Goal: Task Accomplishment & Management: Use online tool/utility

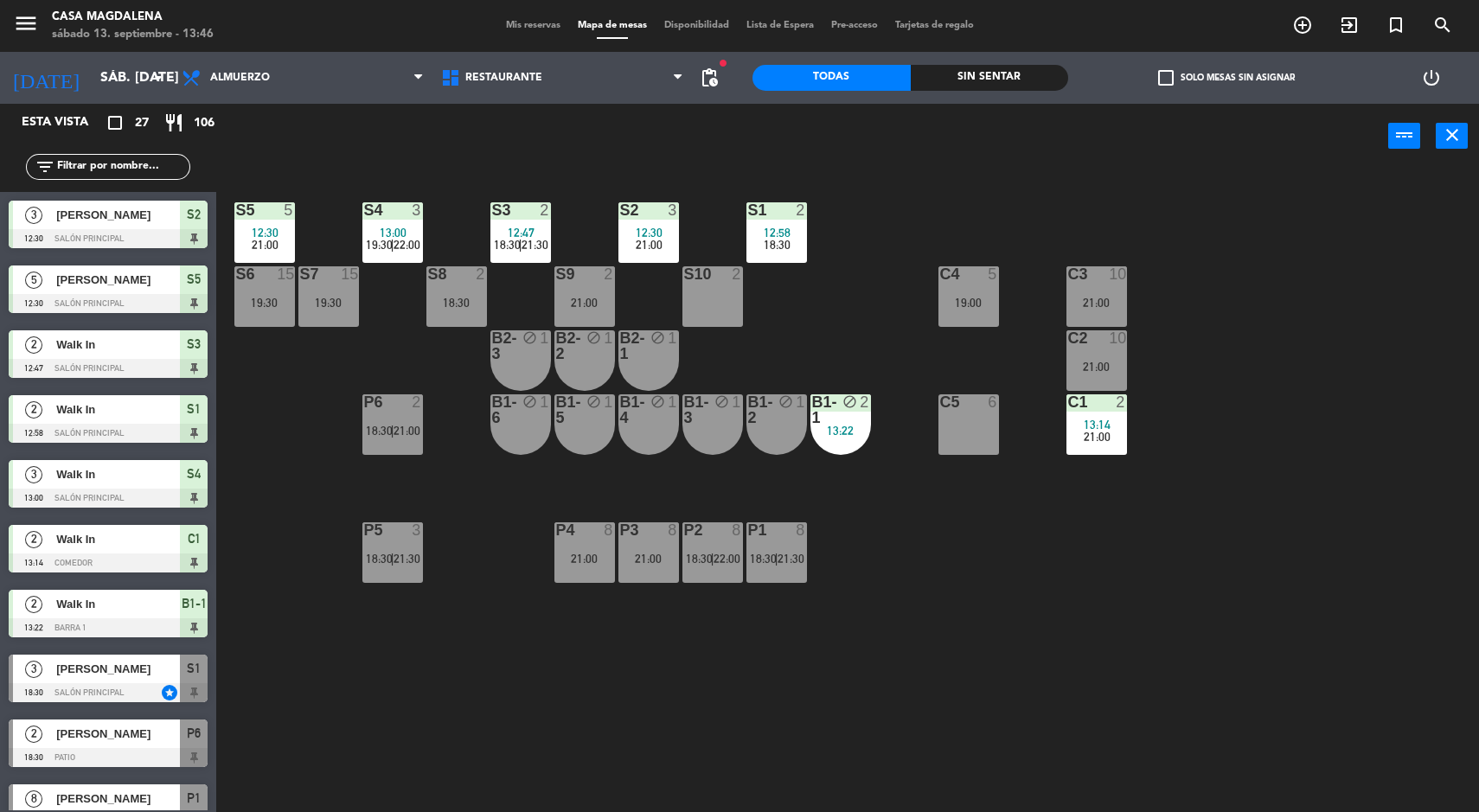
click at [1111, 372] on div "21:00" at bounding box center [1096, 367] width 61 height 12
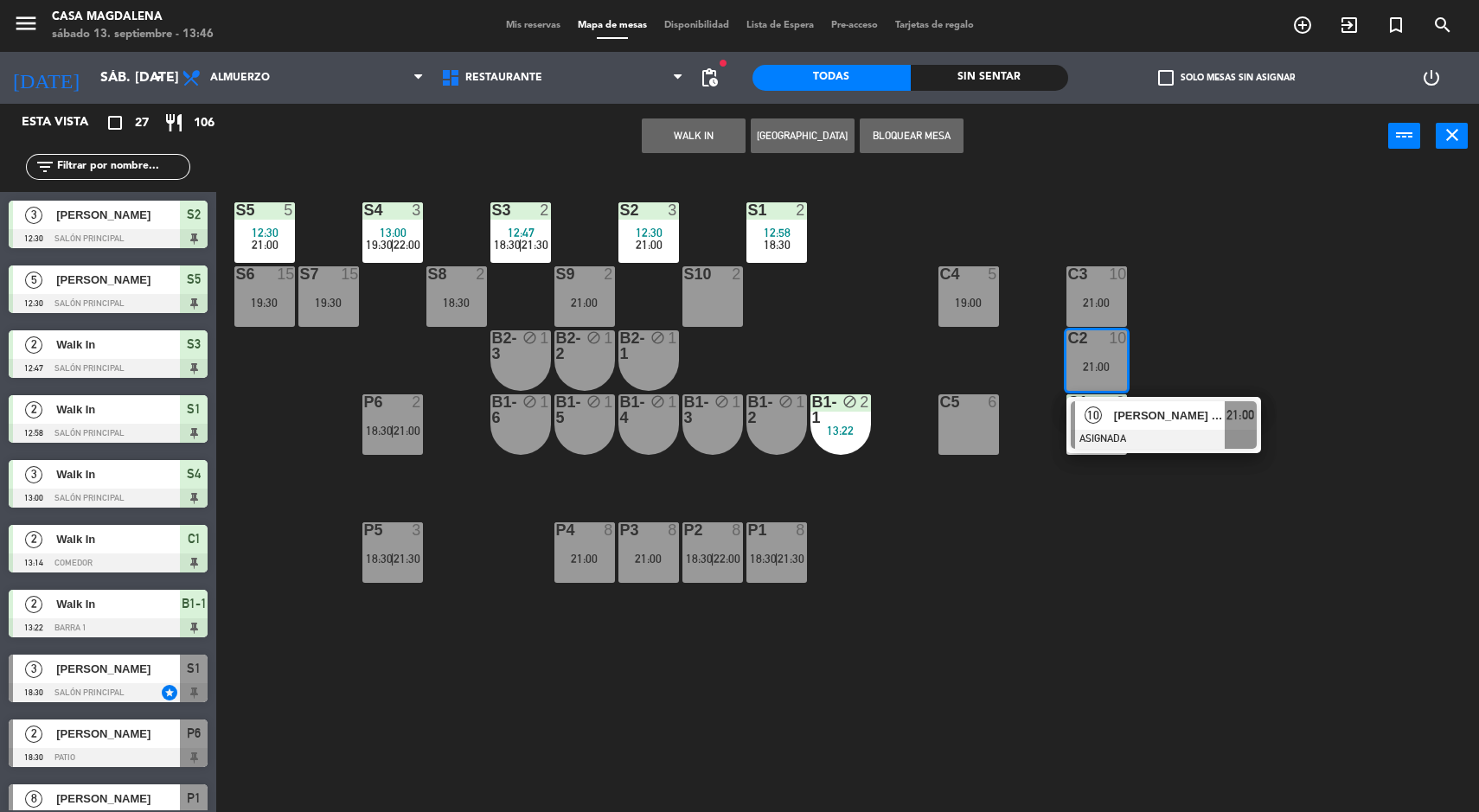
click at [691, 139] on button "WALK IN" at bounding box center [694, 135] width 104 height 35
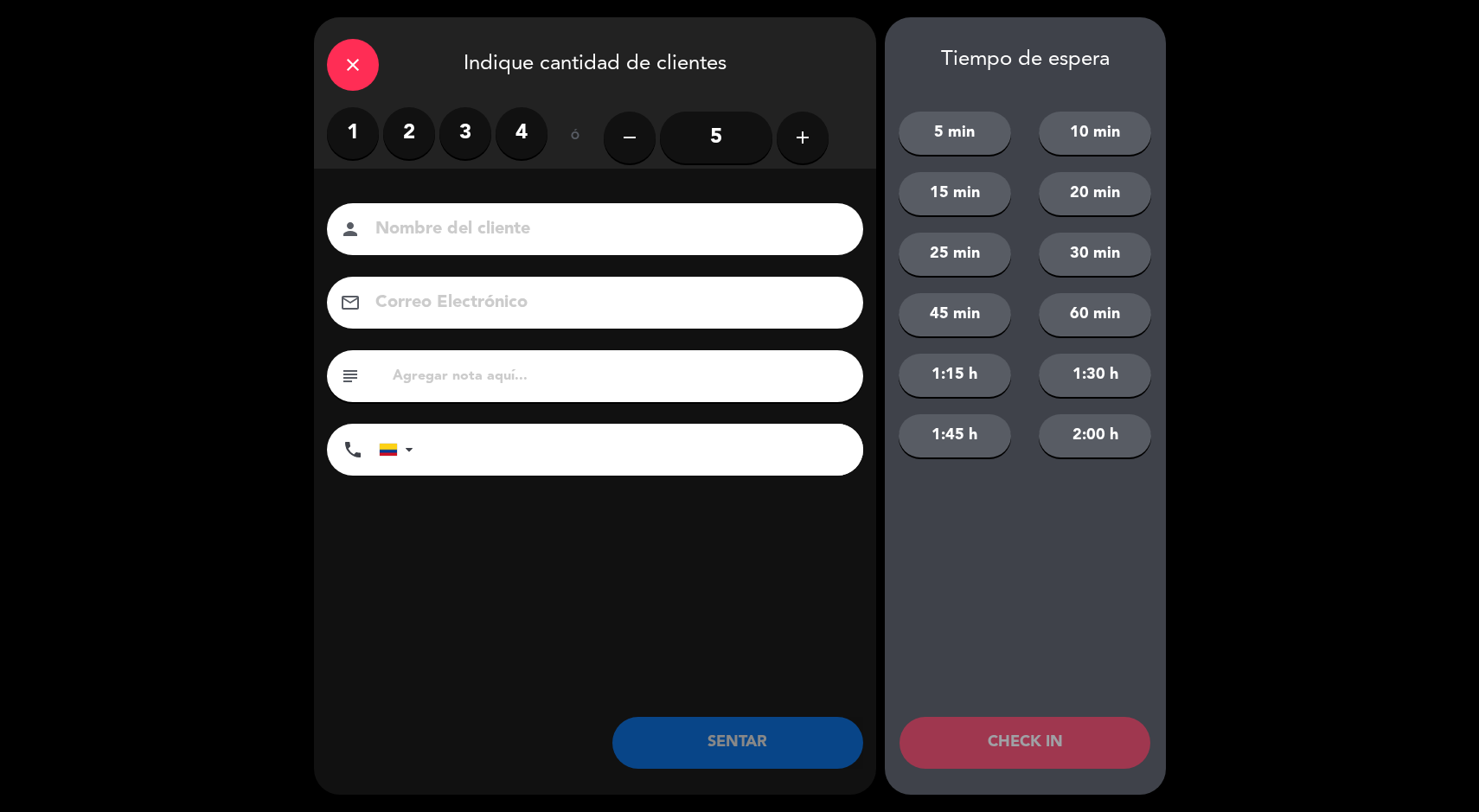
click at [391, 122] on label "2" at bounding box center [409, 134] width 52 height 52
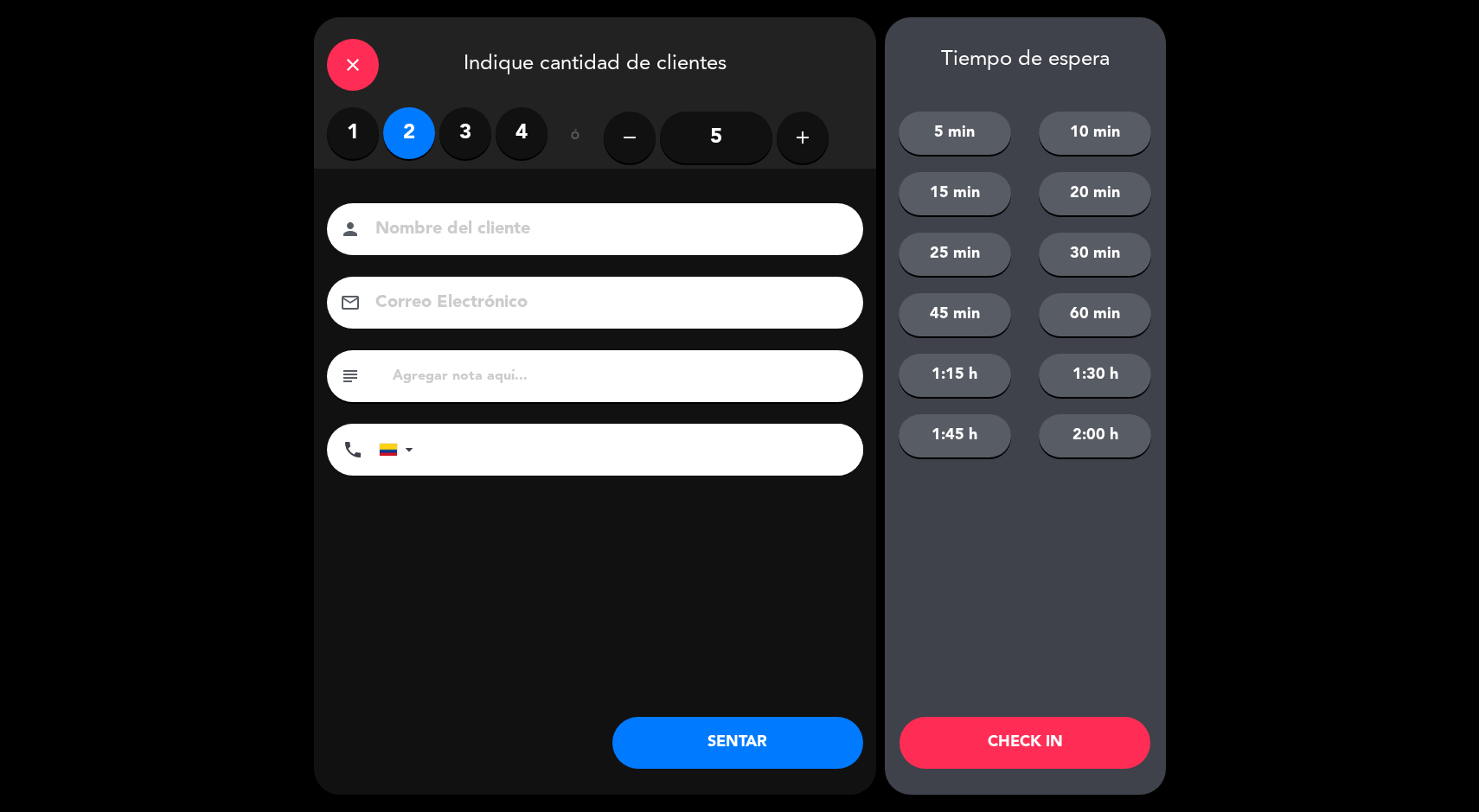
click at [692, 746] on button "SENTAR" at bounding box center [738, 742] width 251 height 52
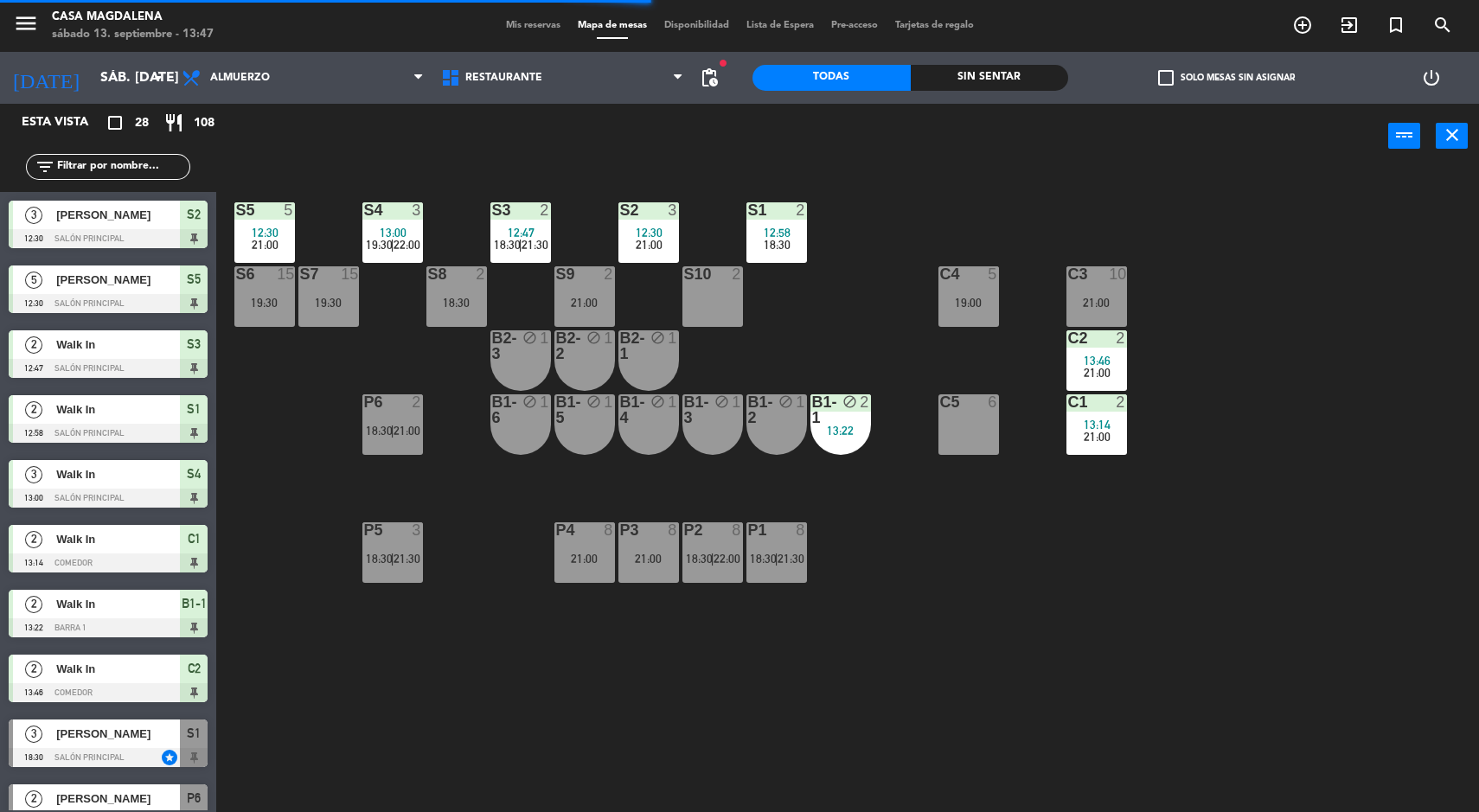
click at [1129, 273] on div "10" at bounding box center [1124, 274] width 29 height 16
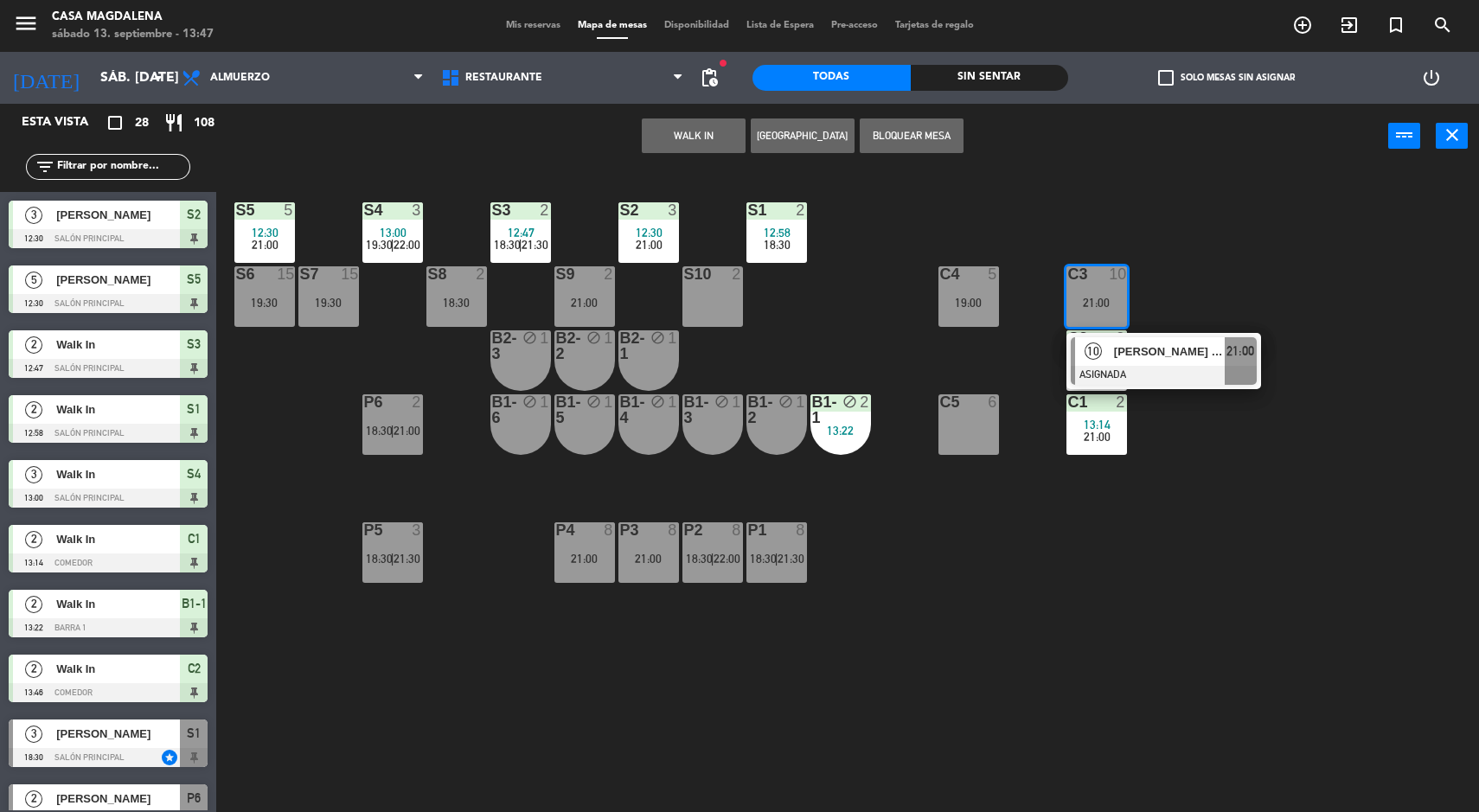
click at [671, 146] on button "WALK IN" at bounding box center [694, 135] width 104 height 35
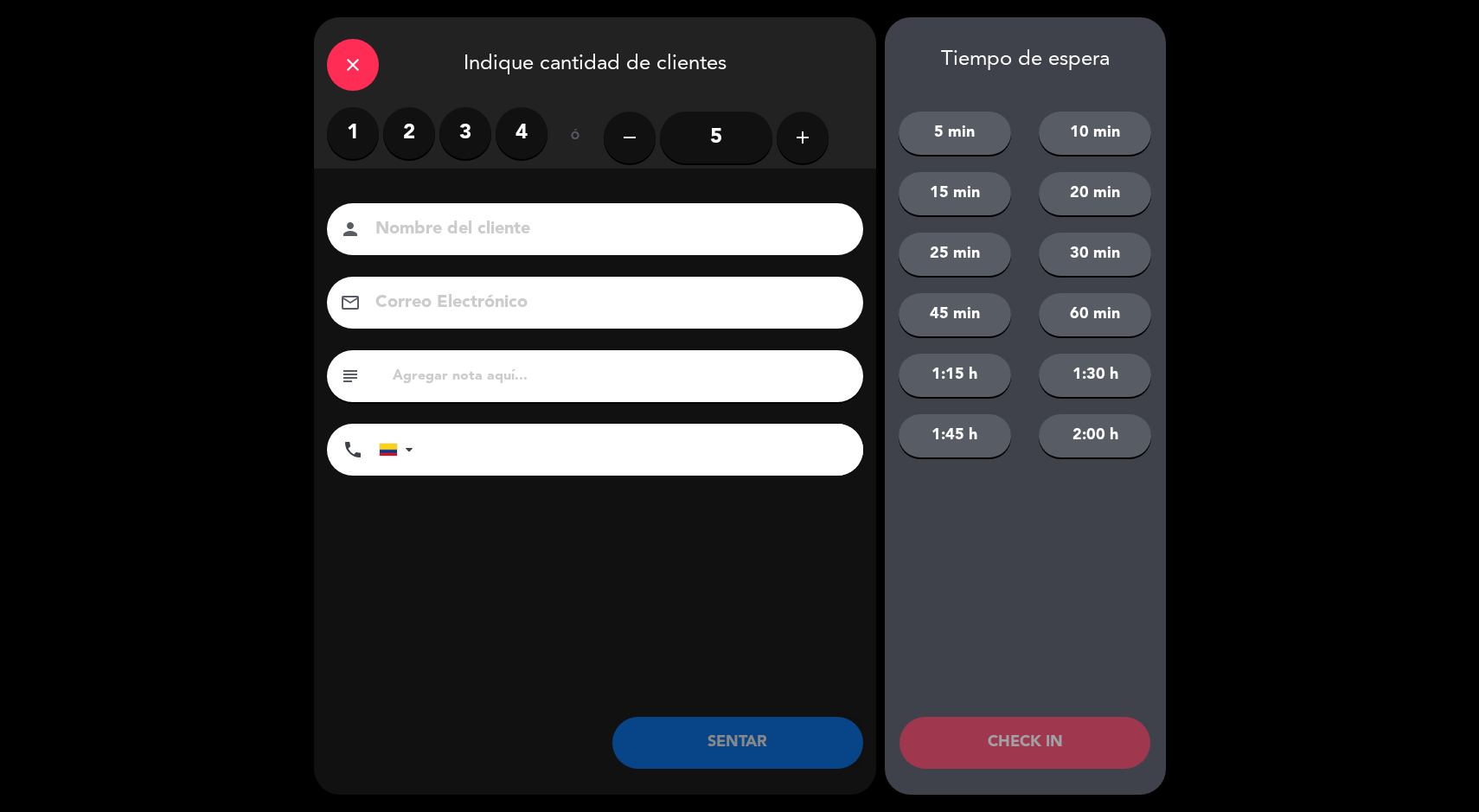
click at [403, 143] on label "2" at bounding box center [409, 134] width 52 height 52
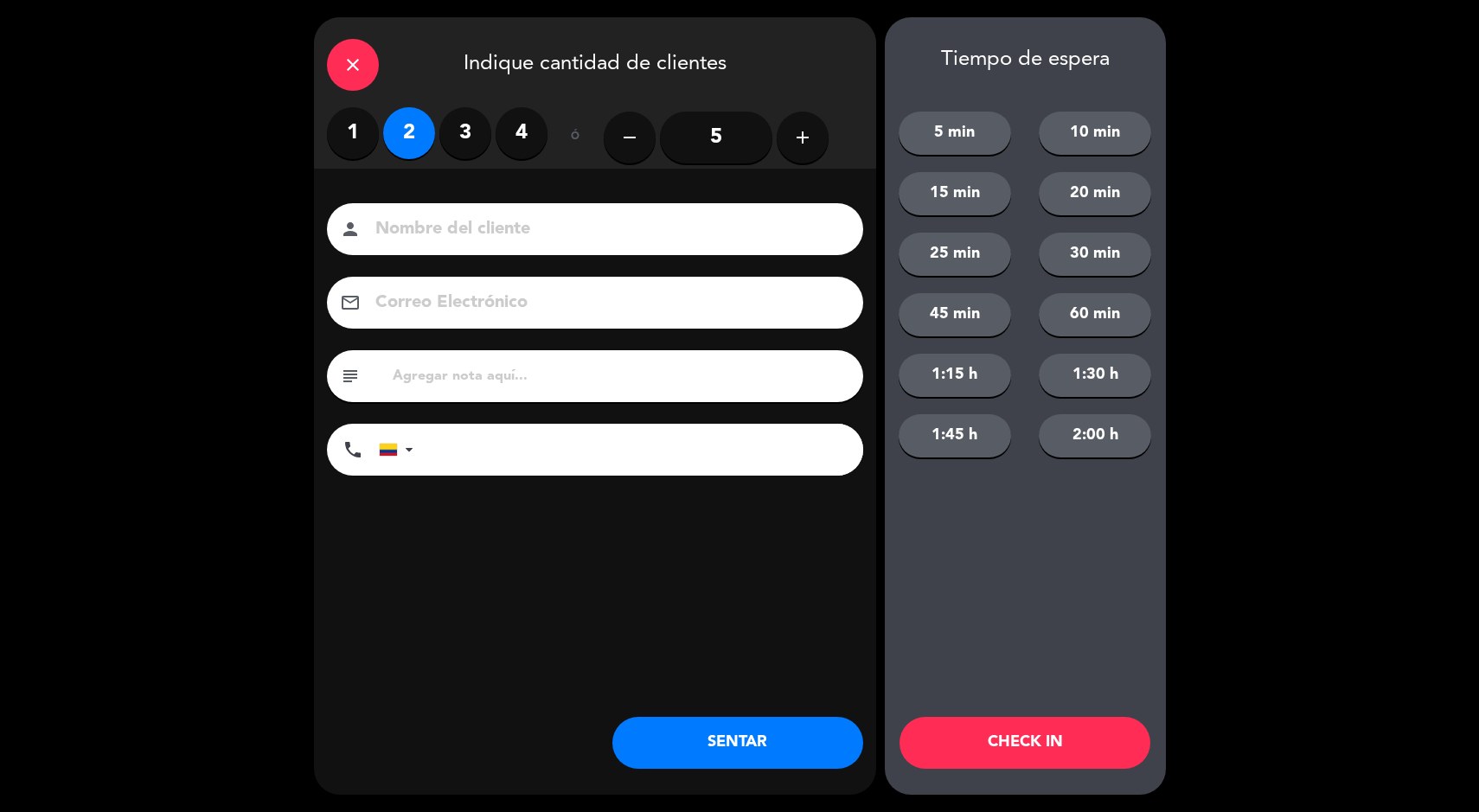
click at [717, 746] on button "SENTAR" at bounding box center [738, 742] width 251 height 52
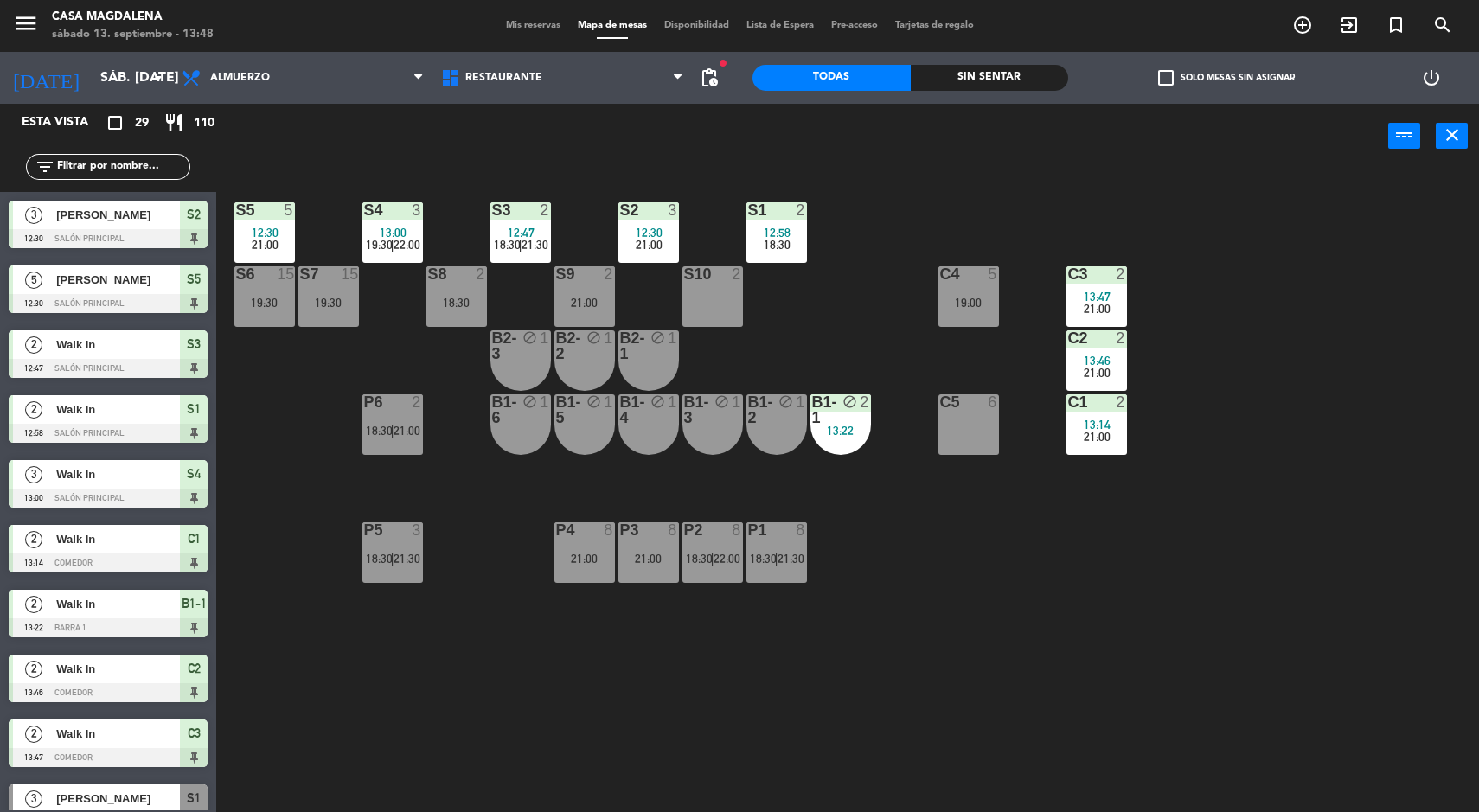
click at [557, 331] on div "B2-2" at bounding box center [556, 346] width 1 height 31
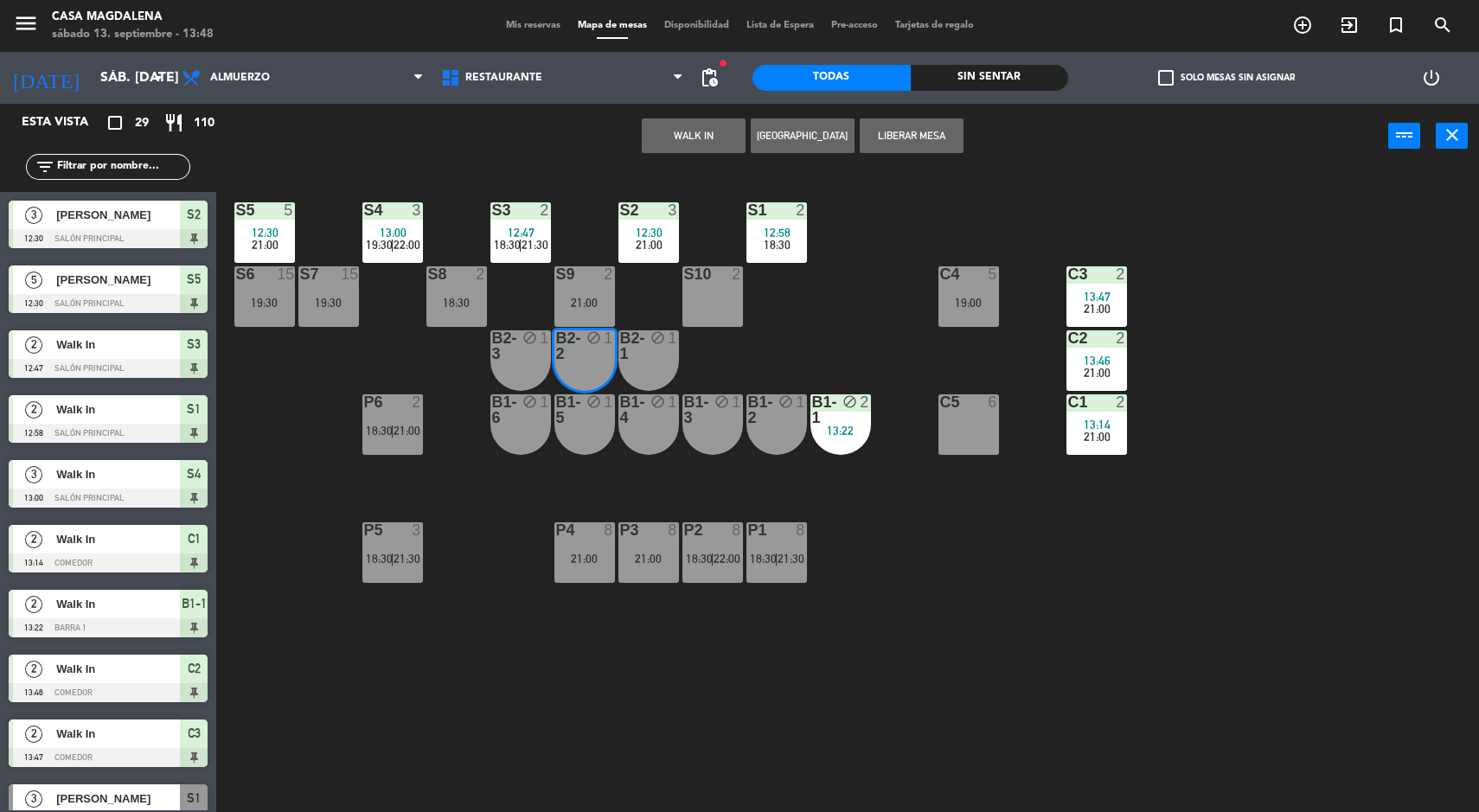
click at [800, 305] on div "S5 5 12:30 21:00 S4 3 13:00 19:30 | 22:00 S3 2 12:47 18:30 | 21:30 S2 3 12:30 2…" at bounding box center [855, 493] width 1248 height 644
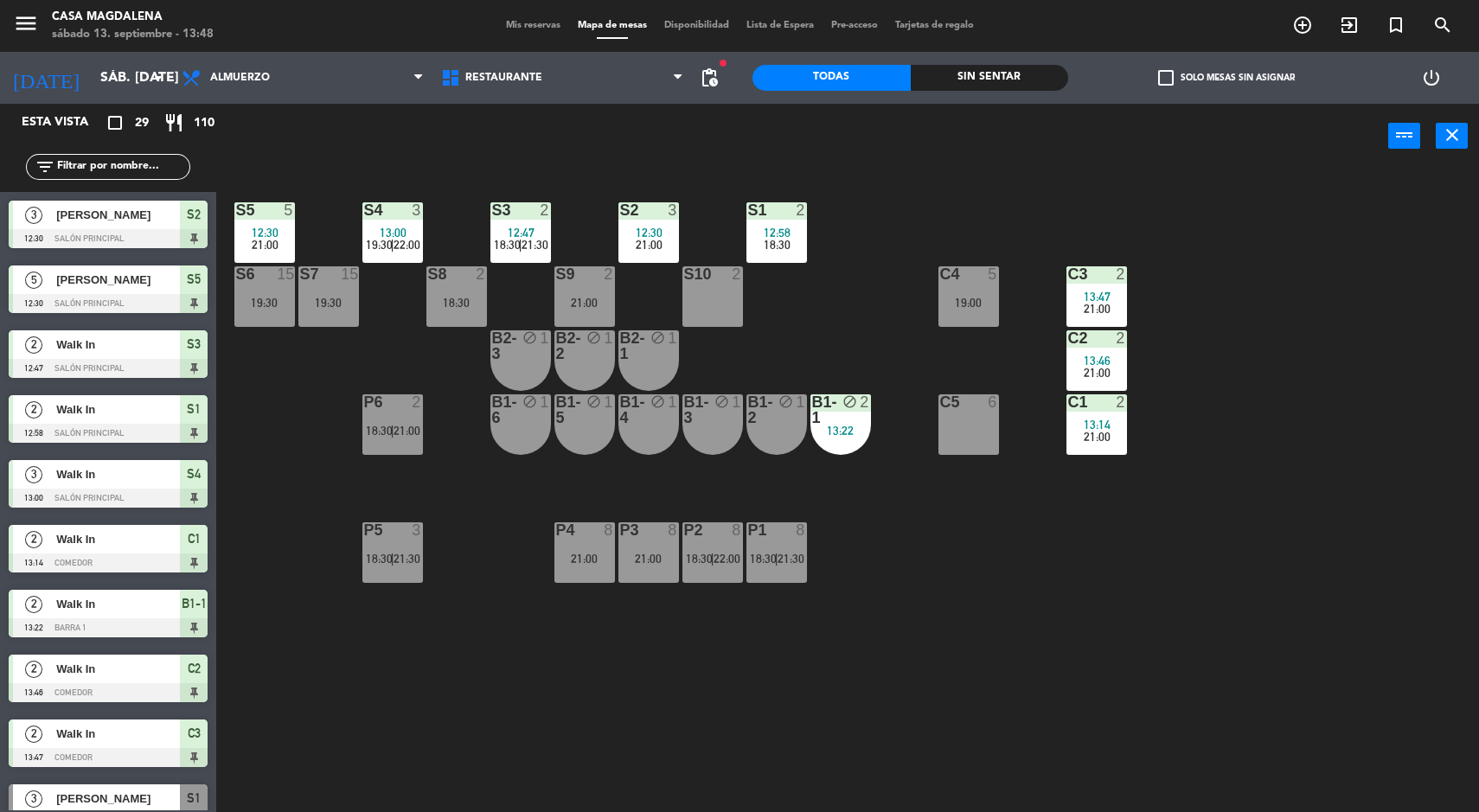
click at [600, 278] on div "2" at bounding box center [613, 274] width 29 height 16
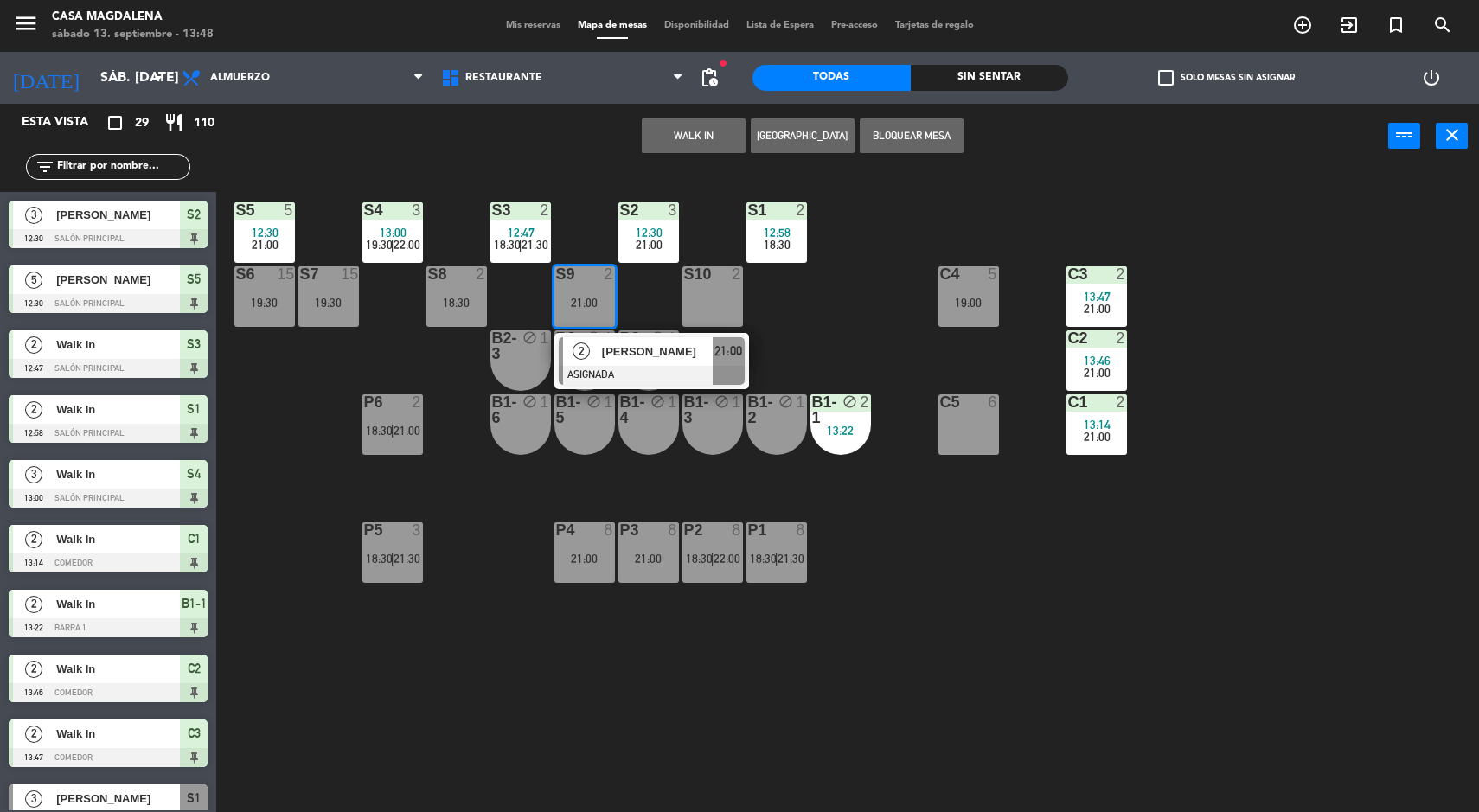
click at [661, 128] on button "WALK IN" at bounding box center [694, 135] width 104 height 35
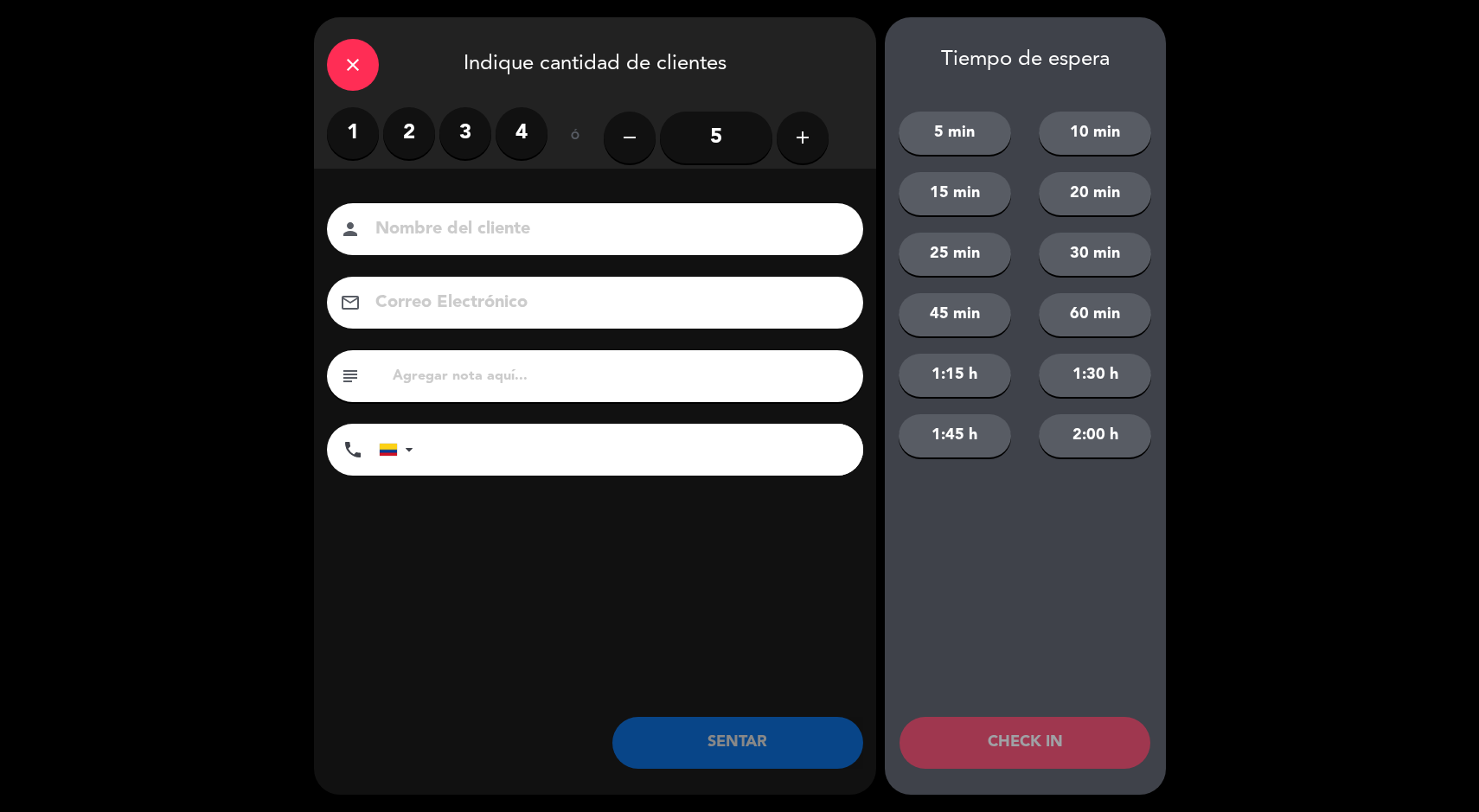
click at [403, 130] on label "2" at bounding box center [409, 134] width 52 height 52
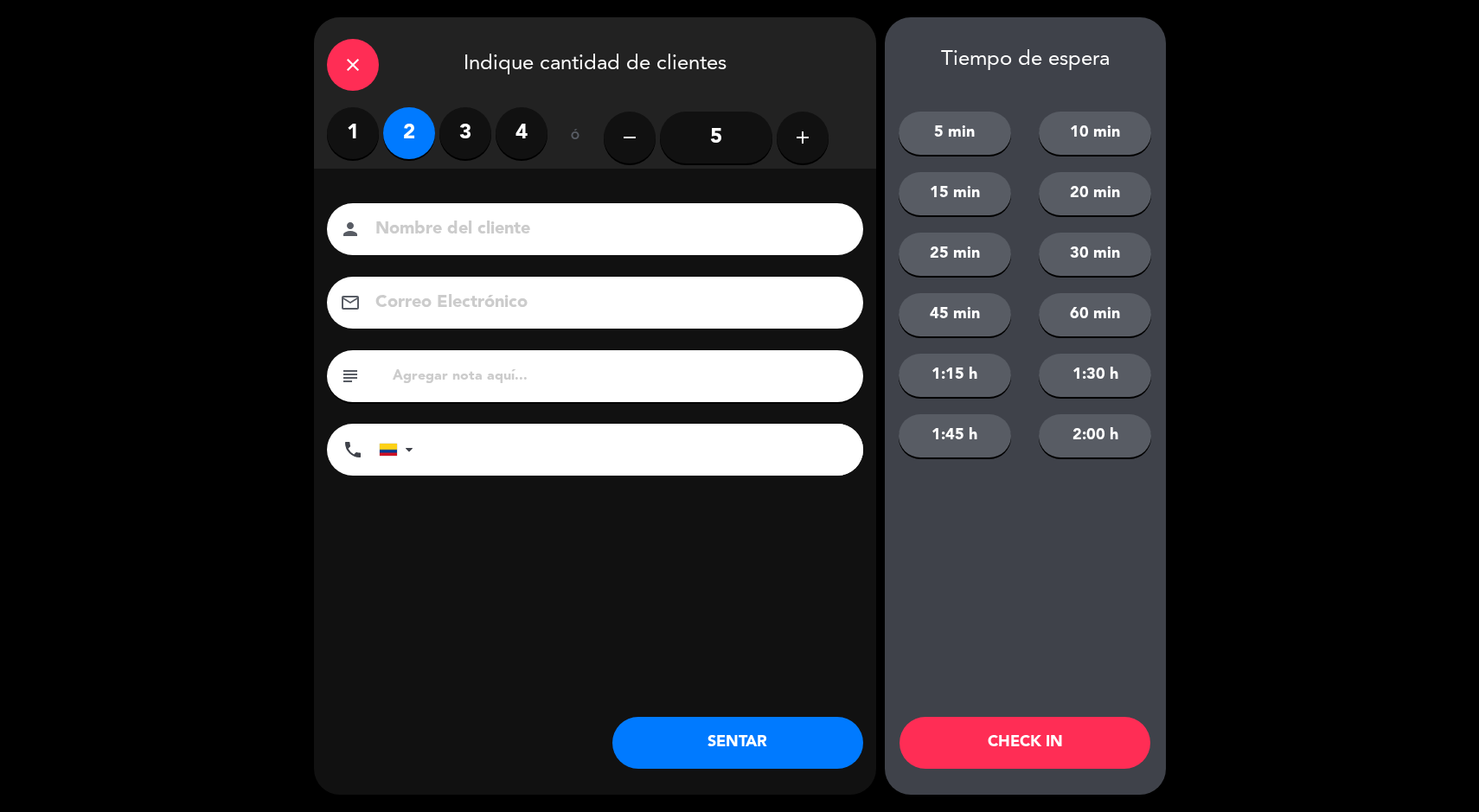
click at [723, 756] on button "SENTAR" at bounding box center [738, 742] width 251 height 52
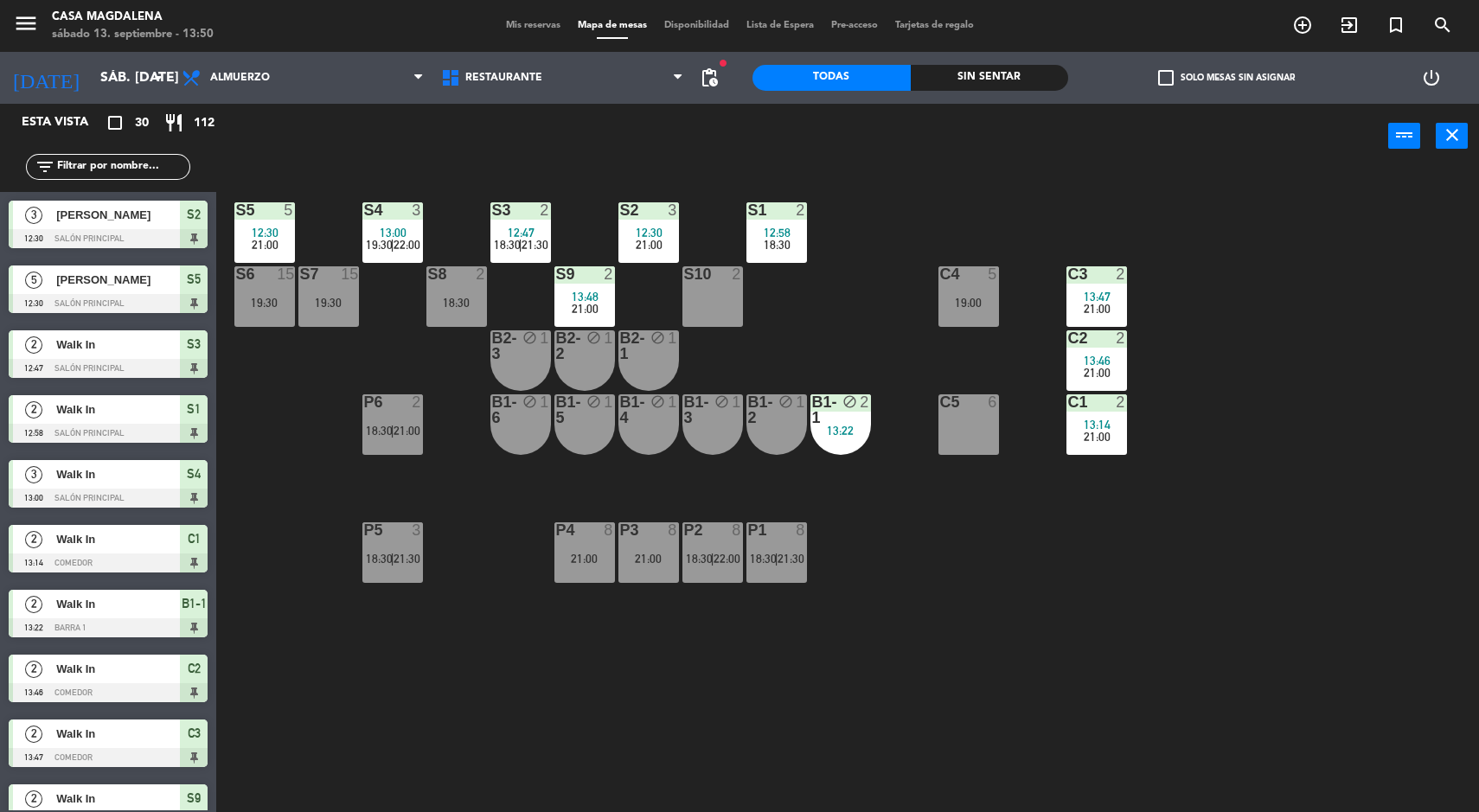
click at [985, 88] on div "Sin sentar" at bounding box center [990, 78] width 158 height 26
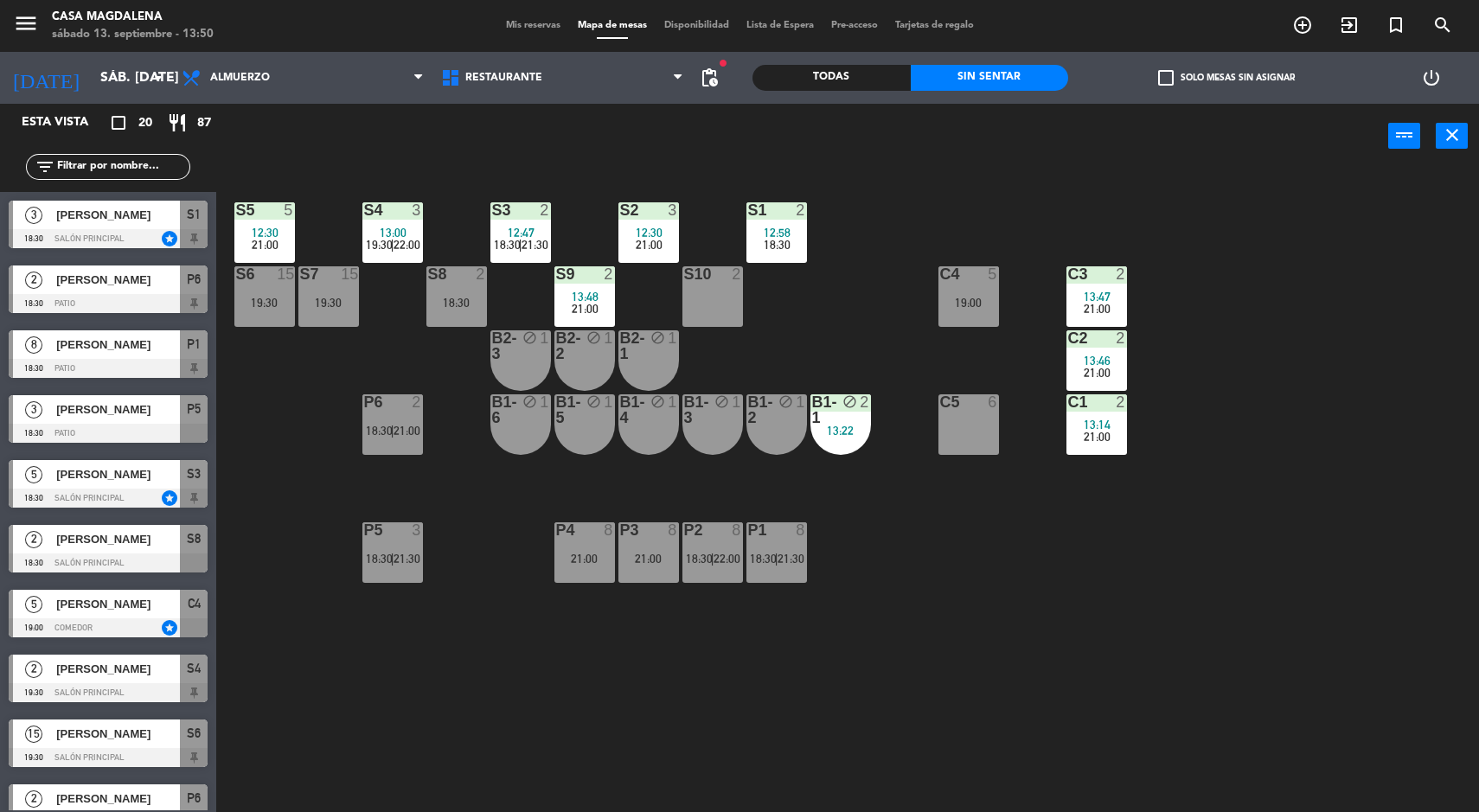
click at [1151, 226] on div "S5 5 12:30 21:00 S4 3 13:00 19:30 | 22:00 S3 2 12:47 18:30 | 21:30 S2 3 12:30 2…" at bounding box center [855, 493] width 1248 height 644
click at [1072, 308] on div "21:00" at bounding box center [1096, 309] width 61 height 12
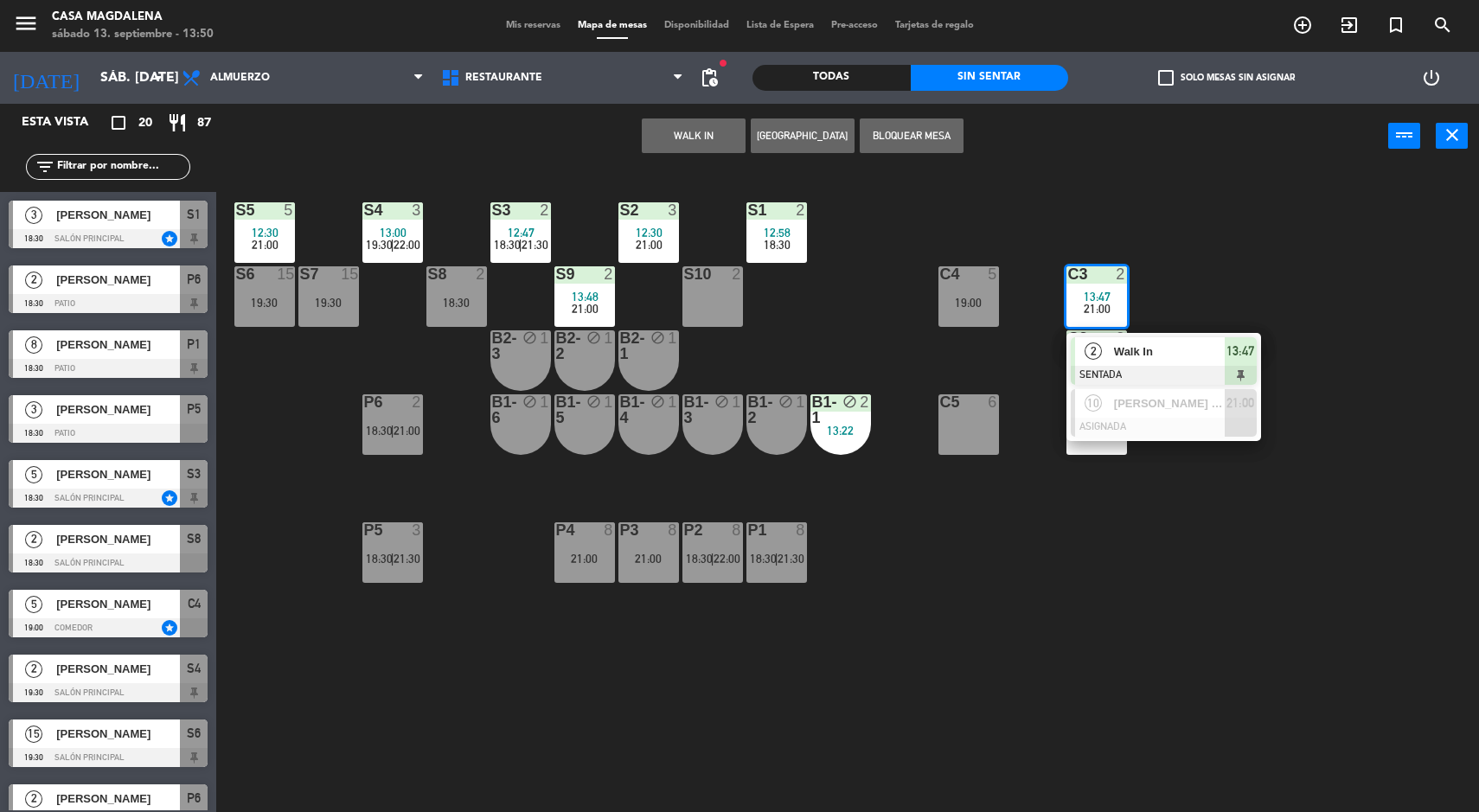
click at [1221, 350] on span "Walk In" at bounding box center [1169, 352] width 111 height 18
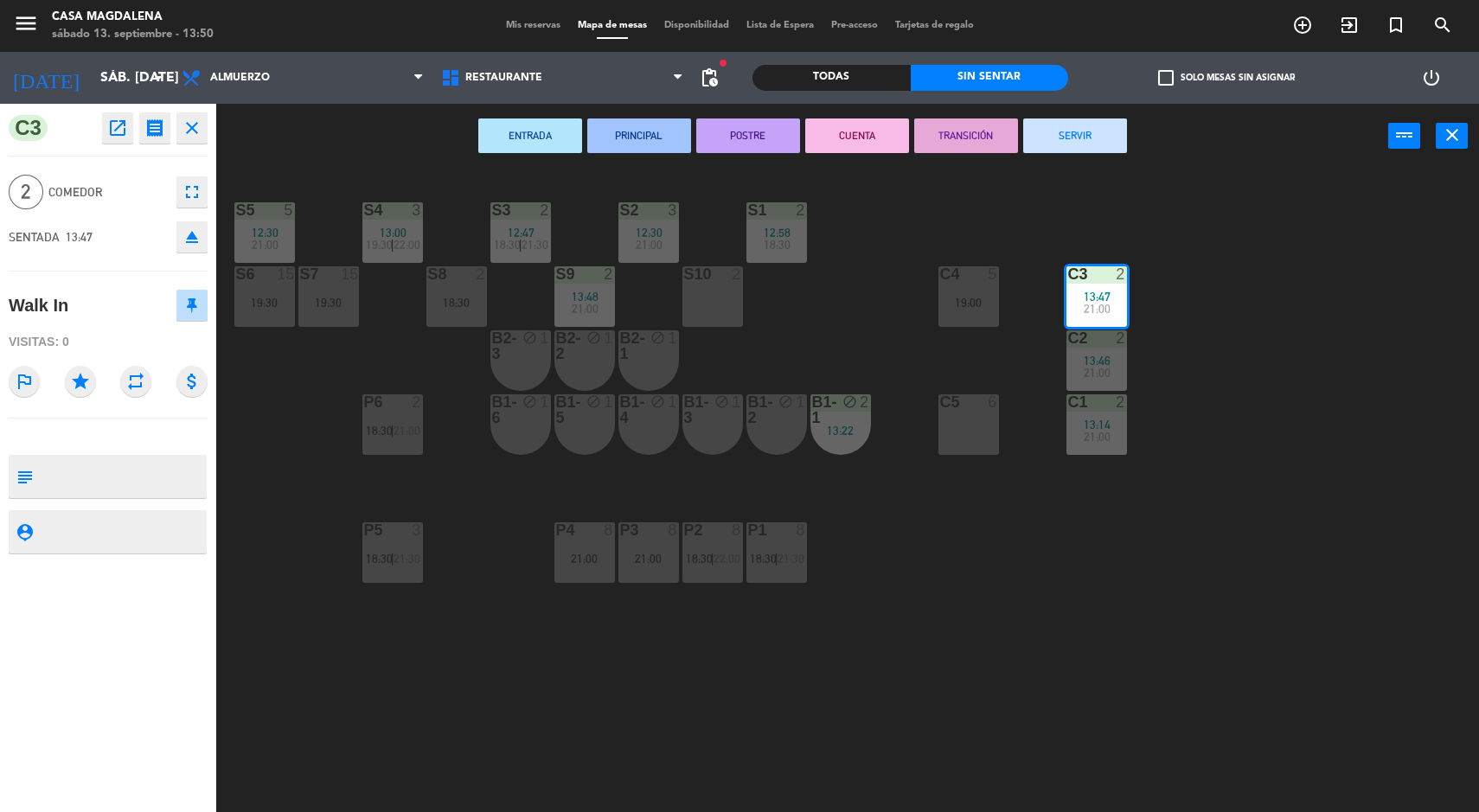
click at [1249, 539] on div "S5 5 12:30 21:00 S4 3 13:00 19:30 | 22:00 S3 2 12:47 18:30 | 21:30 S2 3 12:30 2…" at bounding box center [855, 493] width 1248 height 644
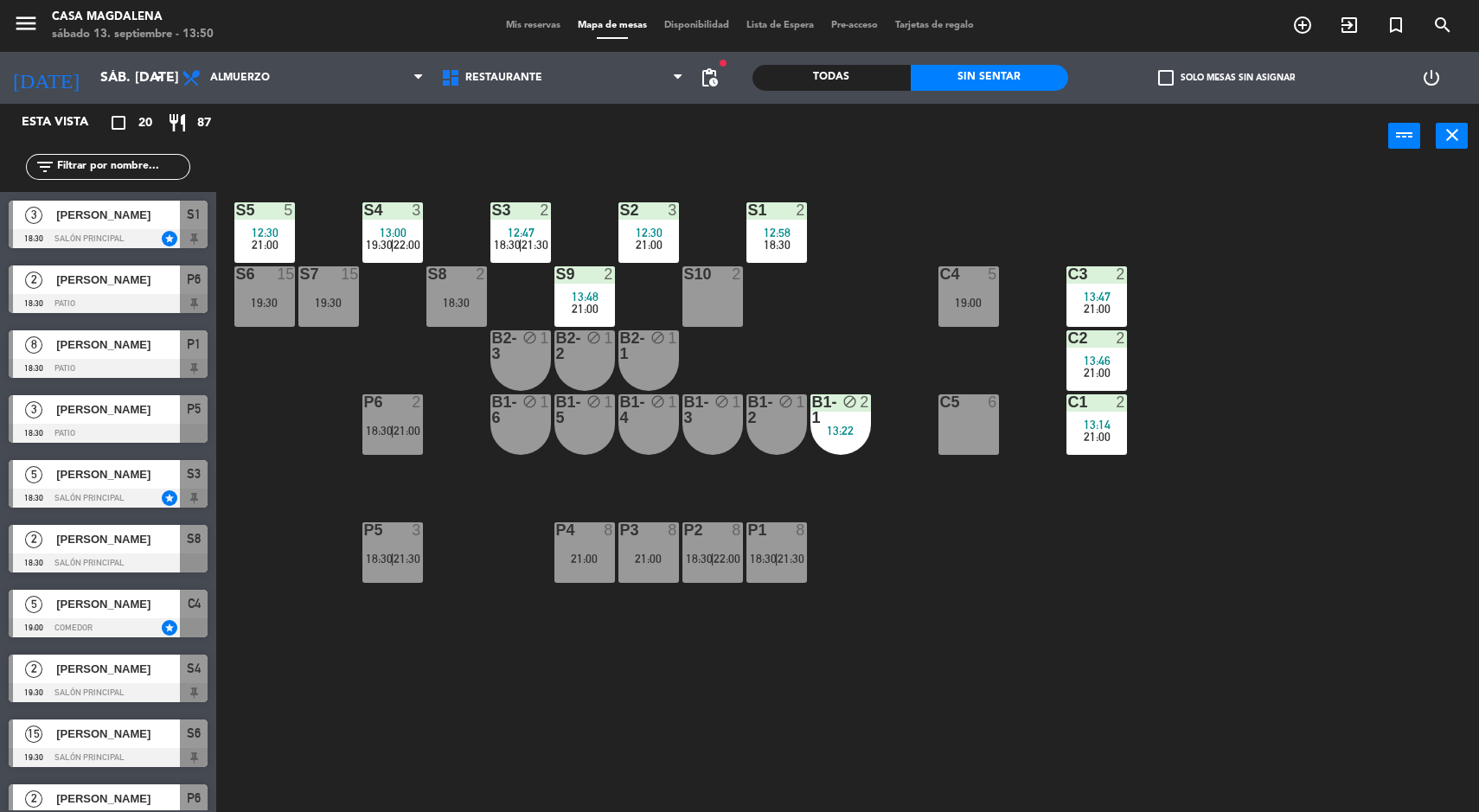
click at [1205, 510] on div "S5 5 12:30 21:00 S4 3 13:00 19:30 | 22:00 S3 2 12:47 18:30 | 21:30 S2 3 12:30 2…" at bounding box center [855, 493] width 1248 height 644
click at [1363, 677] on div "S5 5 12:30 21:00 S4 3 13:00 19:30 | 22:00 S3 2 12:47 18:30 | 21:30 S2 3 12:30 2…" at bounding box center [855, 493] width 1248 height 644
click at [719, 528] on div at bounding box center [712, 530] width 29 height 16
click at [876, 746] on div "S5 5 12:30 21:00 S4 3 13:00 19:30 | 22:00 S3 2 12:47 18:30 | 21:30 S2 3 12:30 2…" at bounding box center [855, 493] width 1248 height 644
click at [781, 552] on span "21:30" at bounding box center [790, 559] width 27 height 14
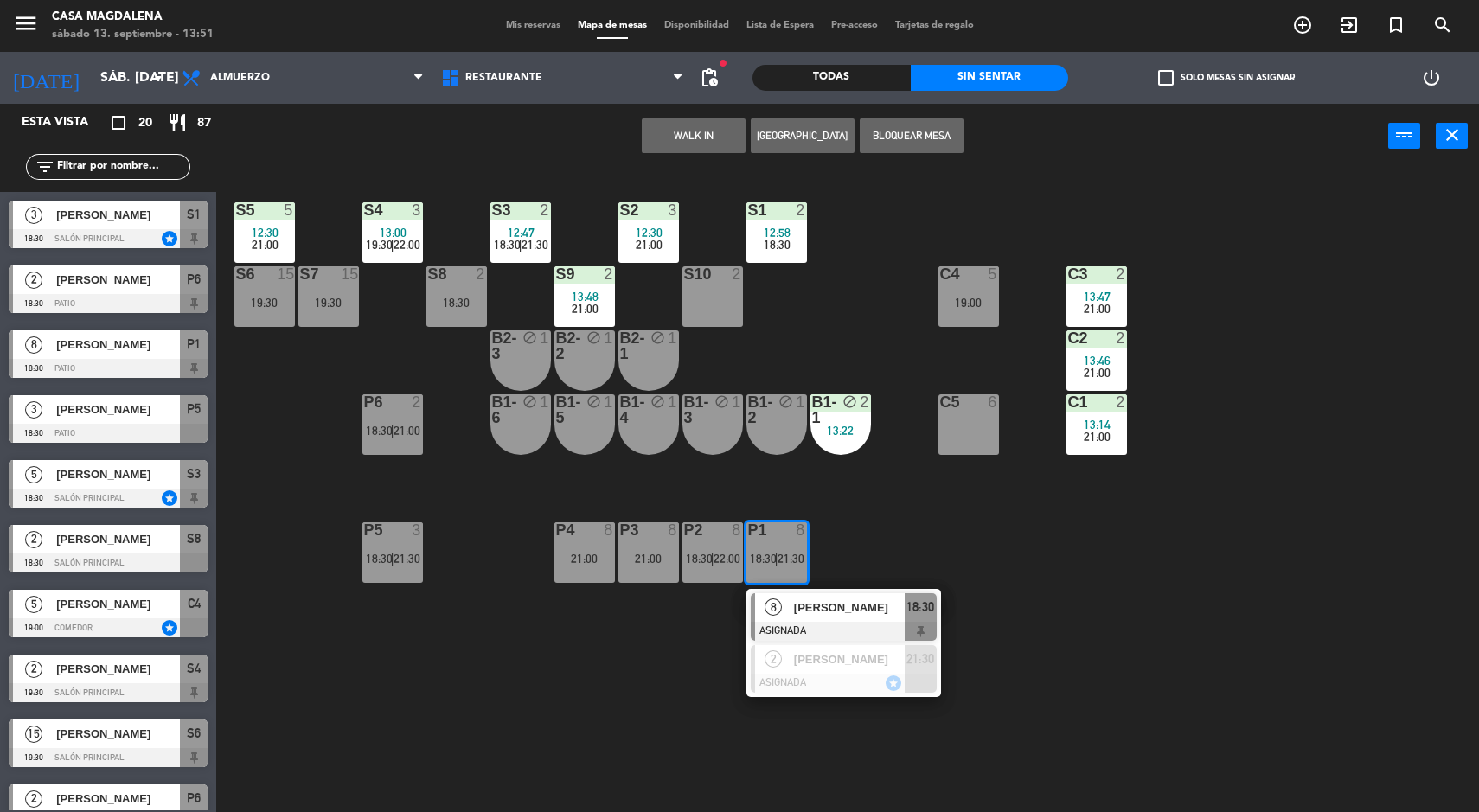
click at [908, 734] on div "S5 5 12:30 21:00 S4 3 13:00 19:30 | 22:00 S3 2 12:47 18:30 | 21:30 S2 3 12:30 2…" at bounding box center [855, 493] width 1248 height 644
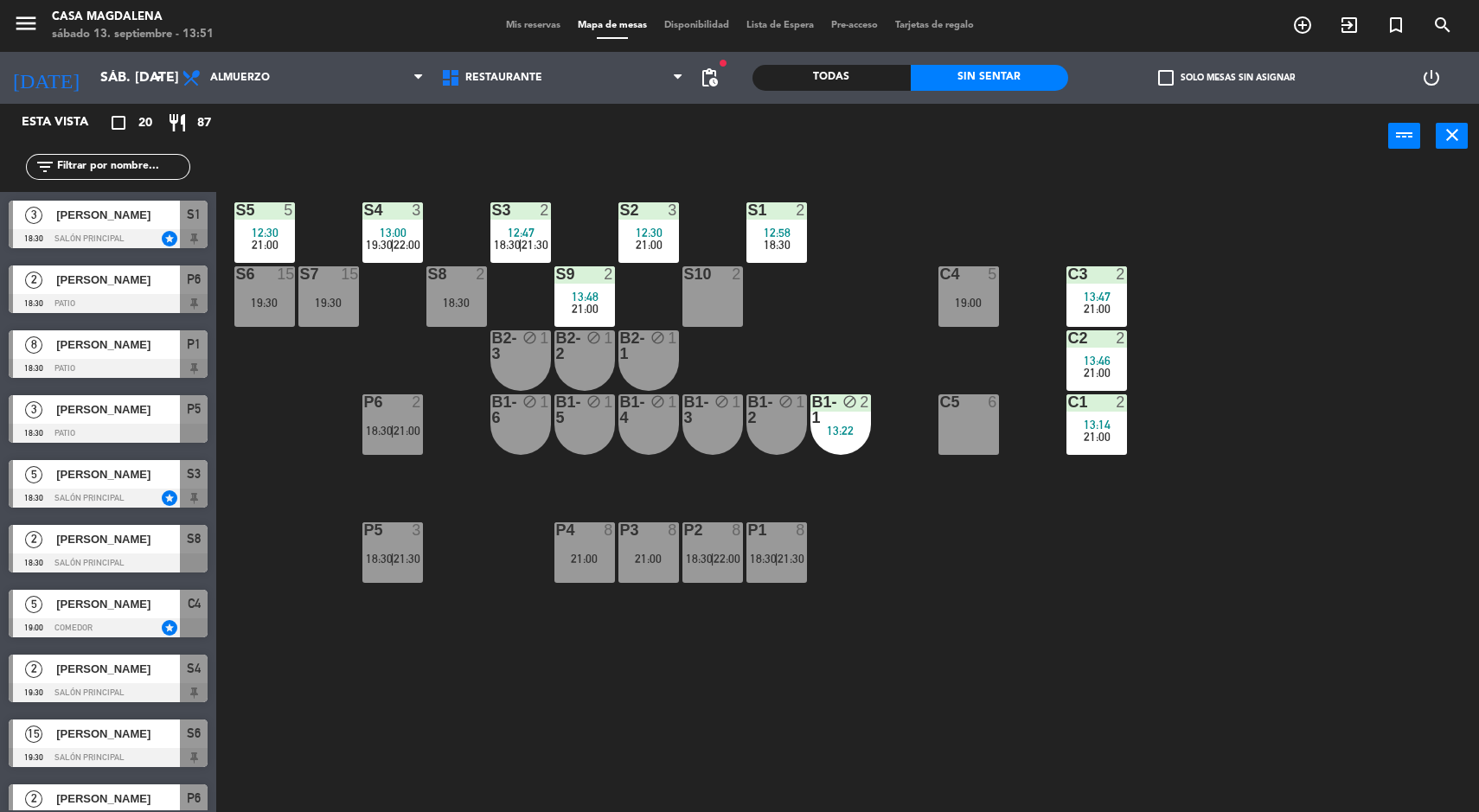
click at [377, 428] on span "18:30" at bounding box center [379, 430] width 27 height 14
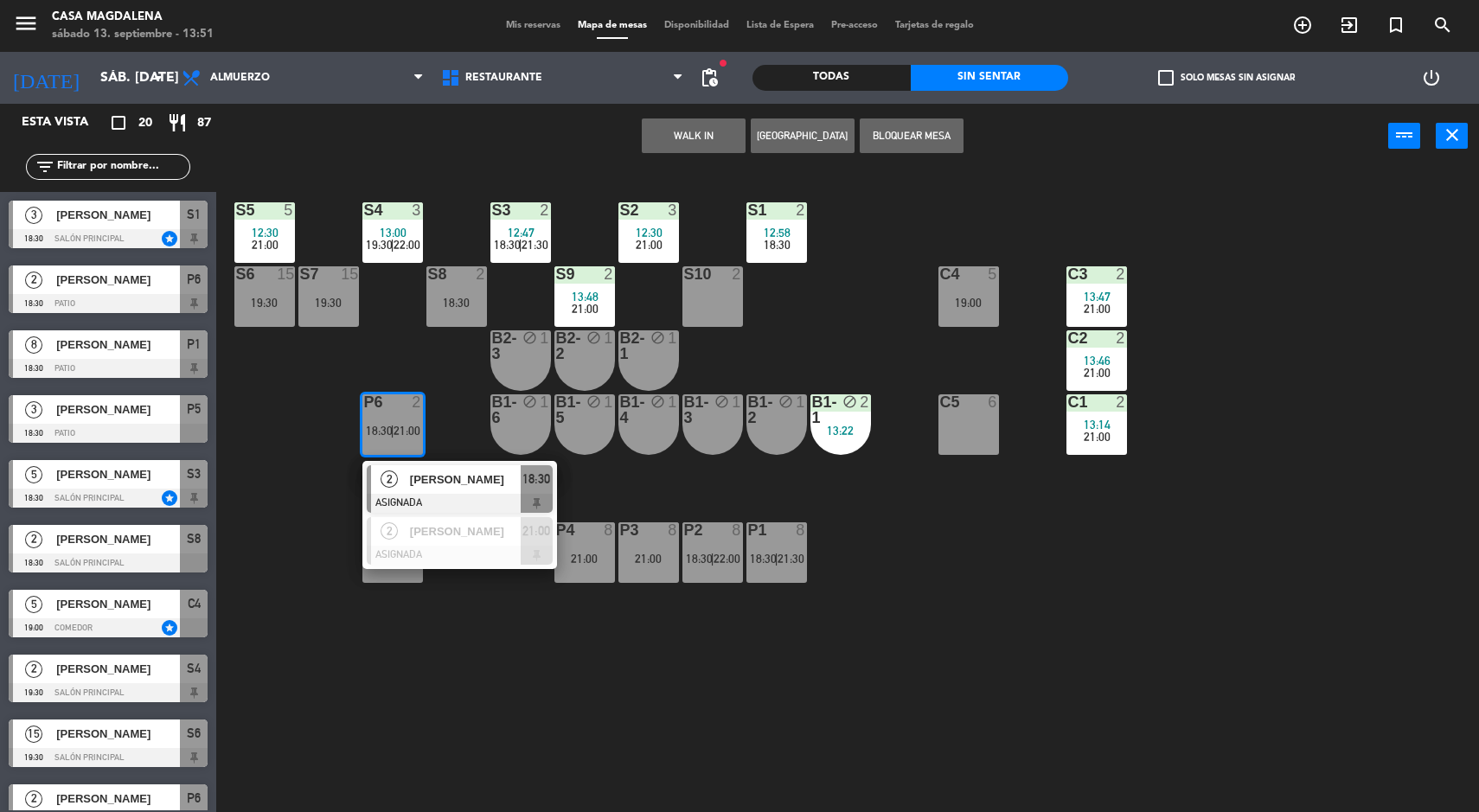
click at [896, 697] on div "S5 5 12:30 21:00 S4 3 13:00 19:30 | 22:00 S3 2 12:47 18:30 | 21:30 S2 3 12:30 2…" at bounding box center [855, 493] width 1248 height 644
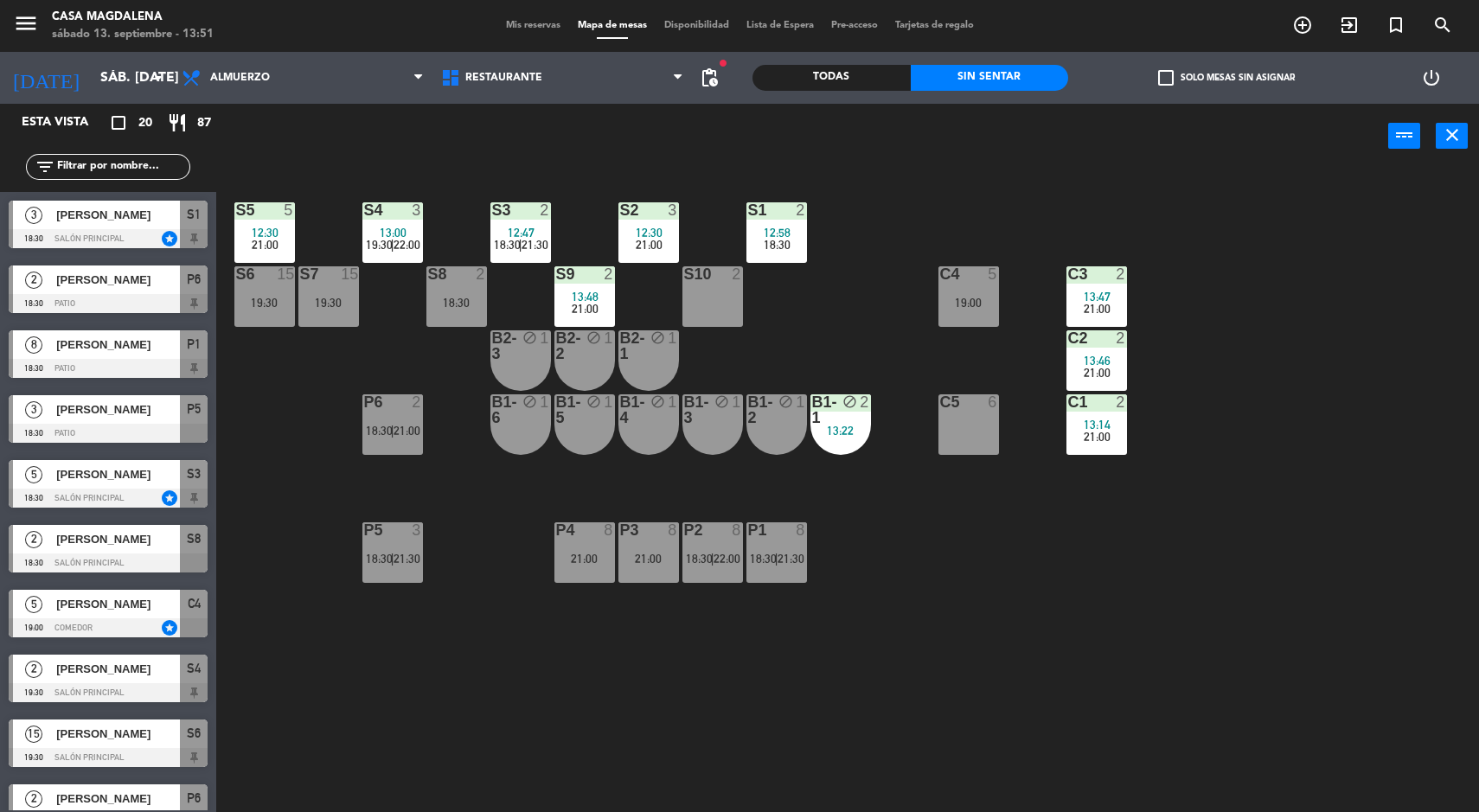
click at [394, 435] on span "|" at bounding box center [392, 430] width 3 height 14
click at [709, 714] on div "S5 5 12:30 21:00 S4 3 13:00 19:30 | 22:00 S3 2 12:47 18:30 | 21:30 S2 3 12:30 2…" at bounding box center [855, 493] width 1248 height 644
click at [556, 529] on div "P4" at bounding box center [556, 530] width 1 height 16
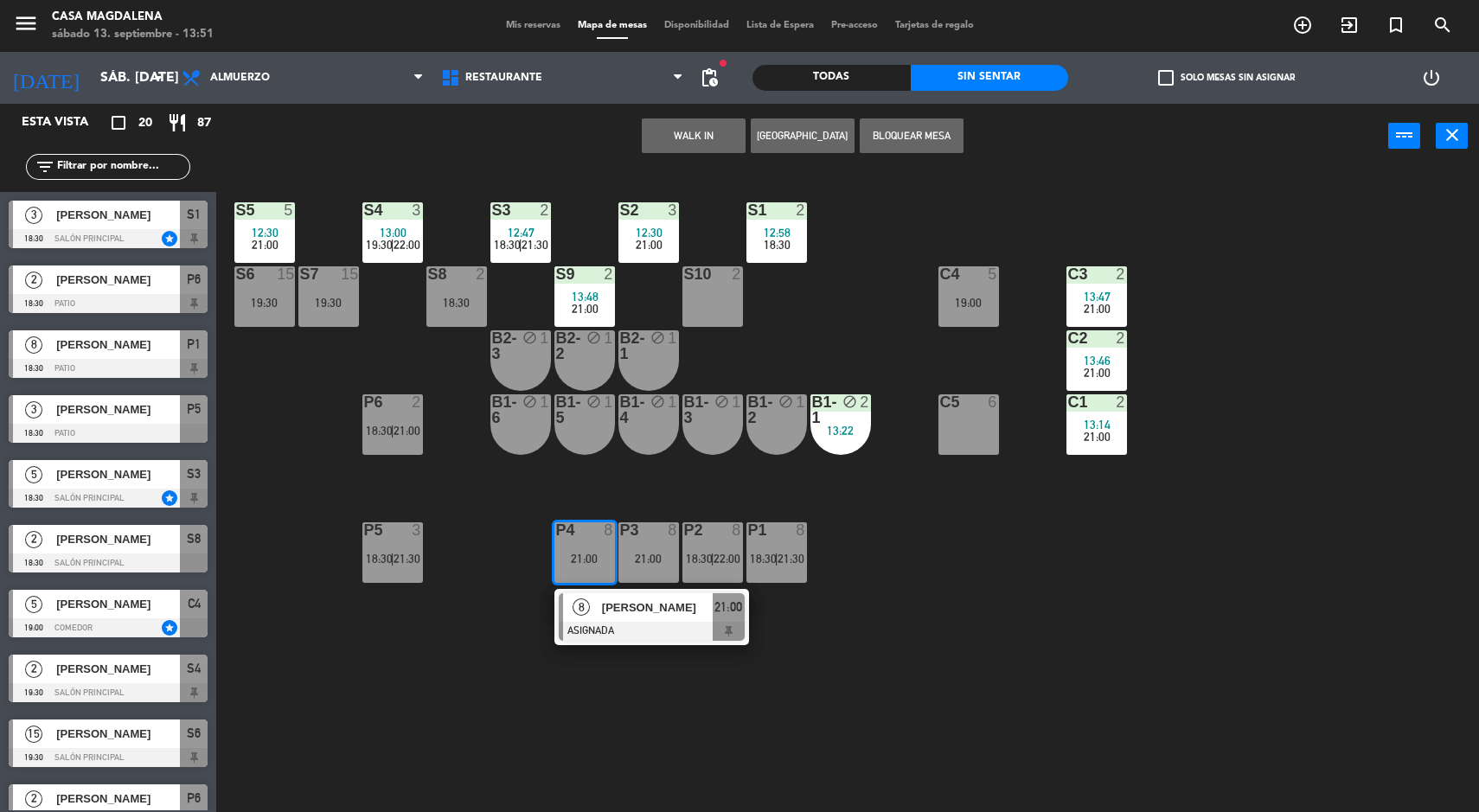
click at [718, 697] on div "S5 5 12:30 21:00 S4 3 13:00 19:30 | 22:00 S3 2 12:47 18:30 | 21:30 S2 3 12:30 2…" at bounding box center [855, 493] width 1248 height 644
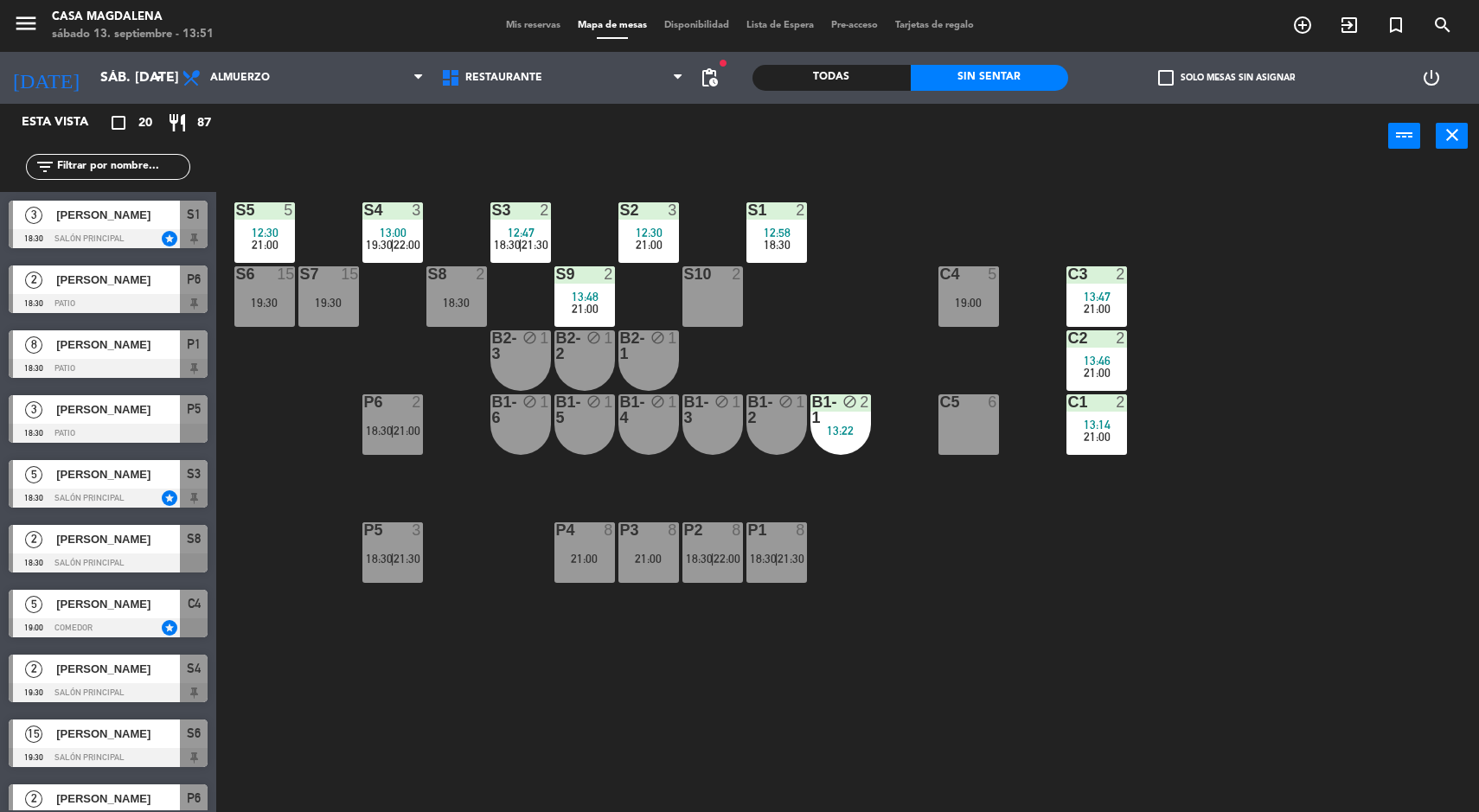
click at [710, 578] on div "P2 8 18:30 | 22:00" at bounding box center [713, 552] width 61 height 61
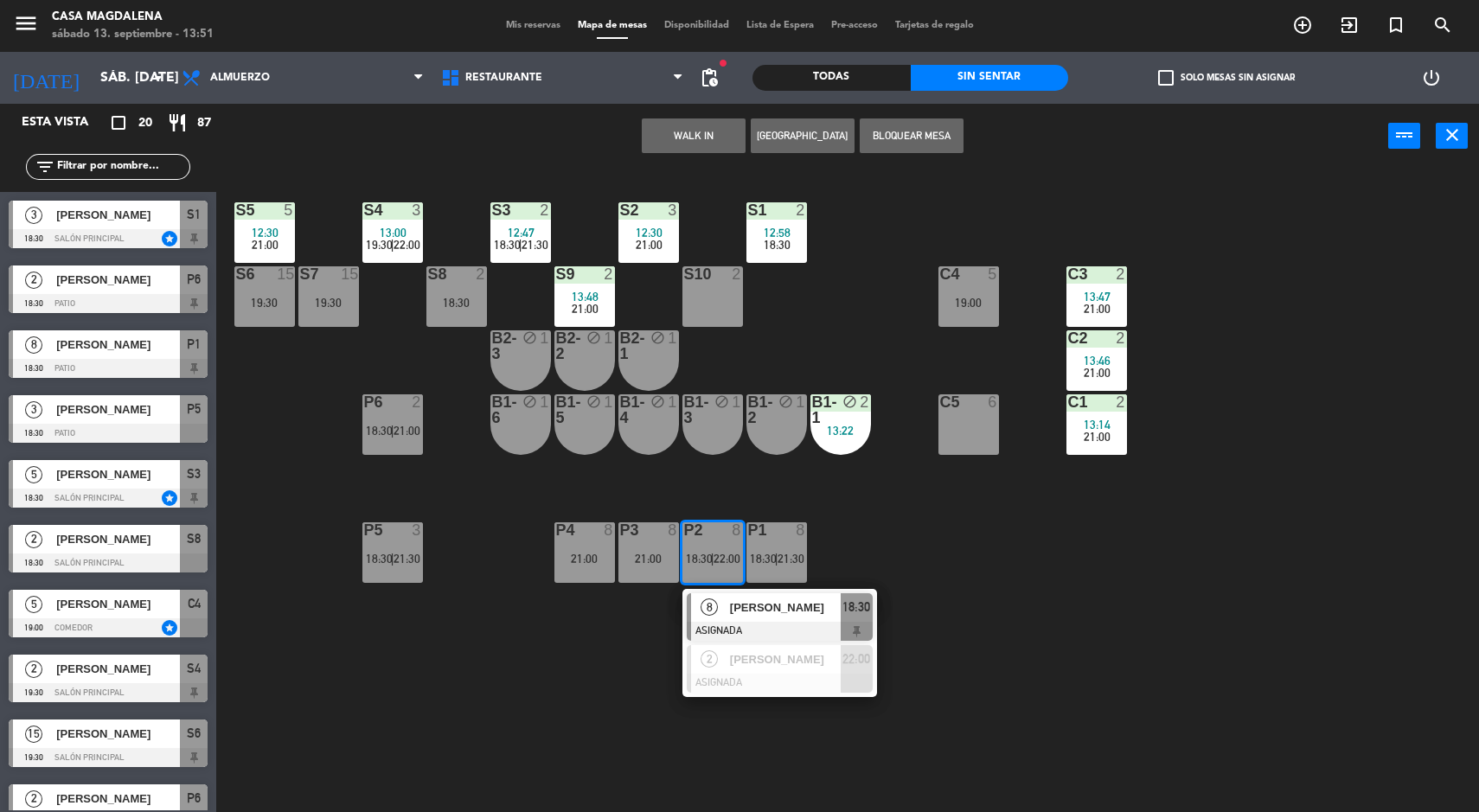
click at [946, 565] on div "S5 5 12:30 21:00 S4 3 13:00 19:30 | 22:00 S3 2 12:47 18:30 | 21:30 S2 3 12:30 2…" at bounding box center [855, 493] width 1248 height 644
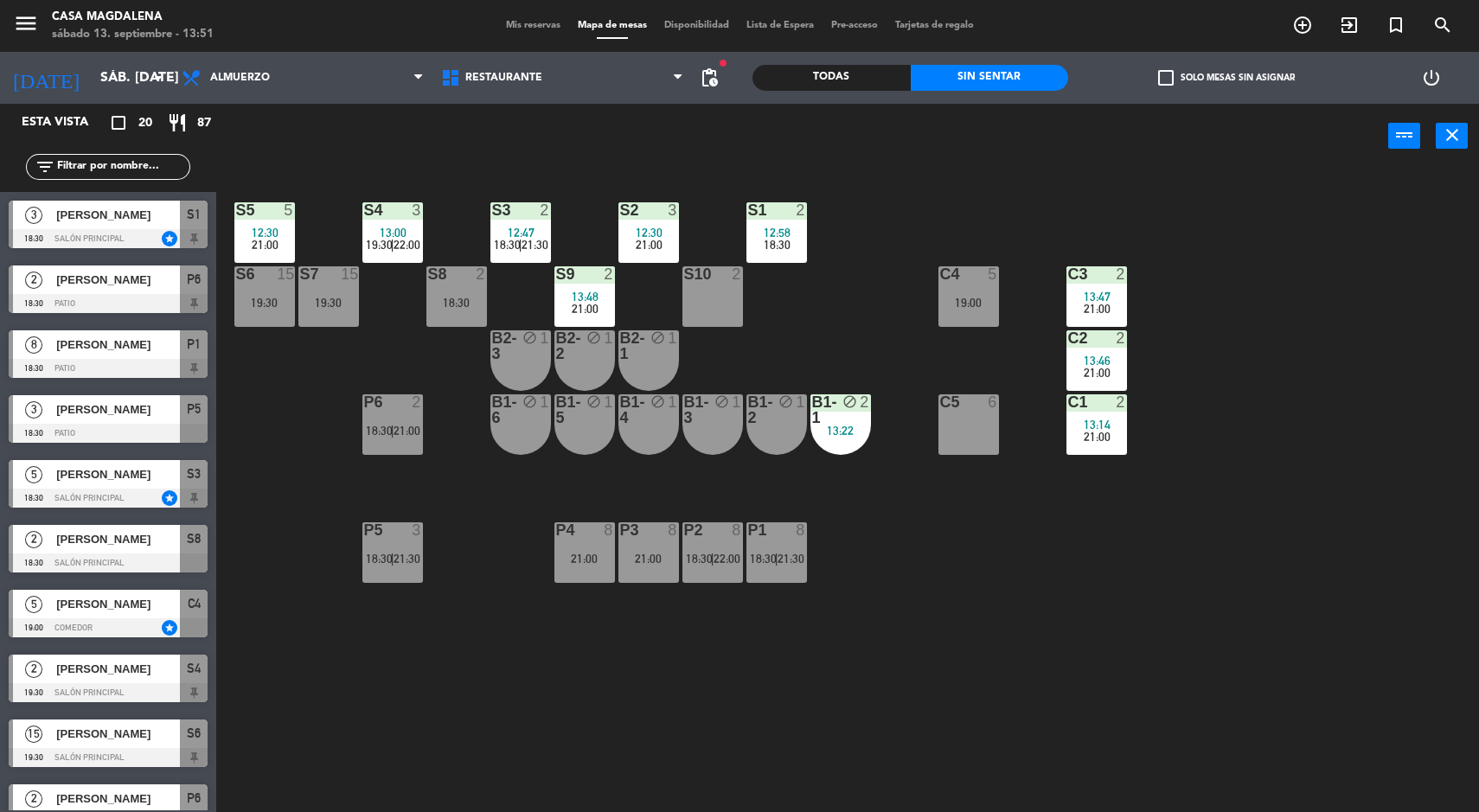
click at [753, 571] on div "P1 8 18:30 | 21:30" at bounding box center [776, 552] width 61 height 61
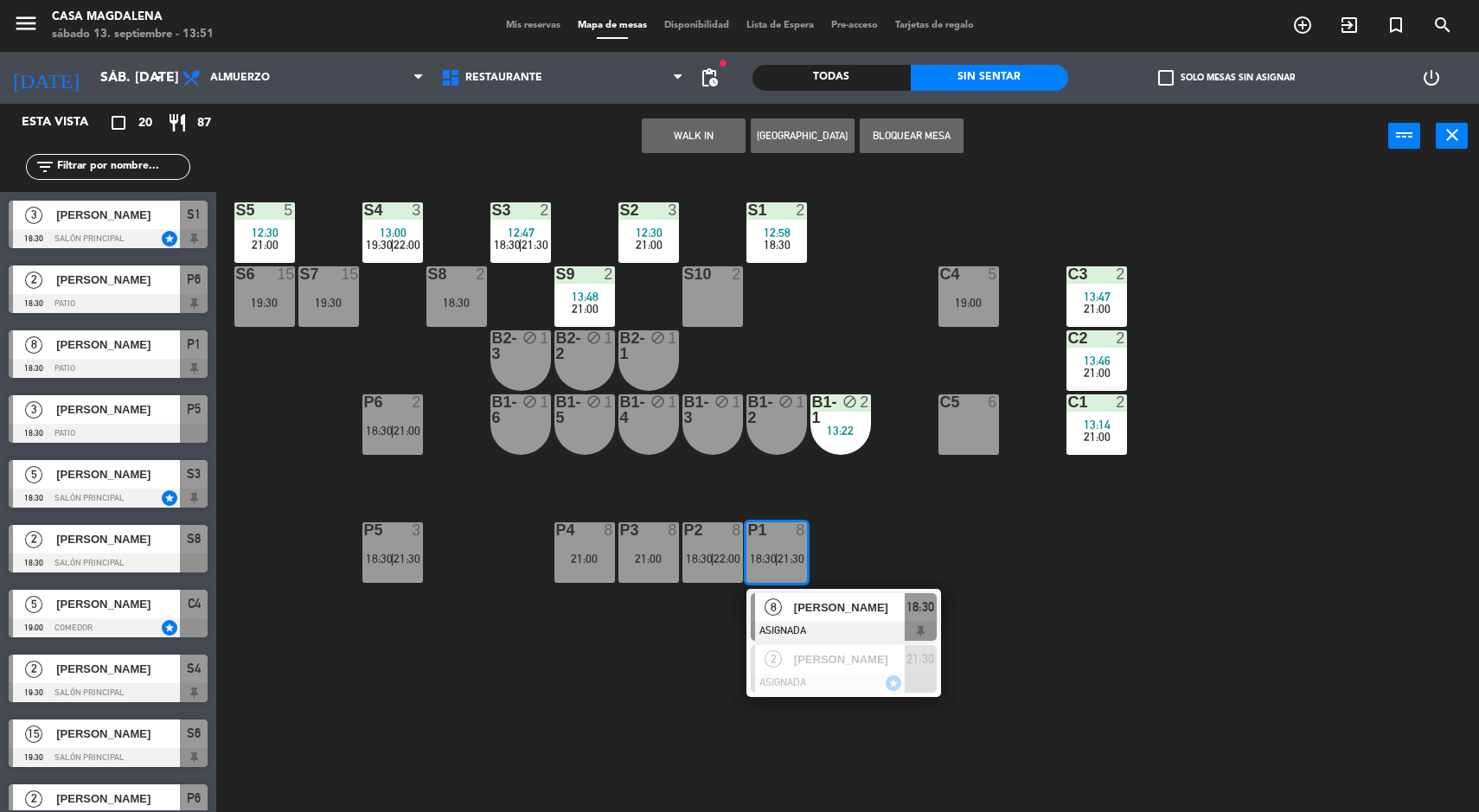
click at [645, 677] on div "S5 5 12:30 21:00 S4 3 13:00 19:30 | 22:00 S3 2 12:47 18:30 | 21:30 S2 3 12:30 2…" at bounding box center [855, 493] width 1248 height 644
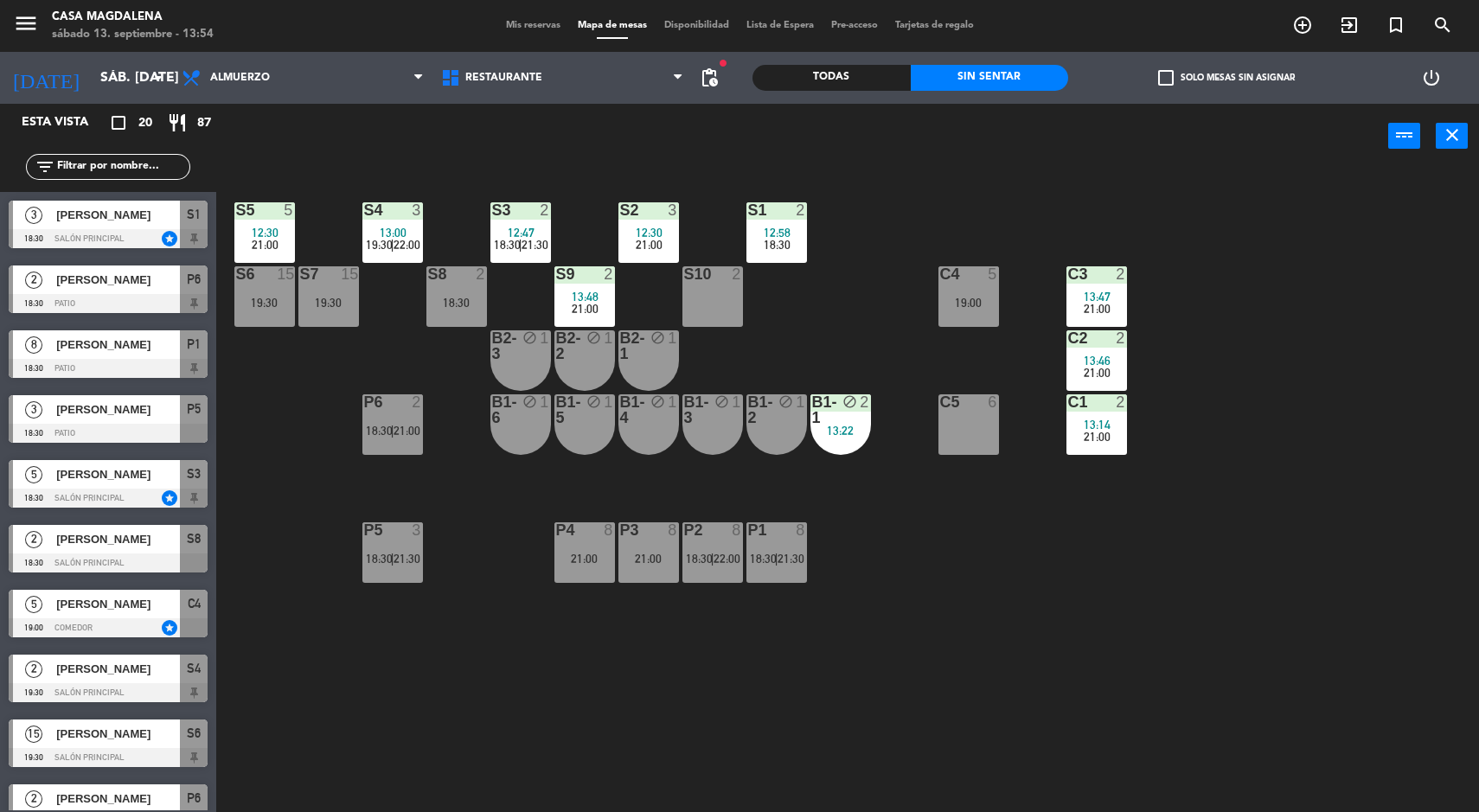
click at [1293, 662] on div "S5 5 12:30 21:00 S4 3 13:00 19:30 | 22:00 S3 2 12:47 18:30 | 21:30 S2 3 12:30 2…" at bounding box center [855, 493] width 1248 height 644
click at [542, 232] on div "12:47" at bounding box center [520, 232] width 61 height 12
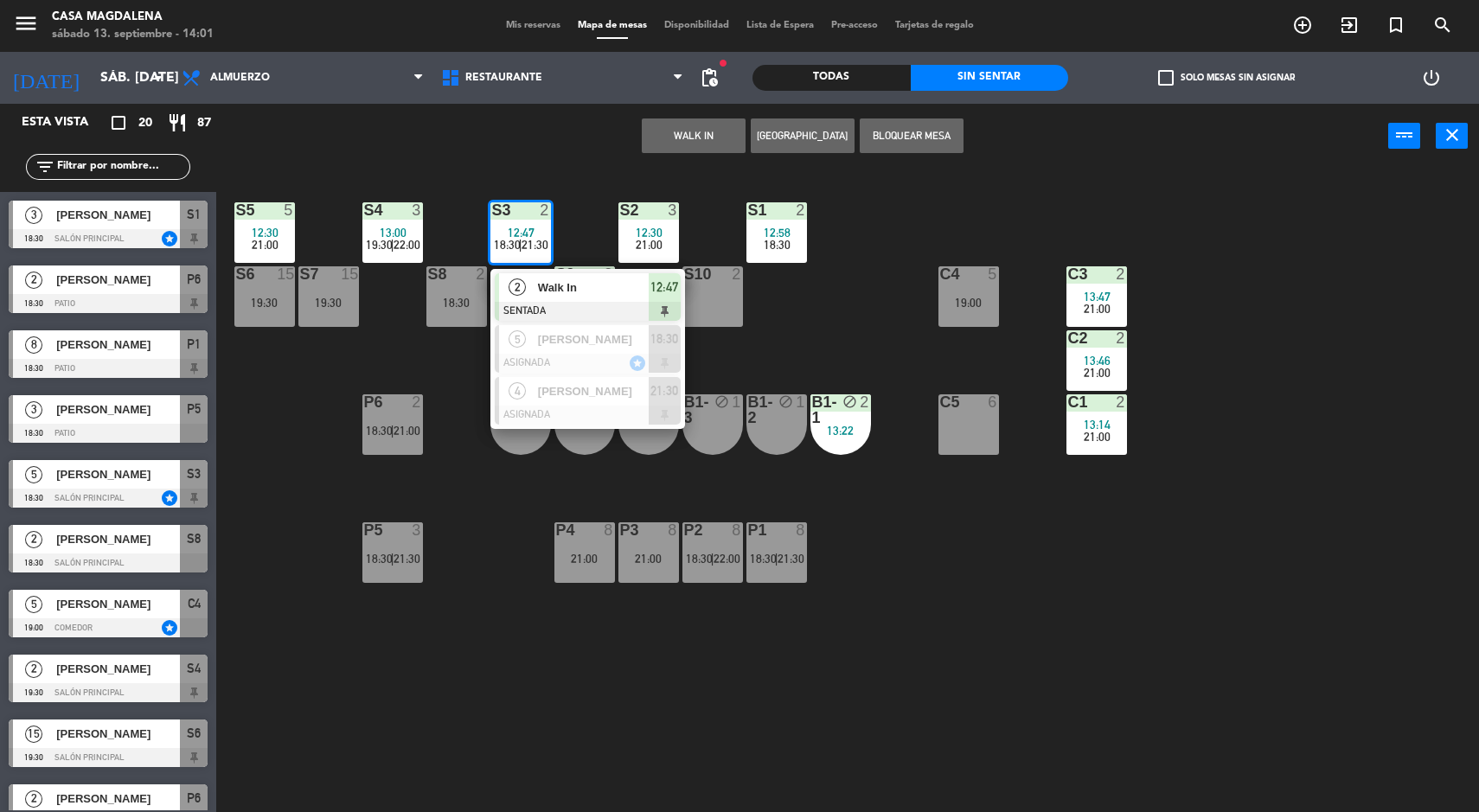
click at [606, 292] on span "Walk In" at bounding box center [593, 287] width 111 height 18
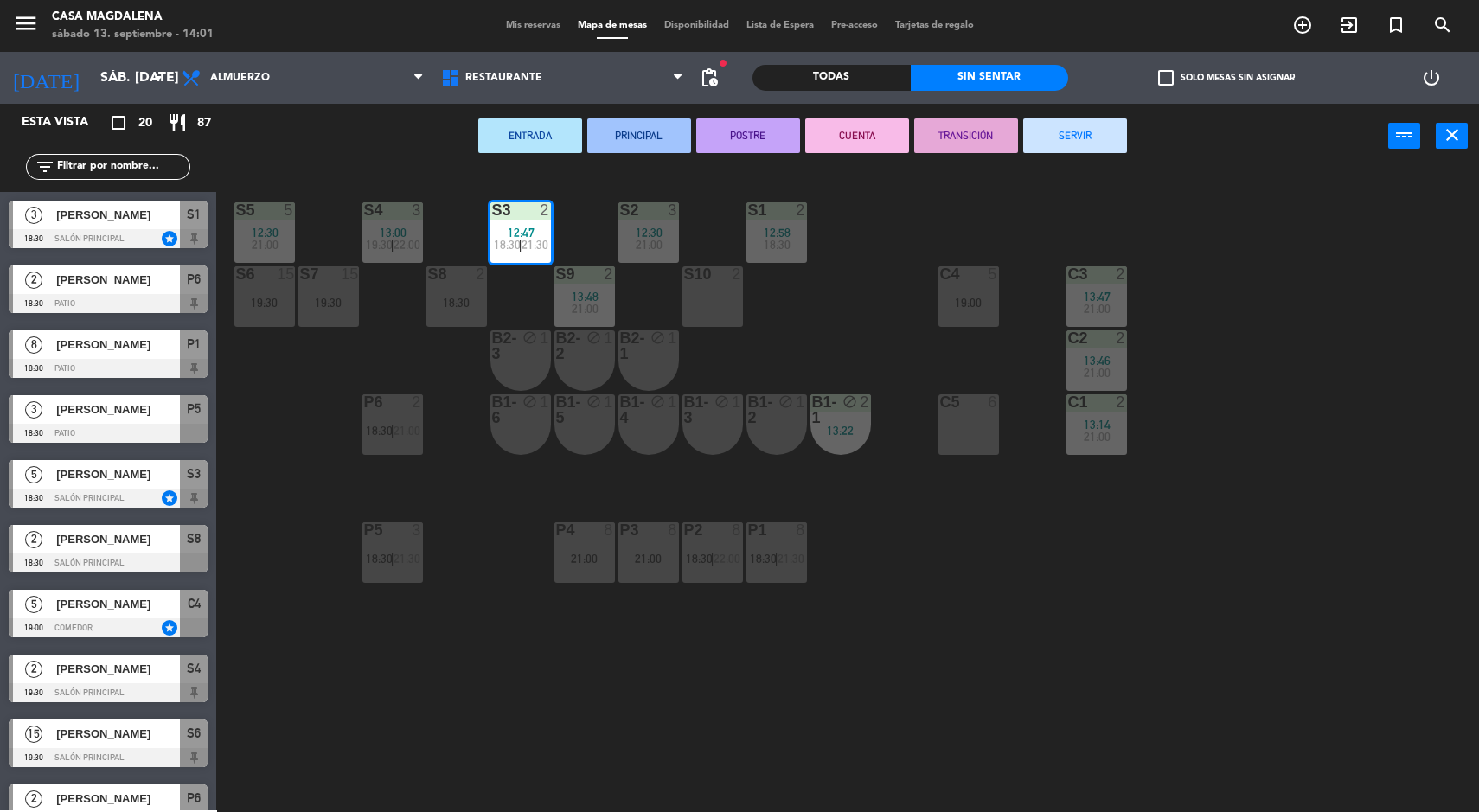
click at [1121, 132] on button "SERVIR" at bounding box center [1075, 135] width 104 height 35
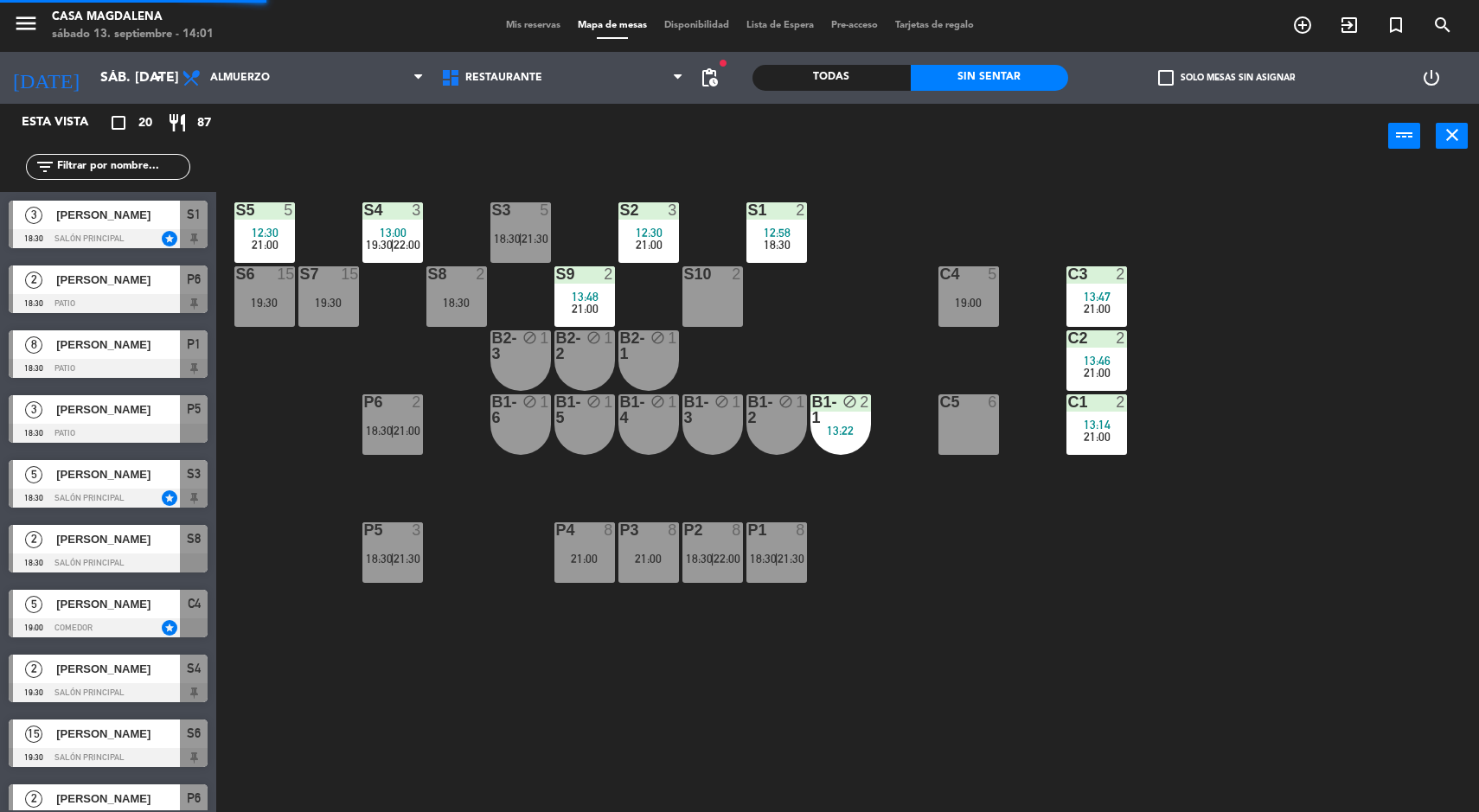
click at [599, 282] on div "S9 2" at bounding box center [584, 274] width 61 height 17
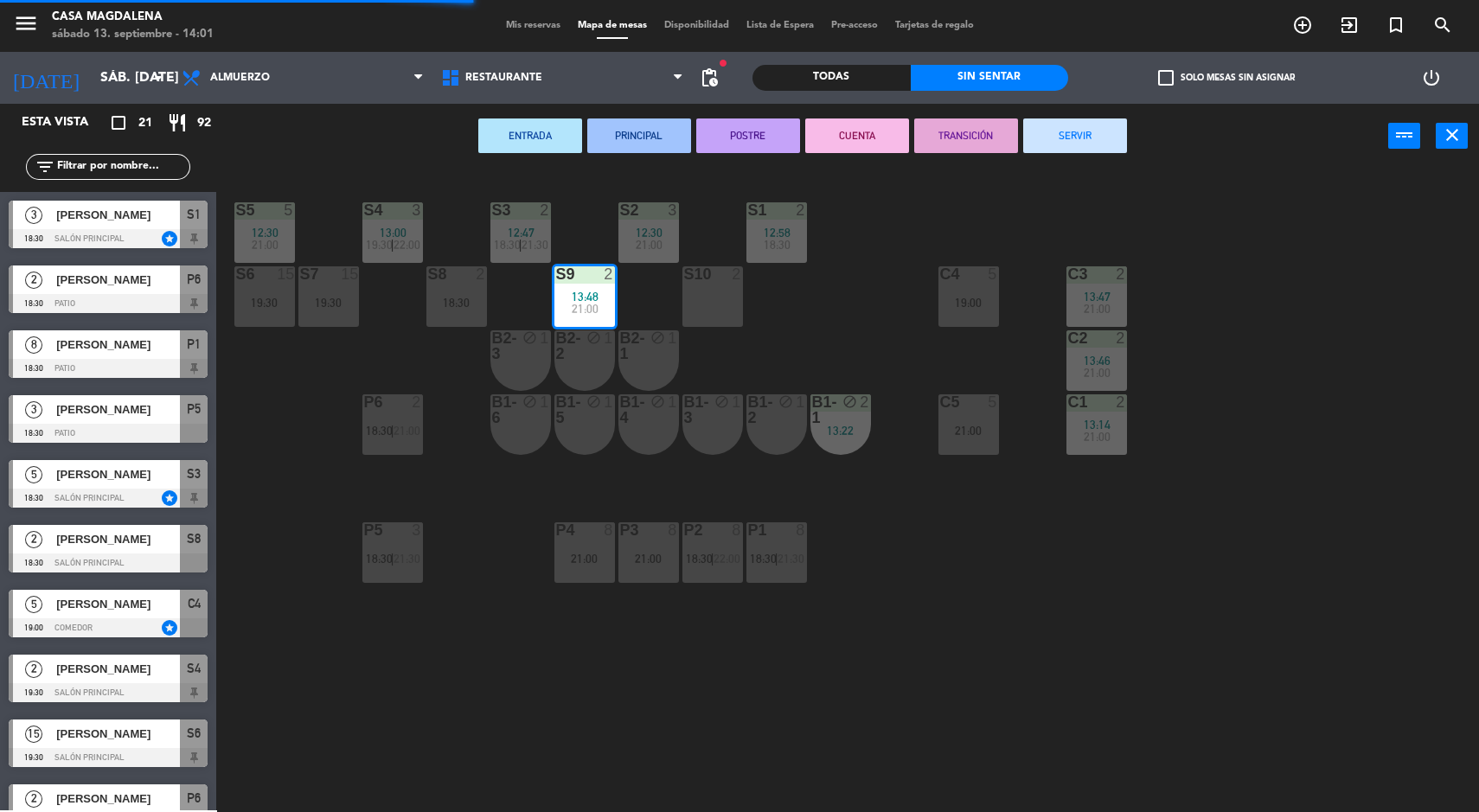
click at [532, 204] on div at bounding box center [520, 210] width 29 height 16
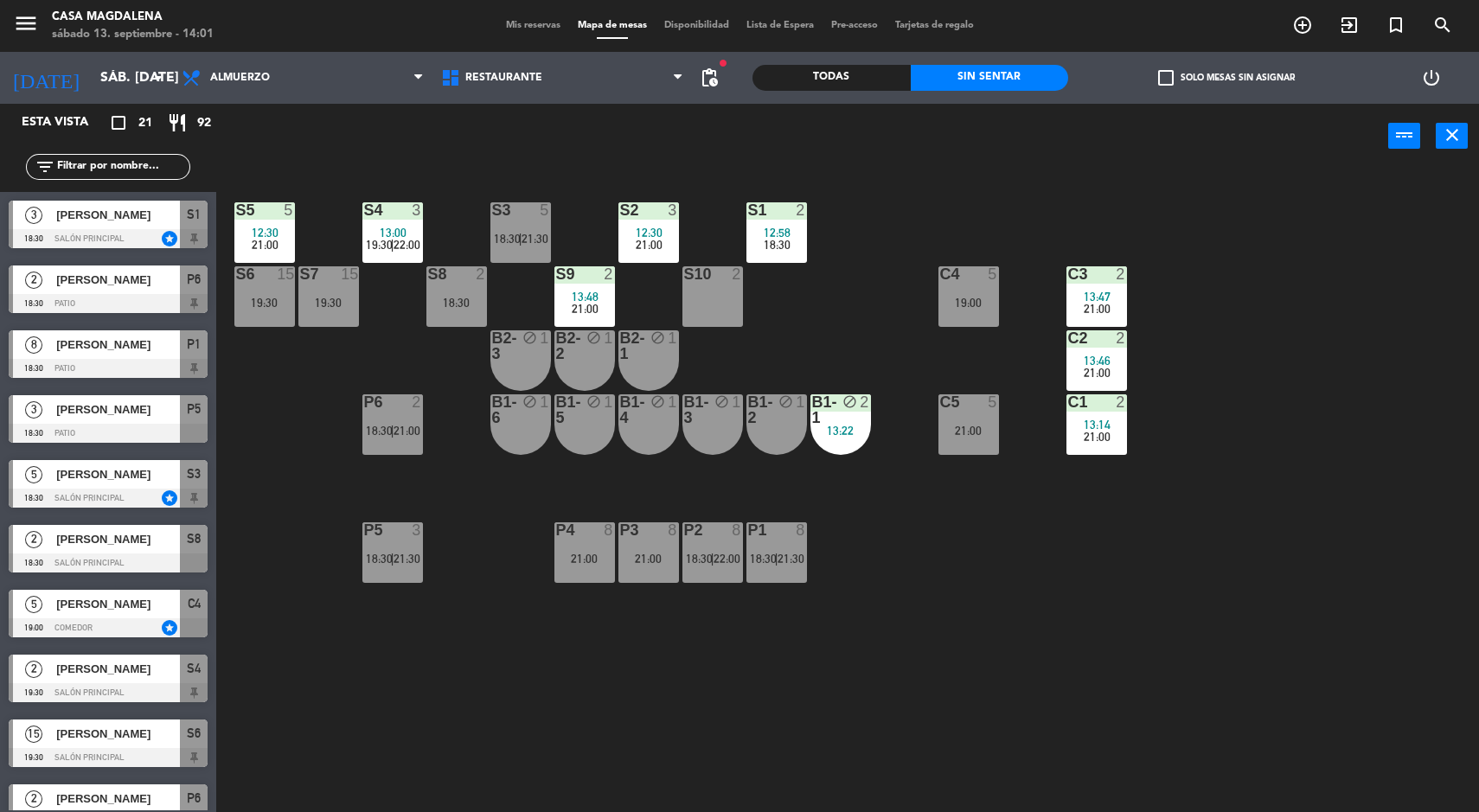
click at [861, 311] on div "S5 5 12:30 21:00 S4 3 13:00 19:30 | 22:00 S3 5 18:30 | 21:30 S2 3 12:30 21:00 S…" at bounding box center [855, 493] width 1248 height 644
click at [598, 299] on div "13:48" at bounding box center [584, 297] width 61 height 12
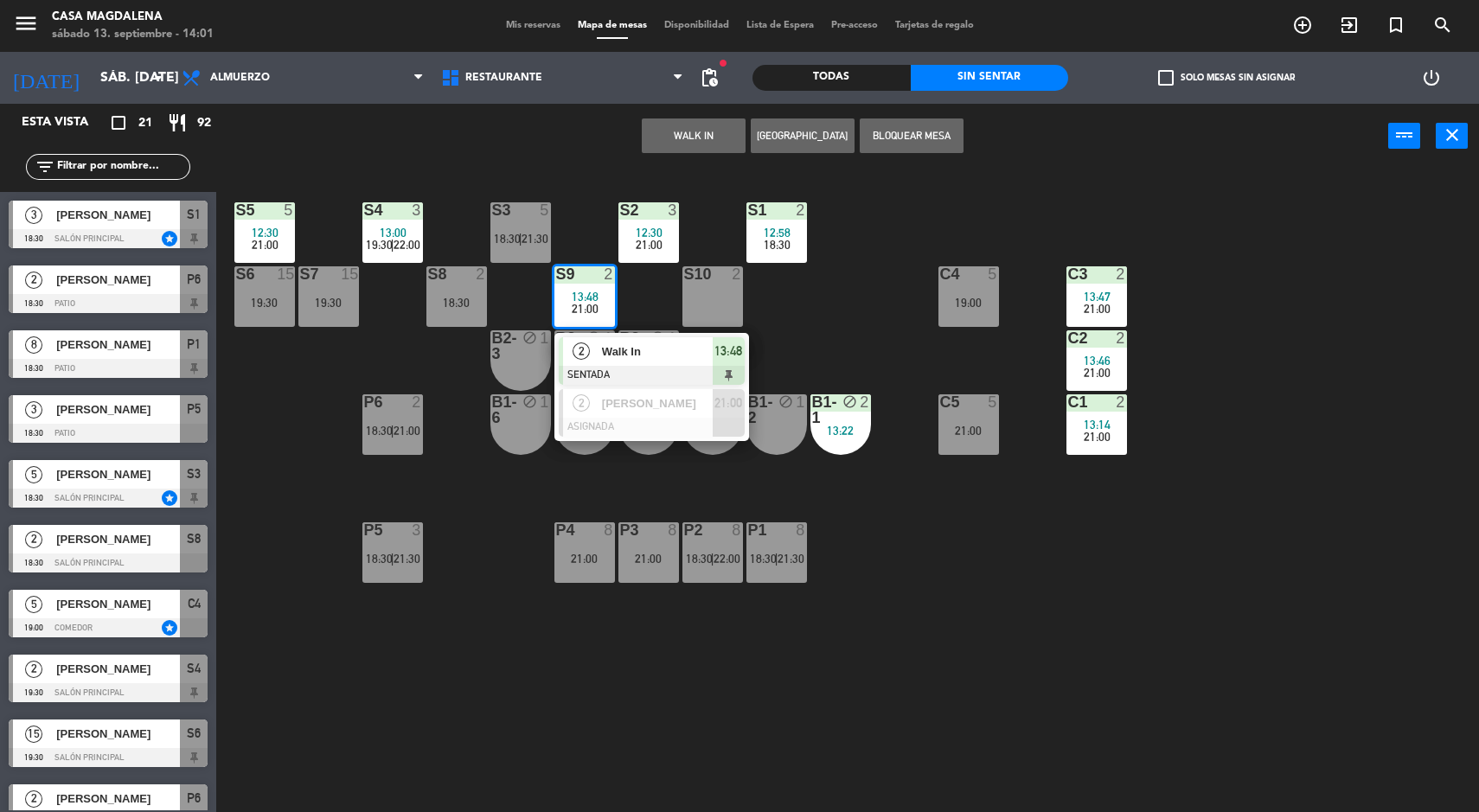
click at [641, 362] on div "Walk In" at bounding box center [656, 351] width 113 height 29
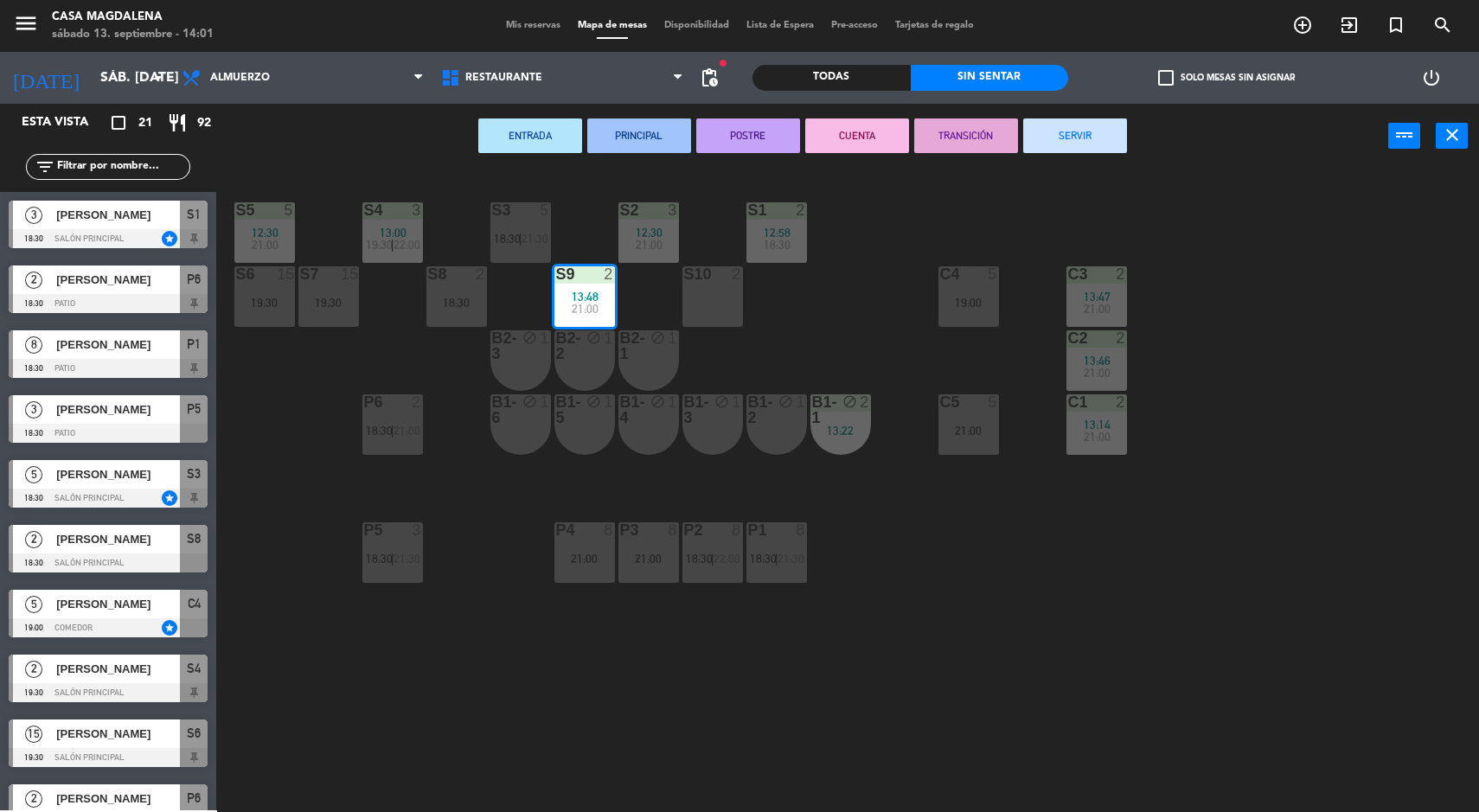
click at [504, 222] on div "S3 5 18:30 | 21:30" at bounding box center [520, 232] width 61 height 61
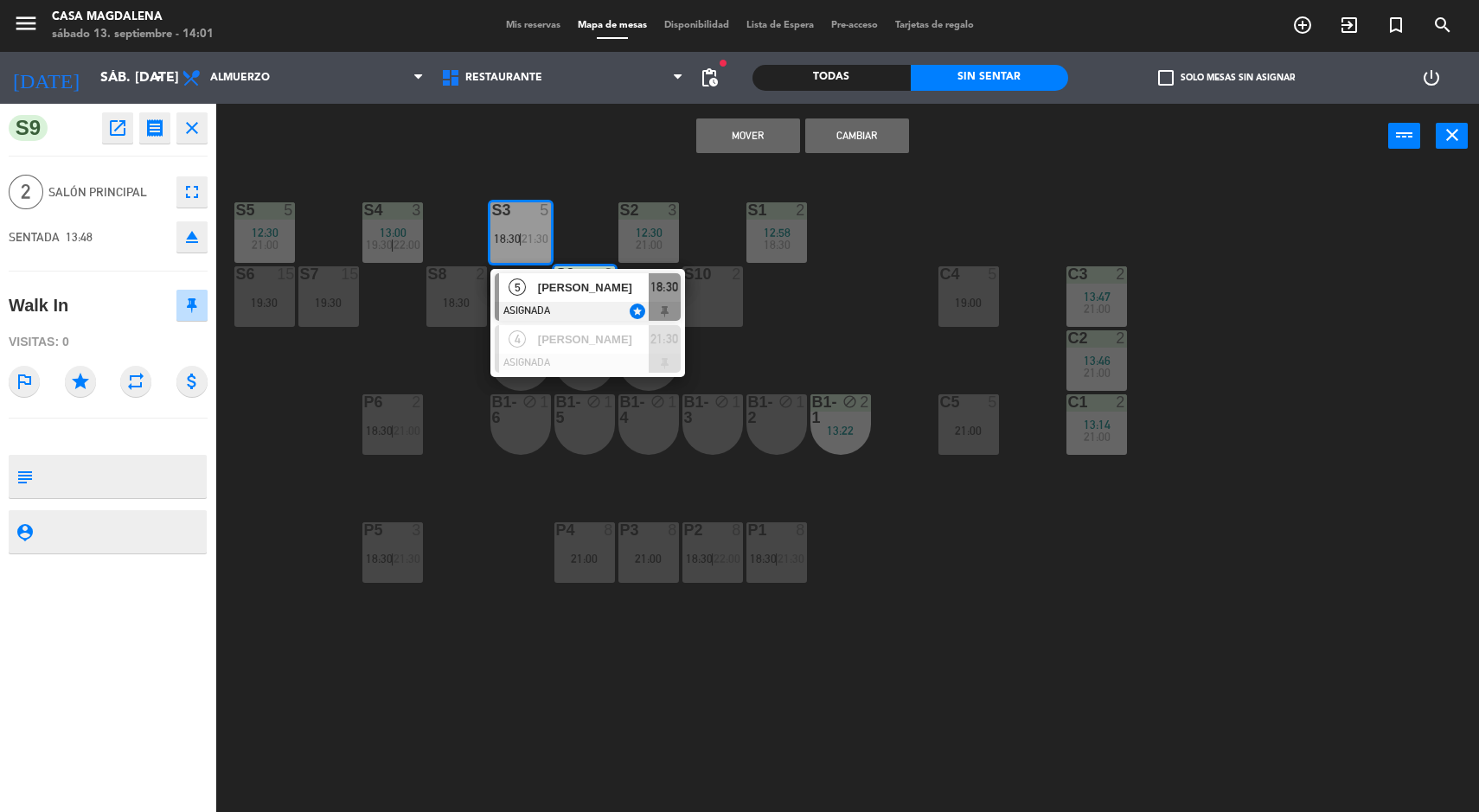
click at [724, 144] on button "Mover" at bounding box center [748, 135] width 104 height 35
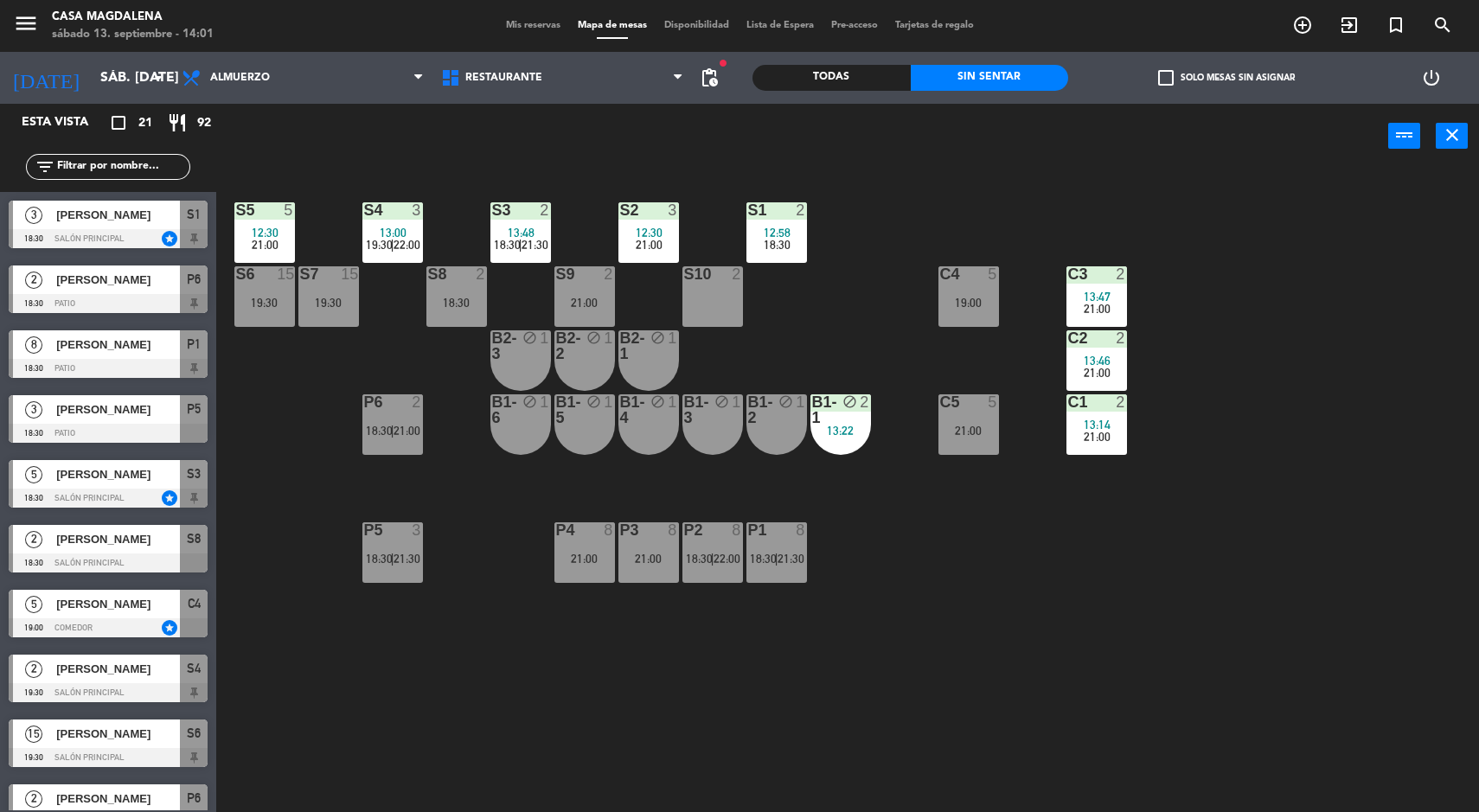
click at [1280, 297] on div "S5 5 12:30 21:00 S4 3 13:00 19:30 | 22:00 S3 2 13:48 18:30 | 21:30 S2 3 12:30 2…" at bounding box center [855, 493] width 1248 height 644
click at [793, 244] on div "18:30" at bounding box center [776, 245] width 61 height 12
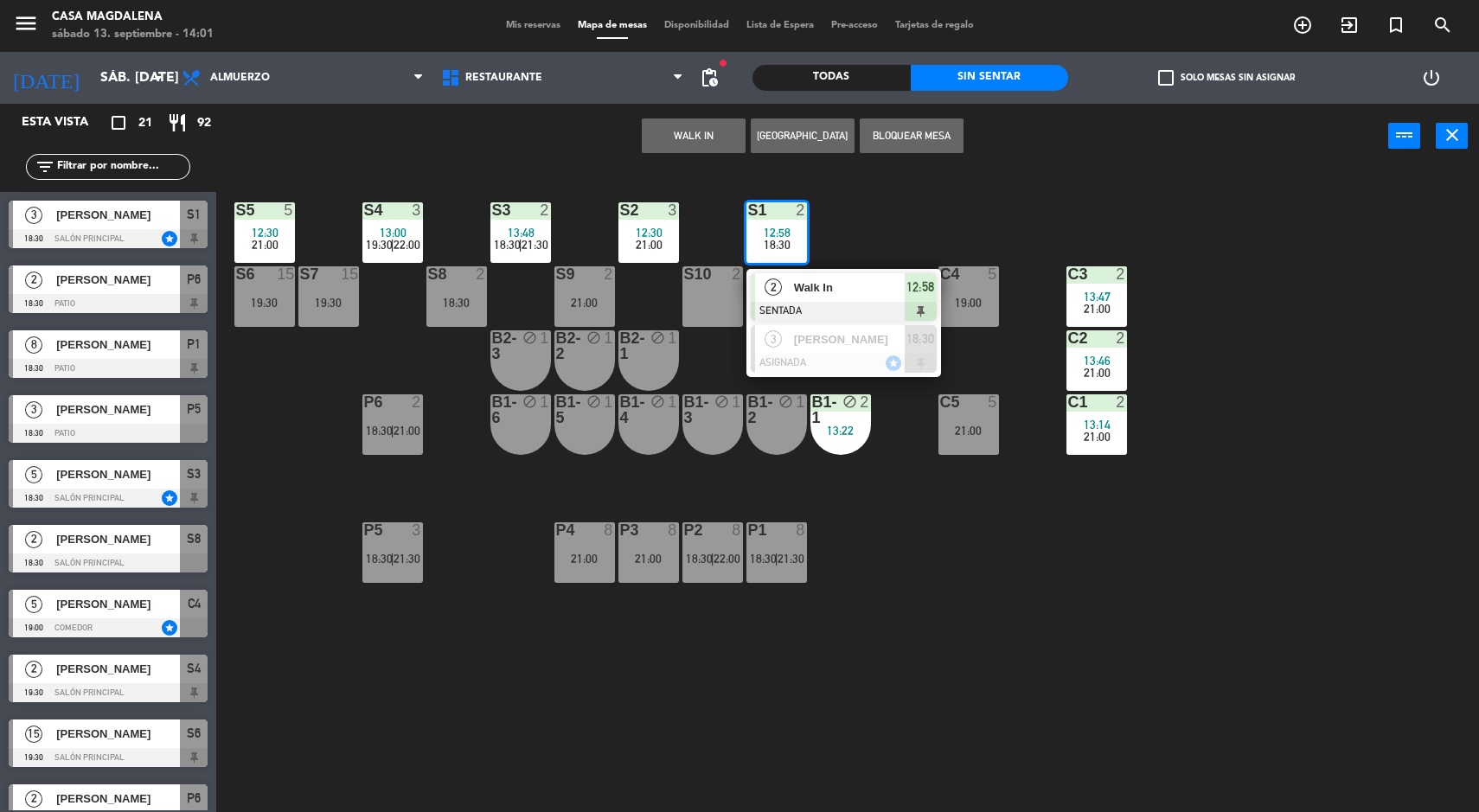
click at [913, 273] on div "12:58" at bounding box center [921, 287] width 32 height 29
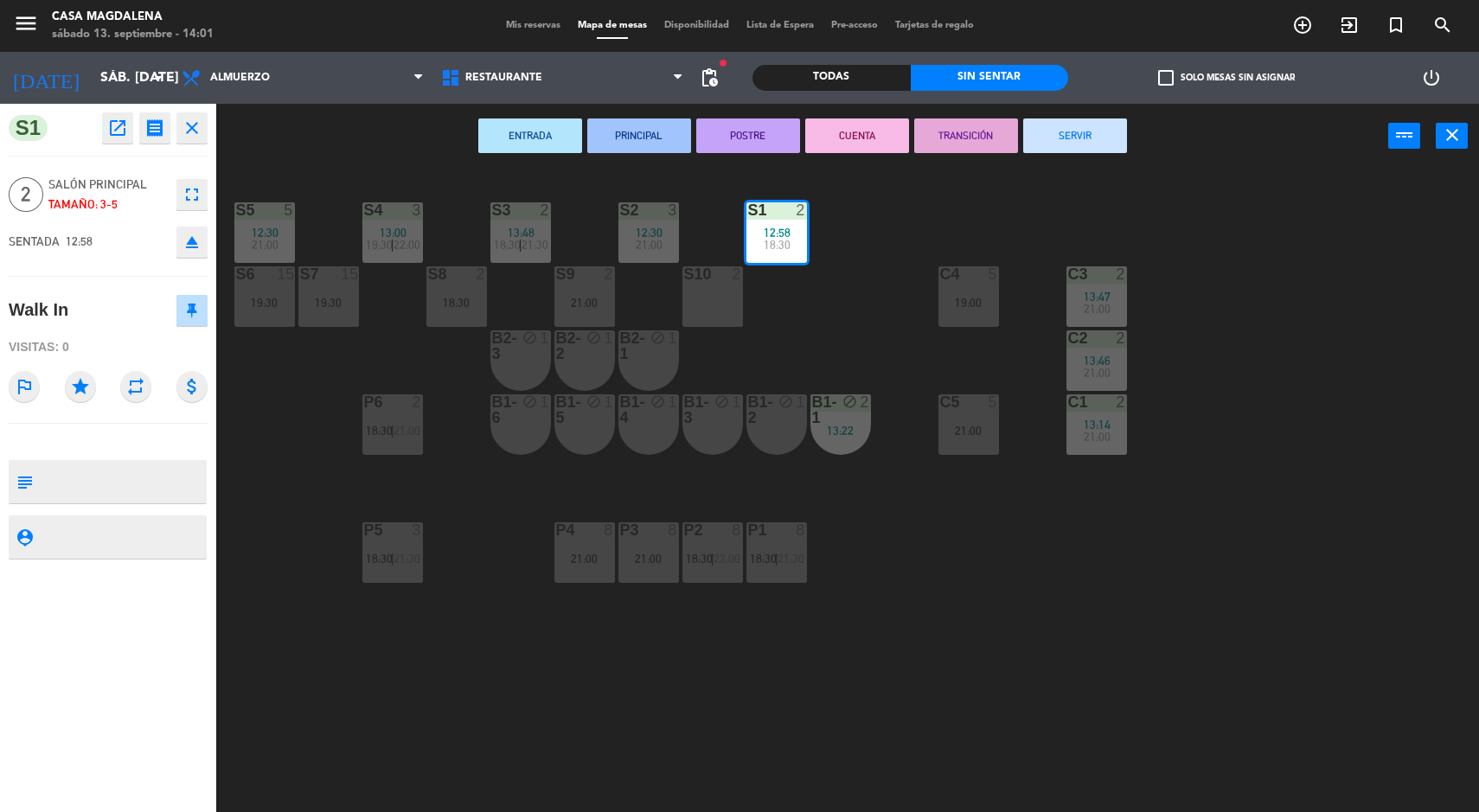
click at [1118, 139] on button "SERVIR" at bounding box center [1075, 135] width 104 height 35
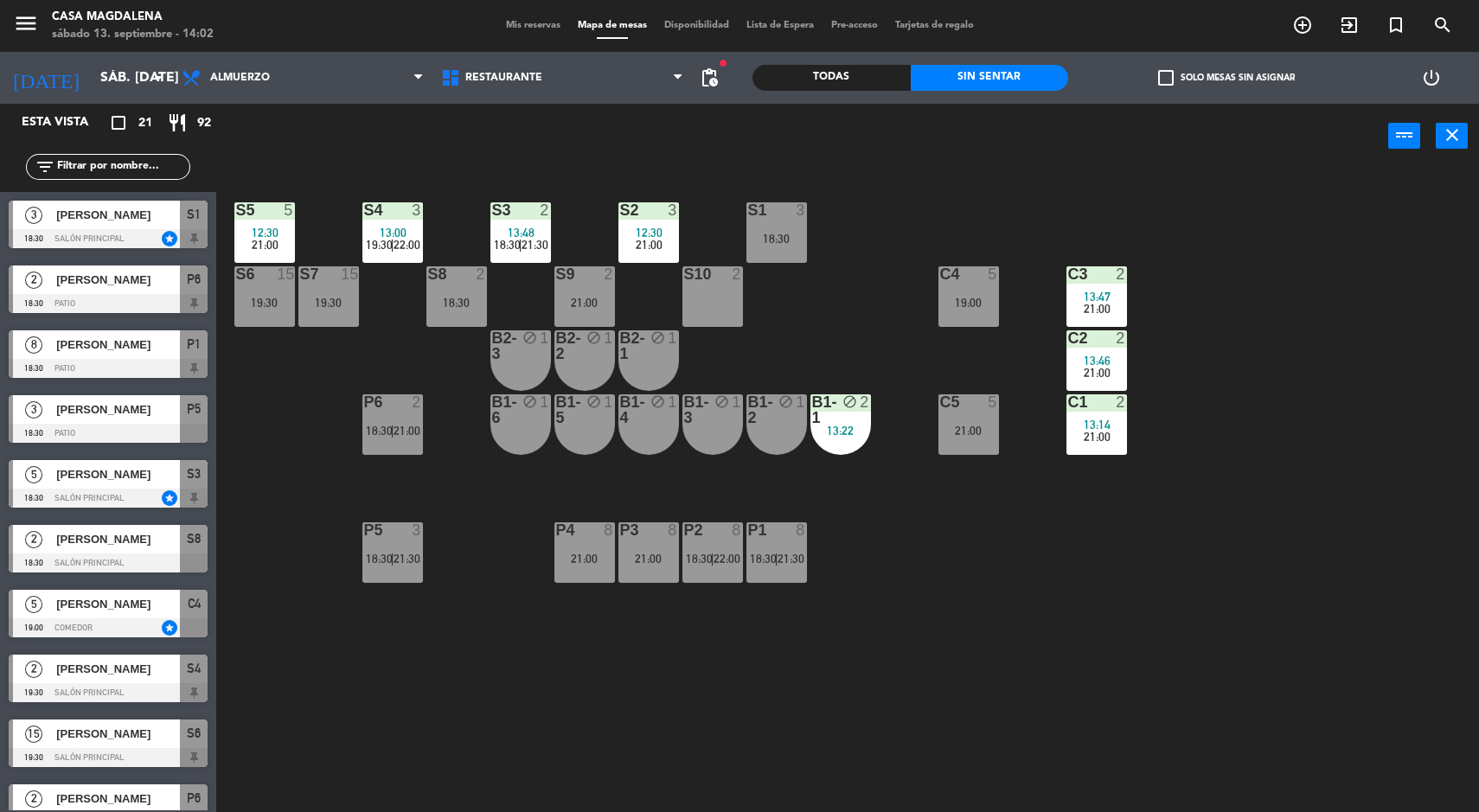
click at [400, 245] on span "22:00" at bounding box center [407, 245] width 27 height 14
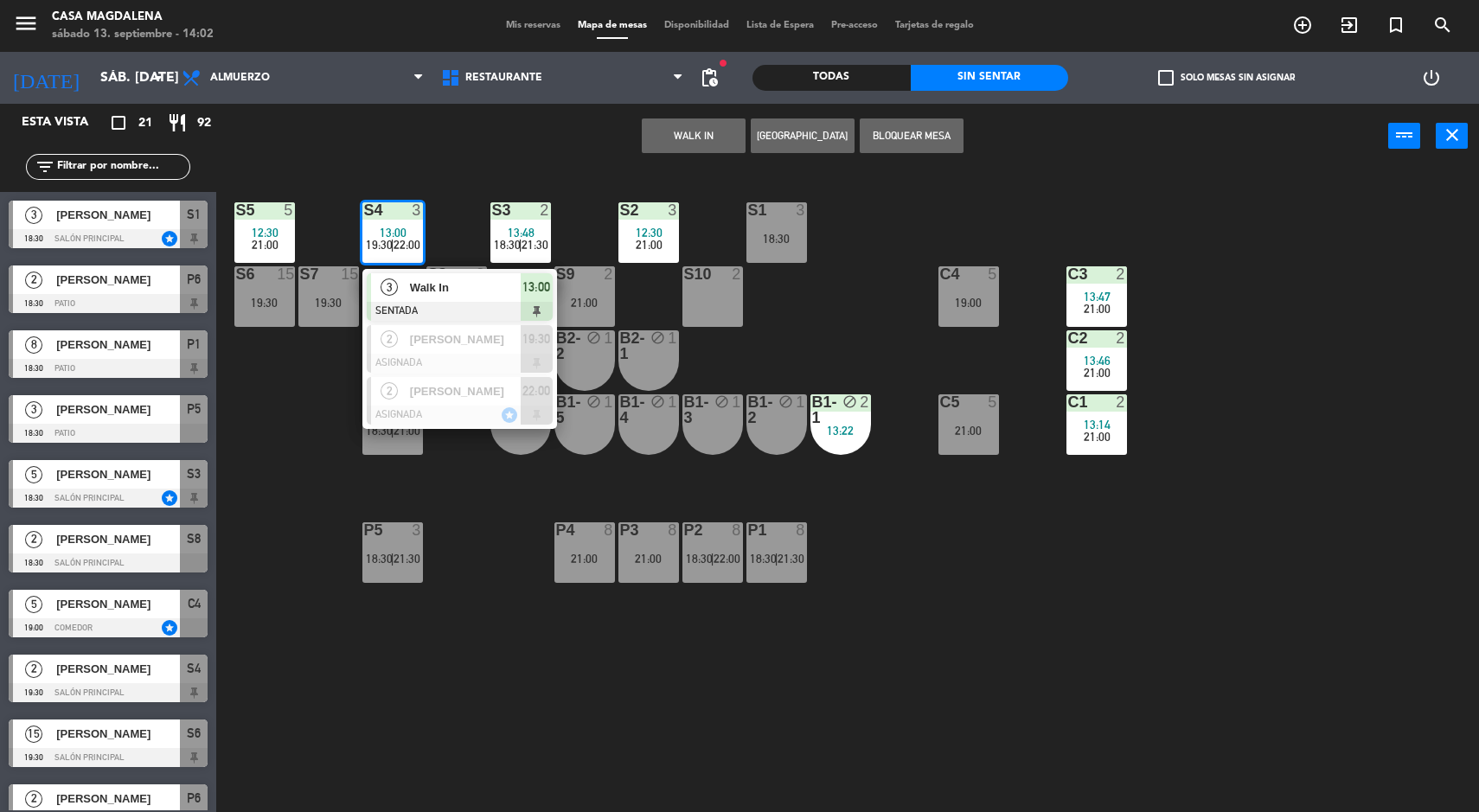
click at [350, 704] on div "S5 5 12:30 21:00 S4 3 13:00 19:30 | 22:00 3 Walk In SENTADA 13:00 2 [PERSON_NAM…" at bounding box center [855, 493] width 1248 height 644
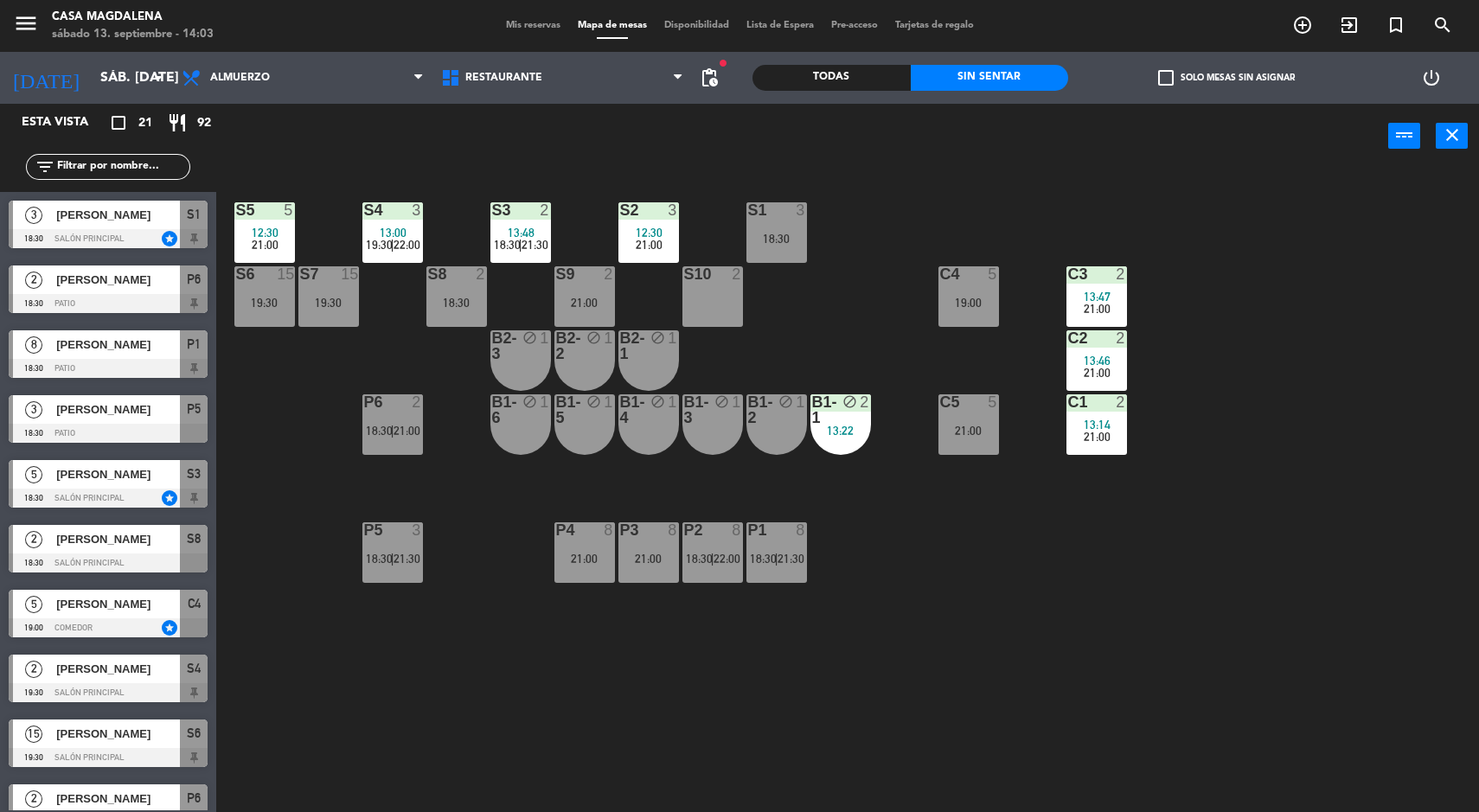
click at [425, 273] on div "S8" at bounding box center [428, 274] width 29 height 16
click at [481, 625] on div "S5 5 12:30 21:00 S4 3 13:00 19:30 | 22:00 S3 2 13:48 18:30 | 21:30 S2 3 12:30 2…" at bounding box center [855, 493] width 1248 height 644
click at [398, 202] on div at bounding box center [392, 210] width 29 height 16
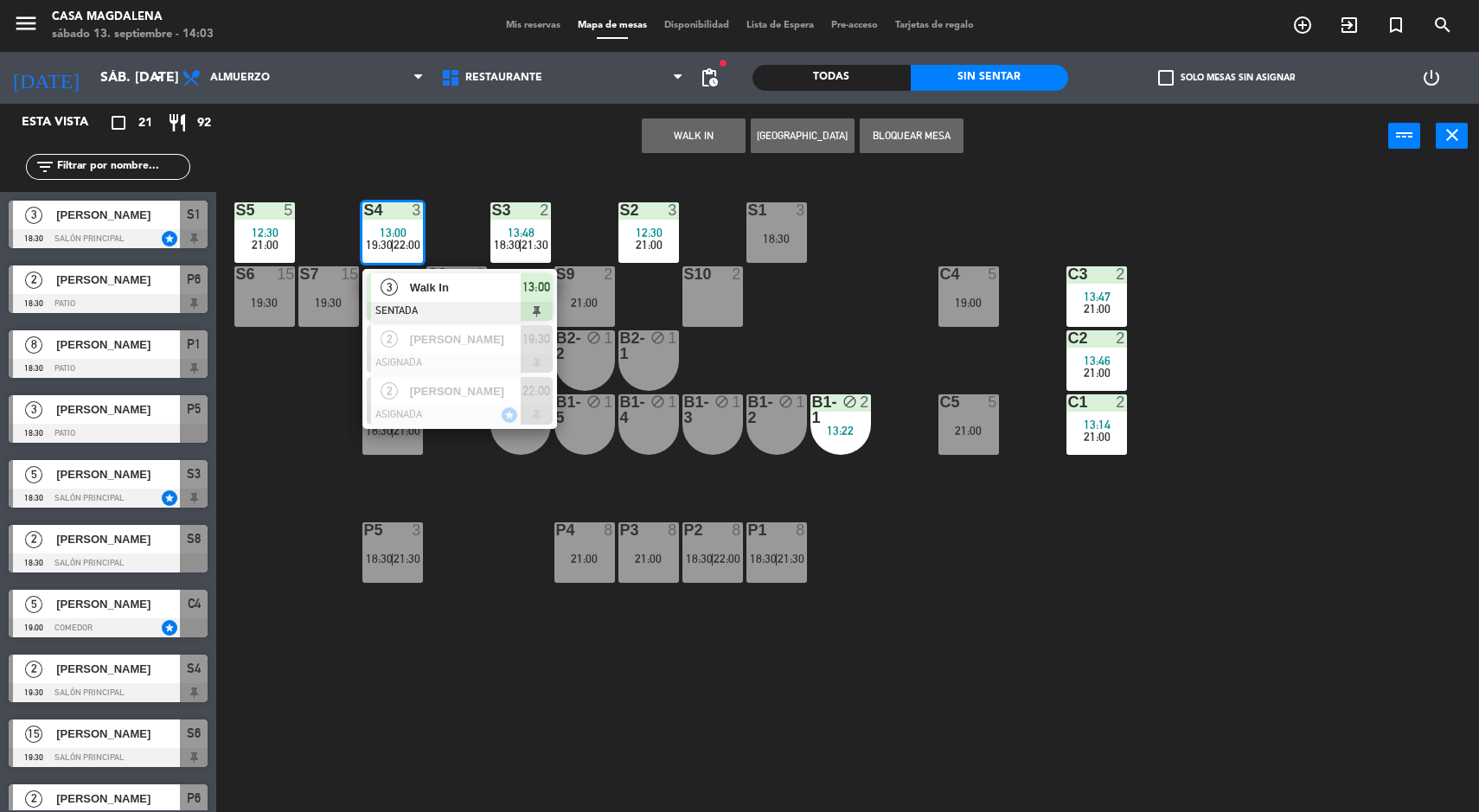
click at [421, 289] on span "Walk In" at bounding box center [464, 287] width 111 height 18
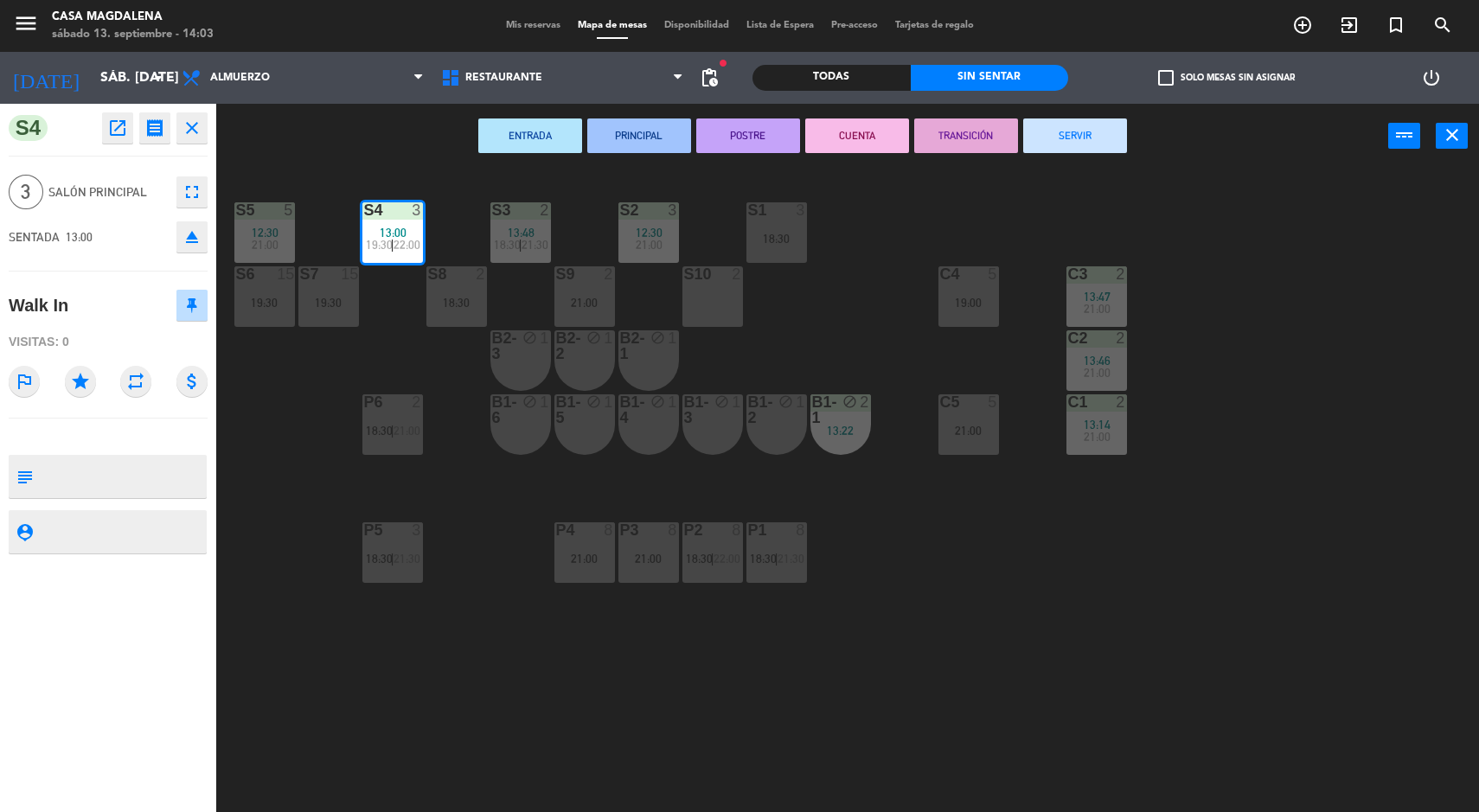
click at [1082, 128] on button "SERVIR" at bounding box center [1075, 135] width 104 height 35
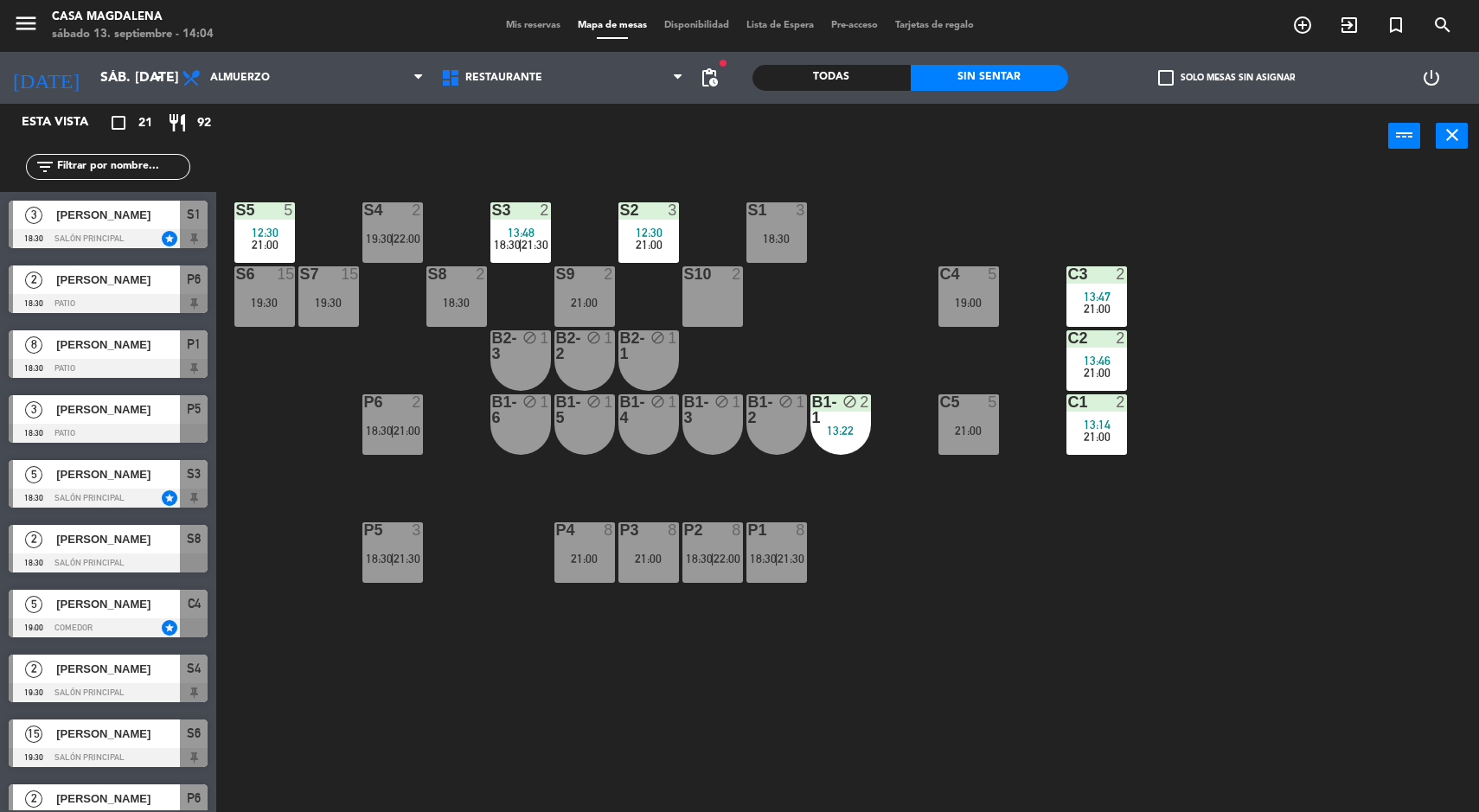
click at [1062, 271] on div "C3" at bounding box center [1067, 274] width 29 height 16
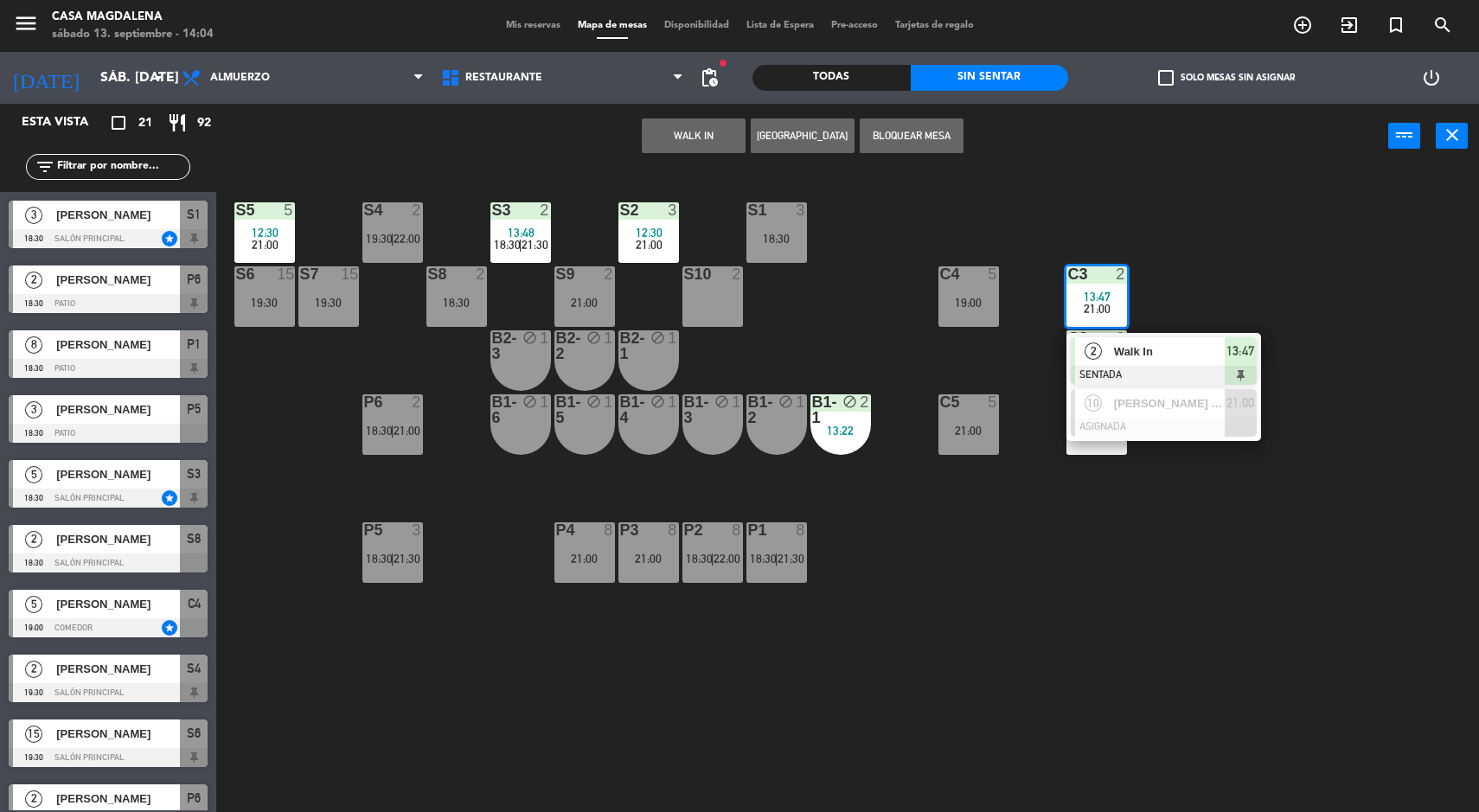
click at [1121, 337] on div "Walk In" at bounding box center [1168, 351] width 113 height 29
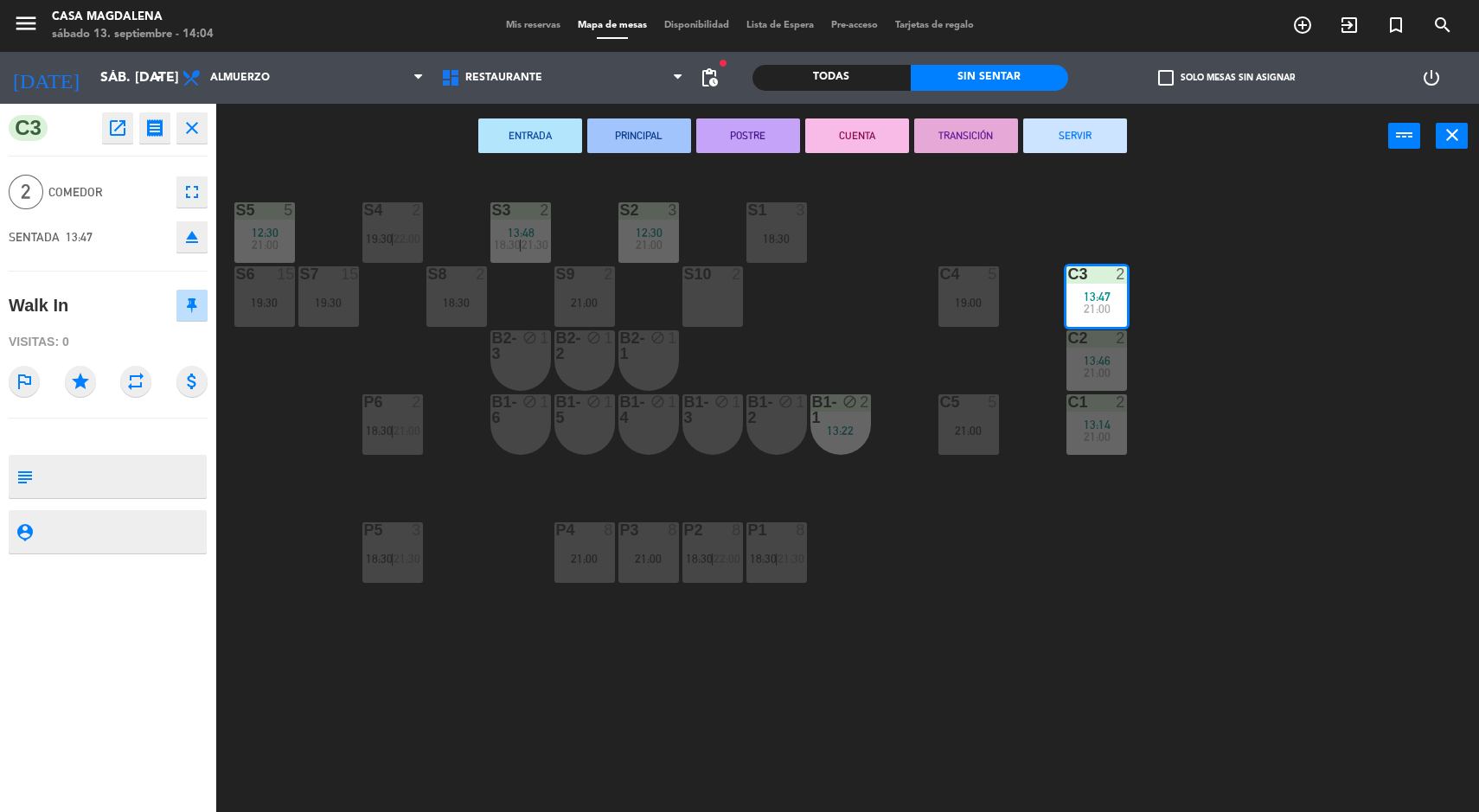
click at [1302, 316] on div "S5 5 12:30 21:00 S4 2 19:30 | 22:00 S3 2 13:48 18:30 | 21:30 S2 3 12:30 21:00 S…" at bounding box center [855, 493] width 1248 height 644
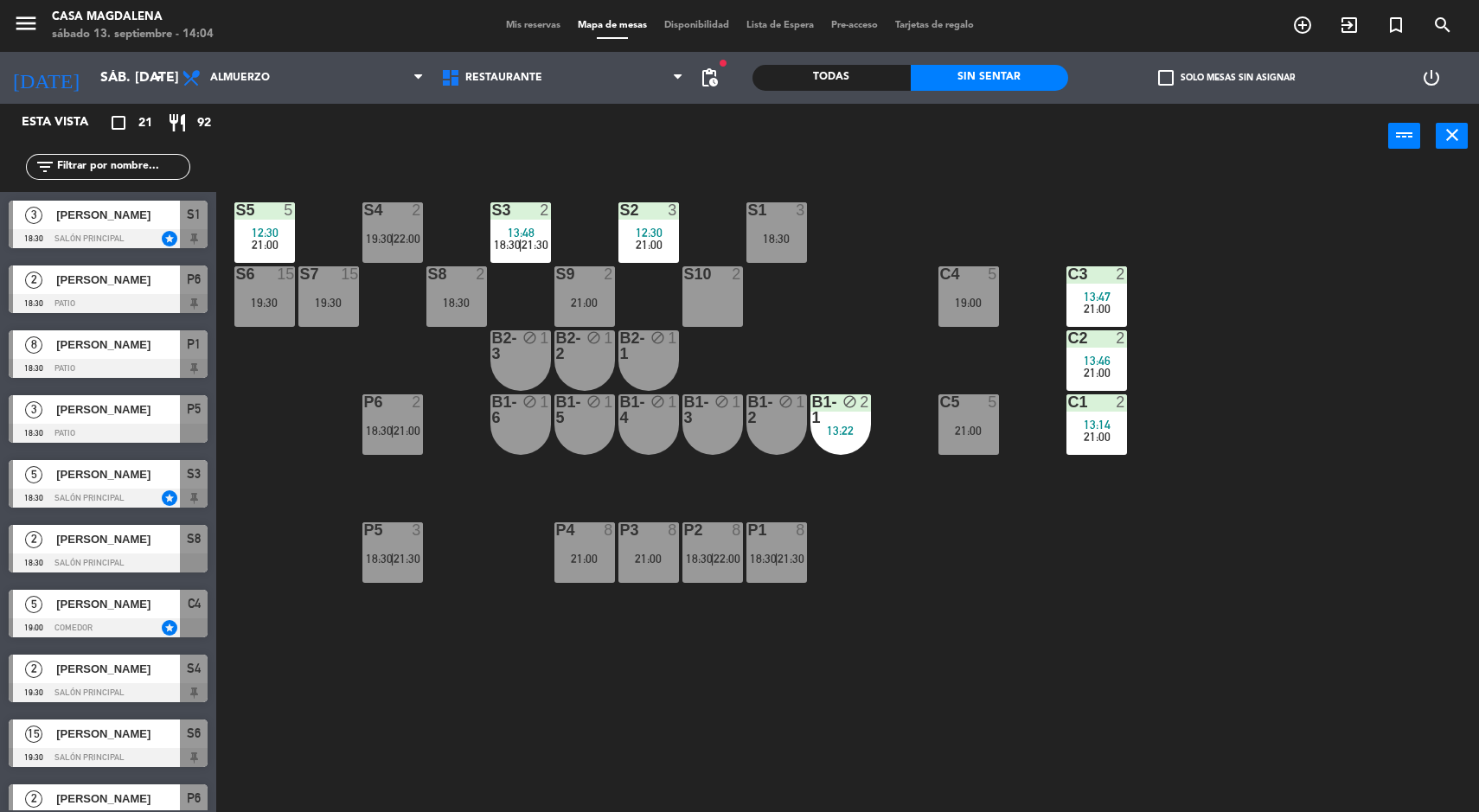
click at [377, 245] on span "19:30" at bounding box center [379, 239] width 27 height 14
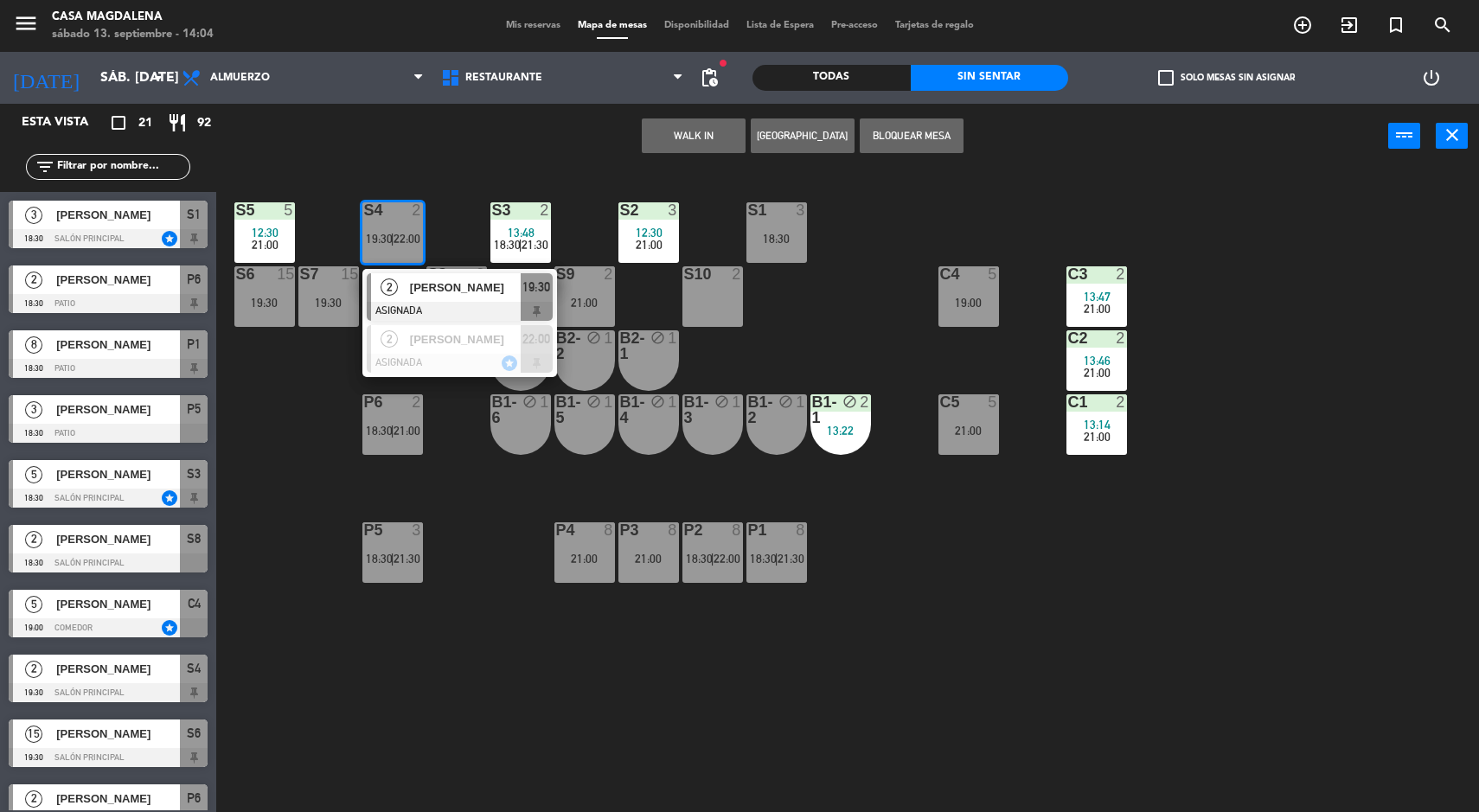
click at [1121, 275] on div "2" at bounding box center [1121, 274] width 10 height 16
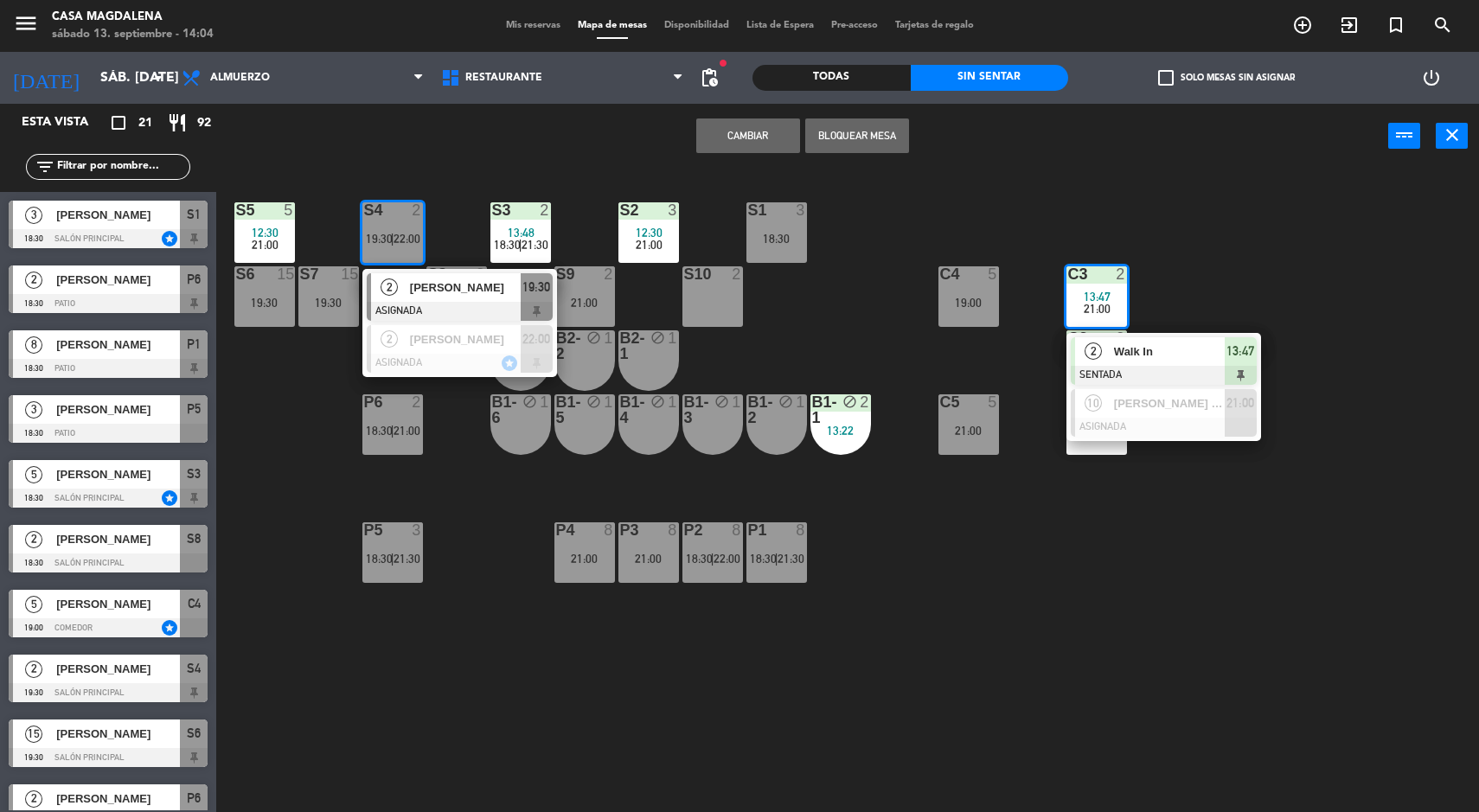
click at [1221, 361] on div "Walk In" at bounding box center [1168, 351] width 113 height 29
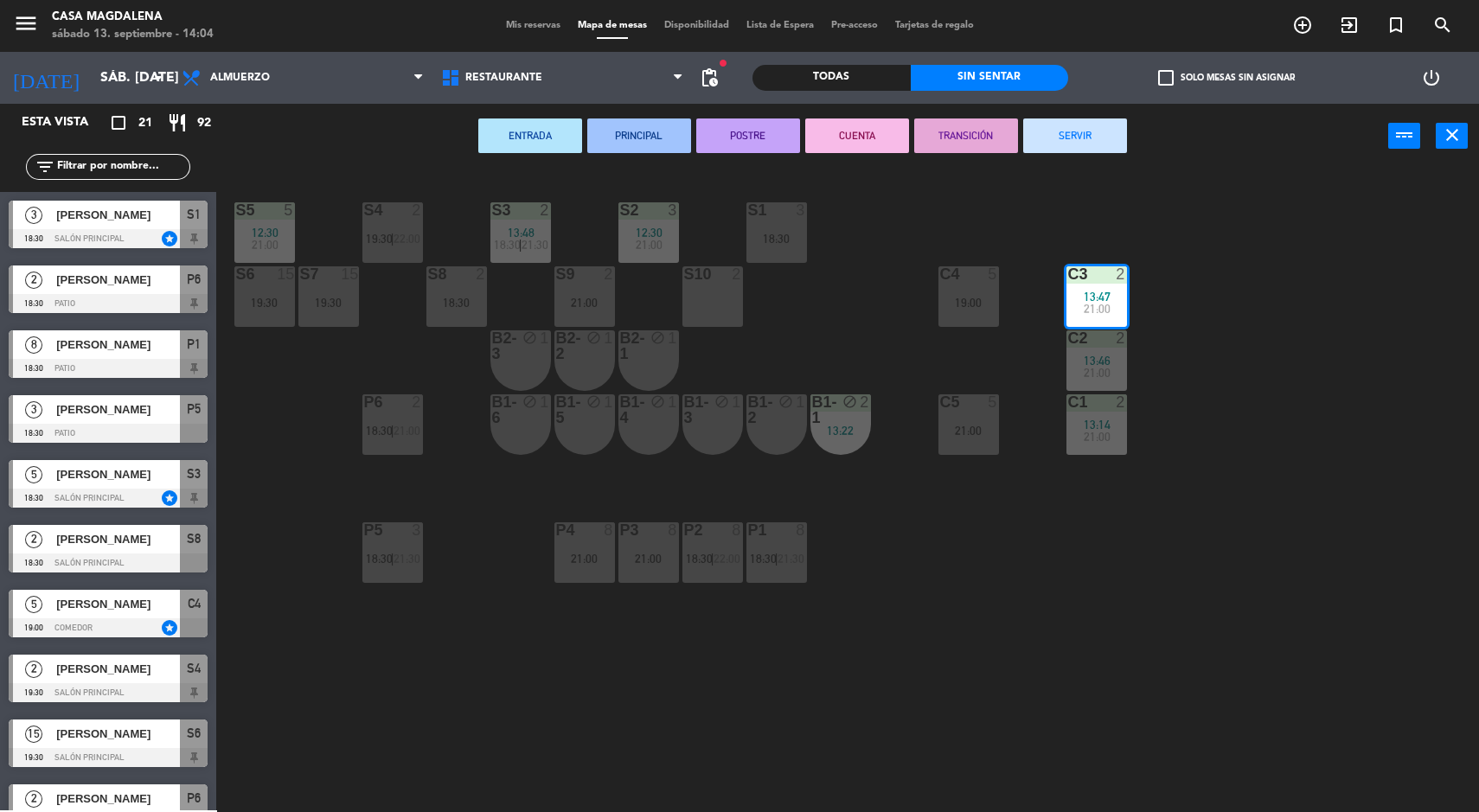
click at [1274, 236] on div "S5 5 12:30 21:00 S4 2 19:30 | 22:00 S3 2 13:48 18:30 | 21:30 S2 3 12:30 21:00 S…" at bounding box center [855, 493] width 1248 height 644
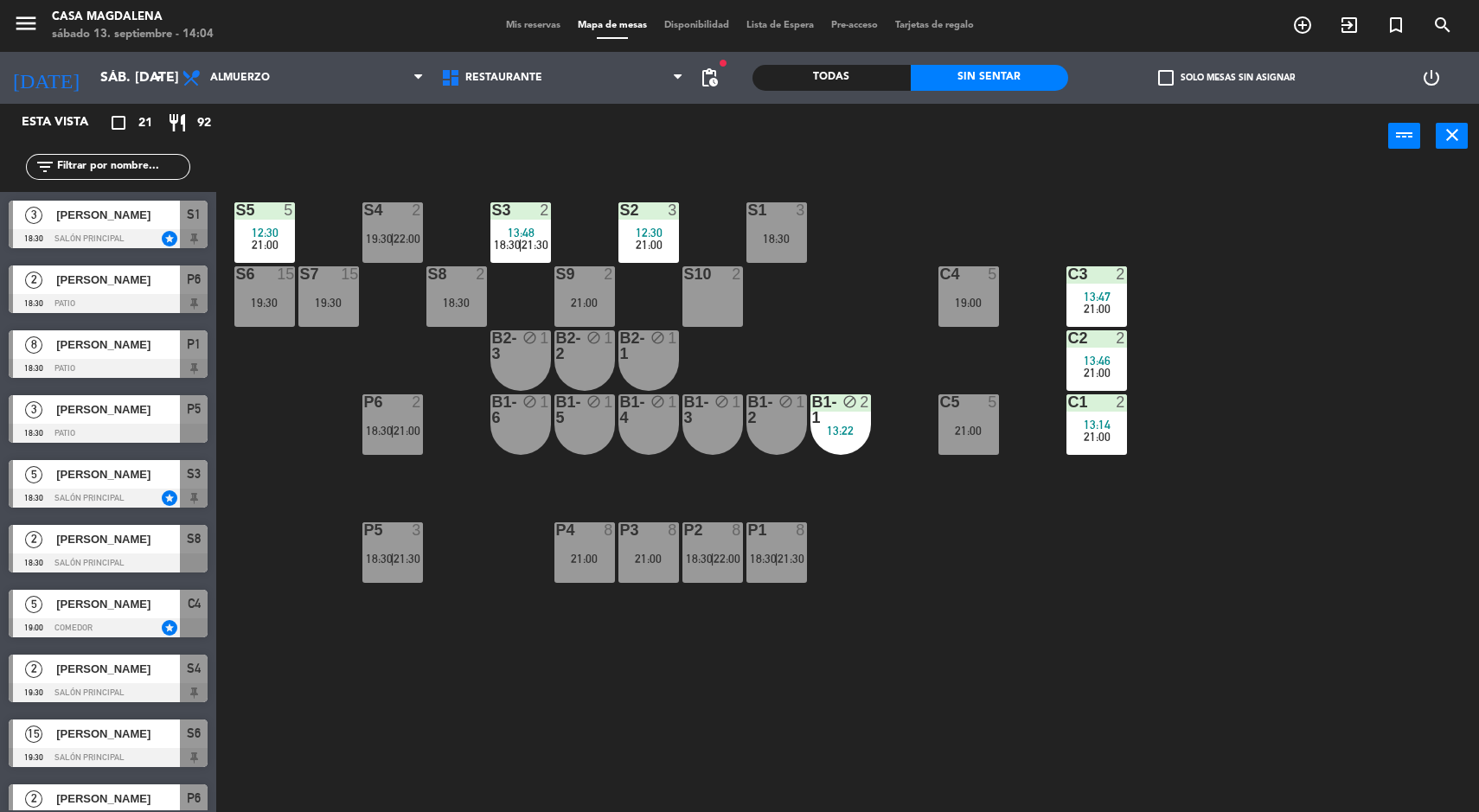
click at [1121, 273] on div "2" at bounding box center [1121, 274] width 10 height 16
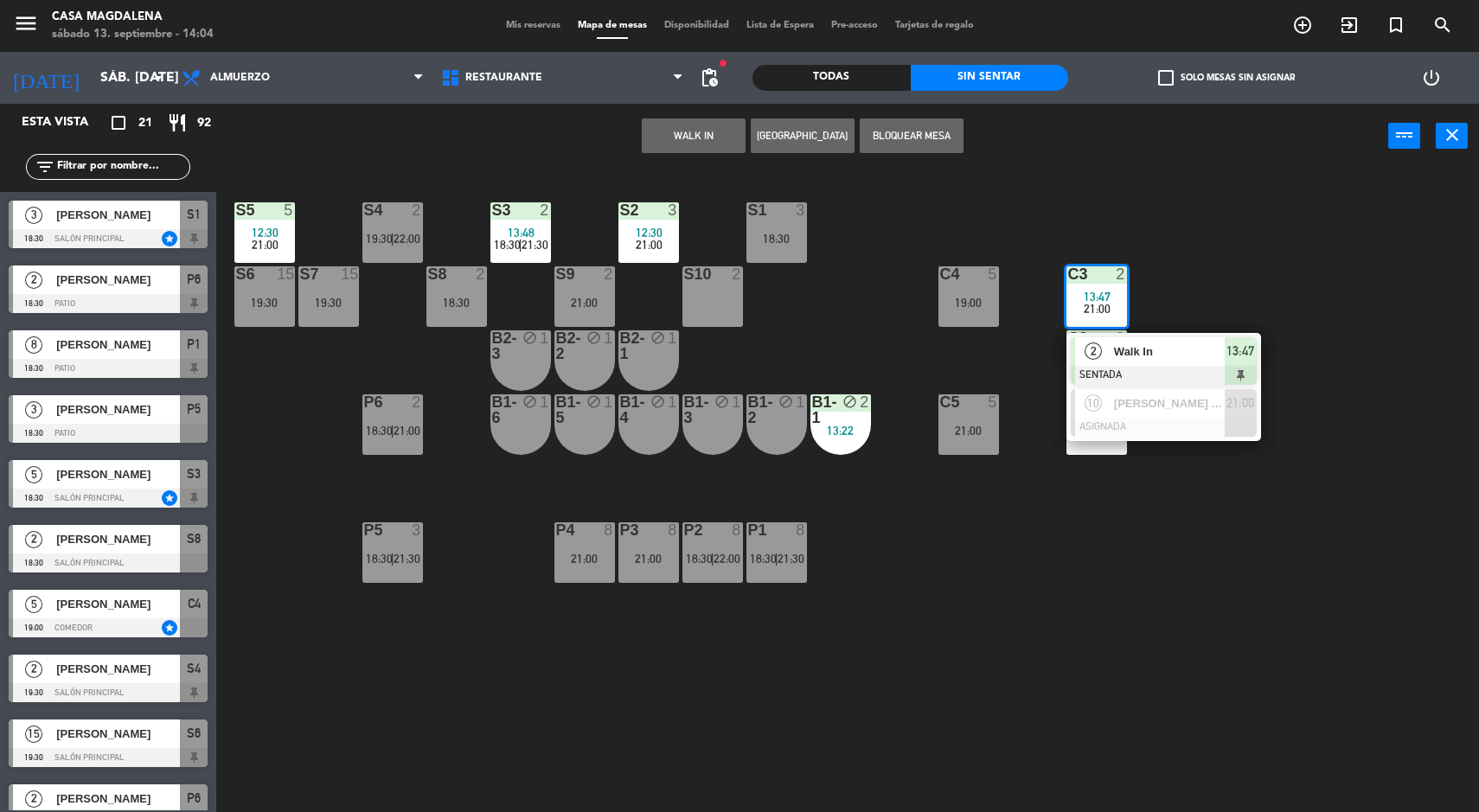
click at [1195, 368] on div at bounding box center [1163, 375] width 186 height 19
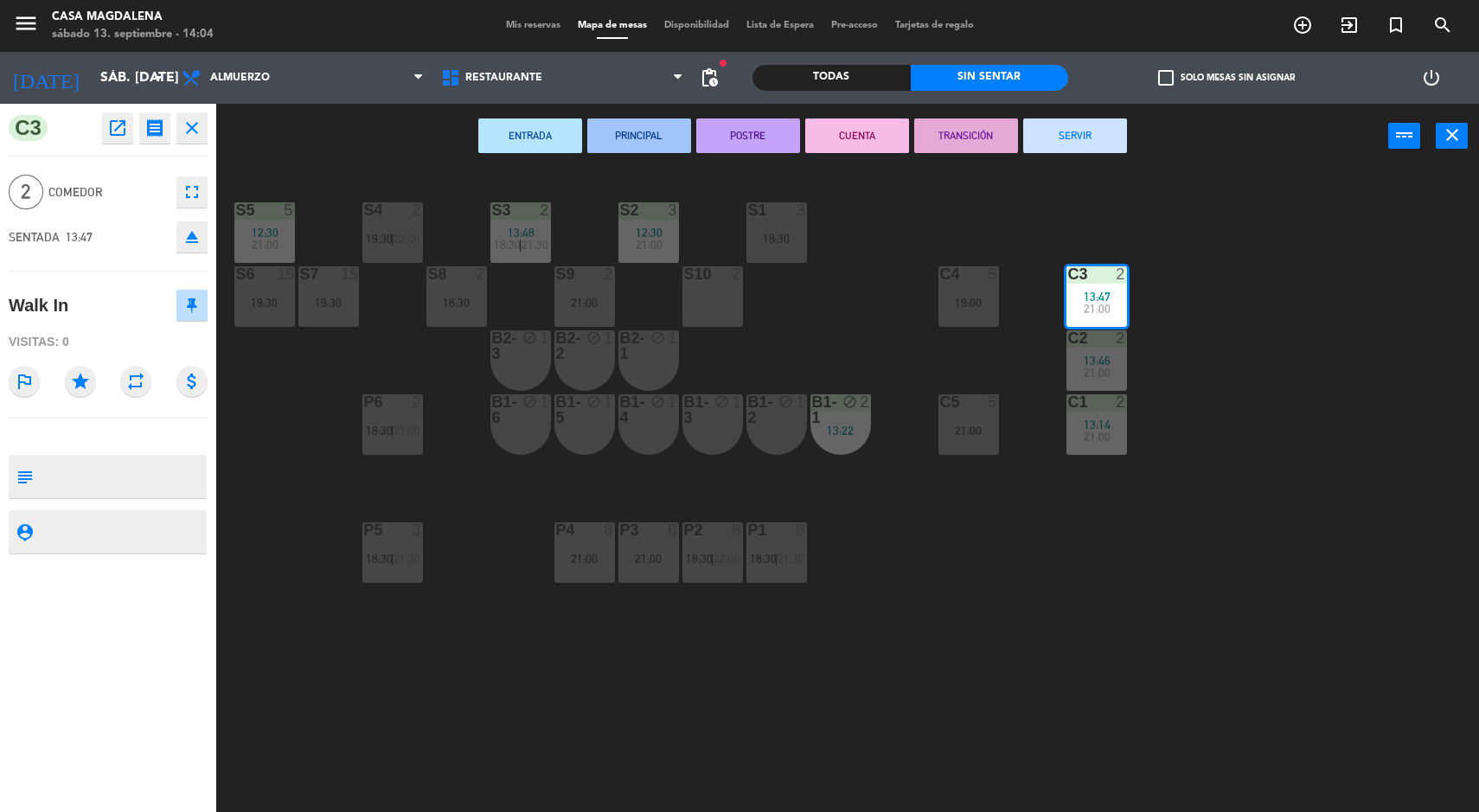
click at [407, 253] on div "S4 2 19:30 | 22:00" at bounding box center [393, 232] width 61 height 61
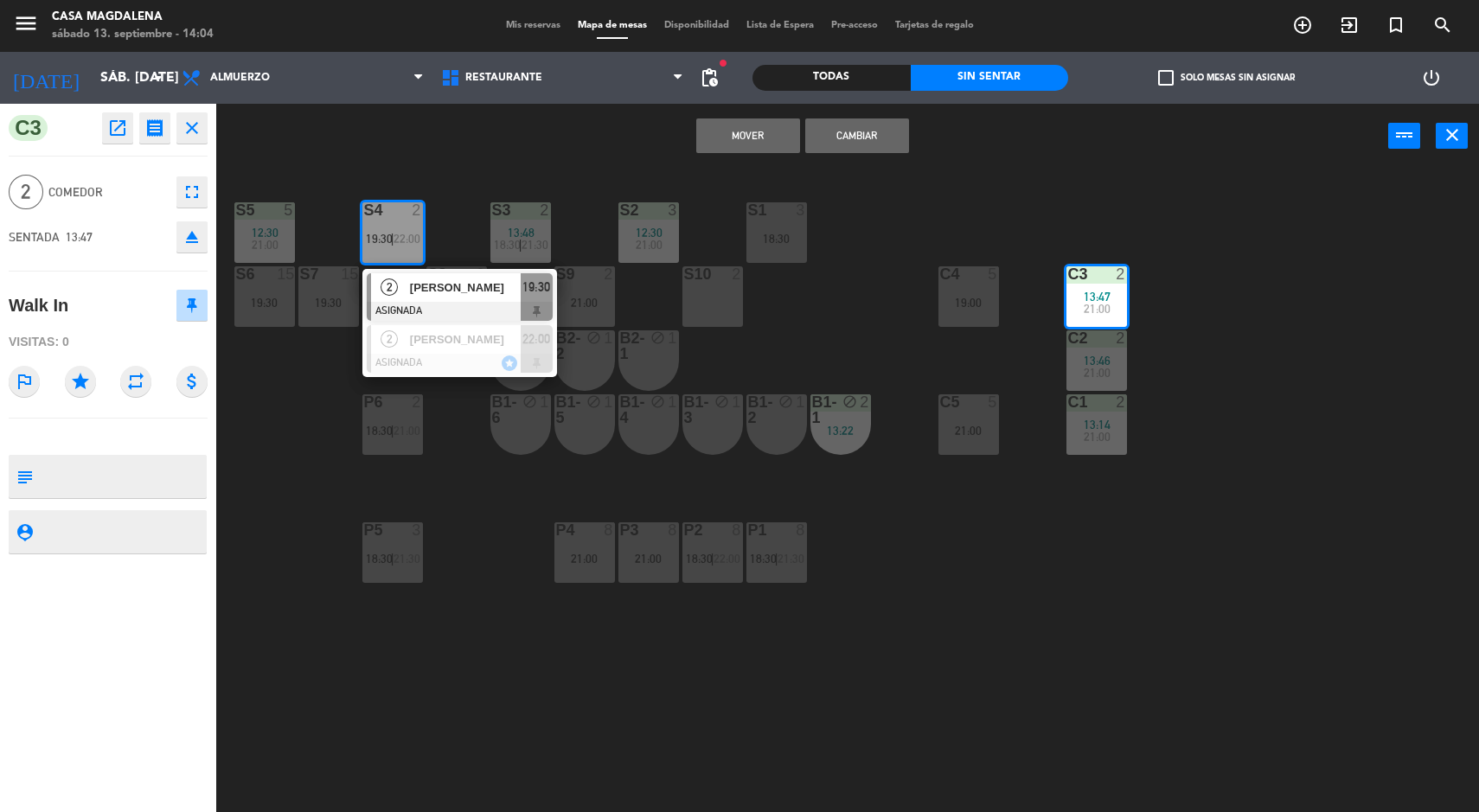
click at [705, 133] on button "Mover" at bounding box center [748, 135] width 104 height 35
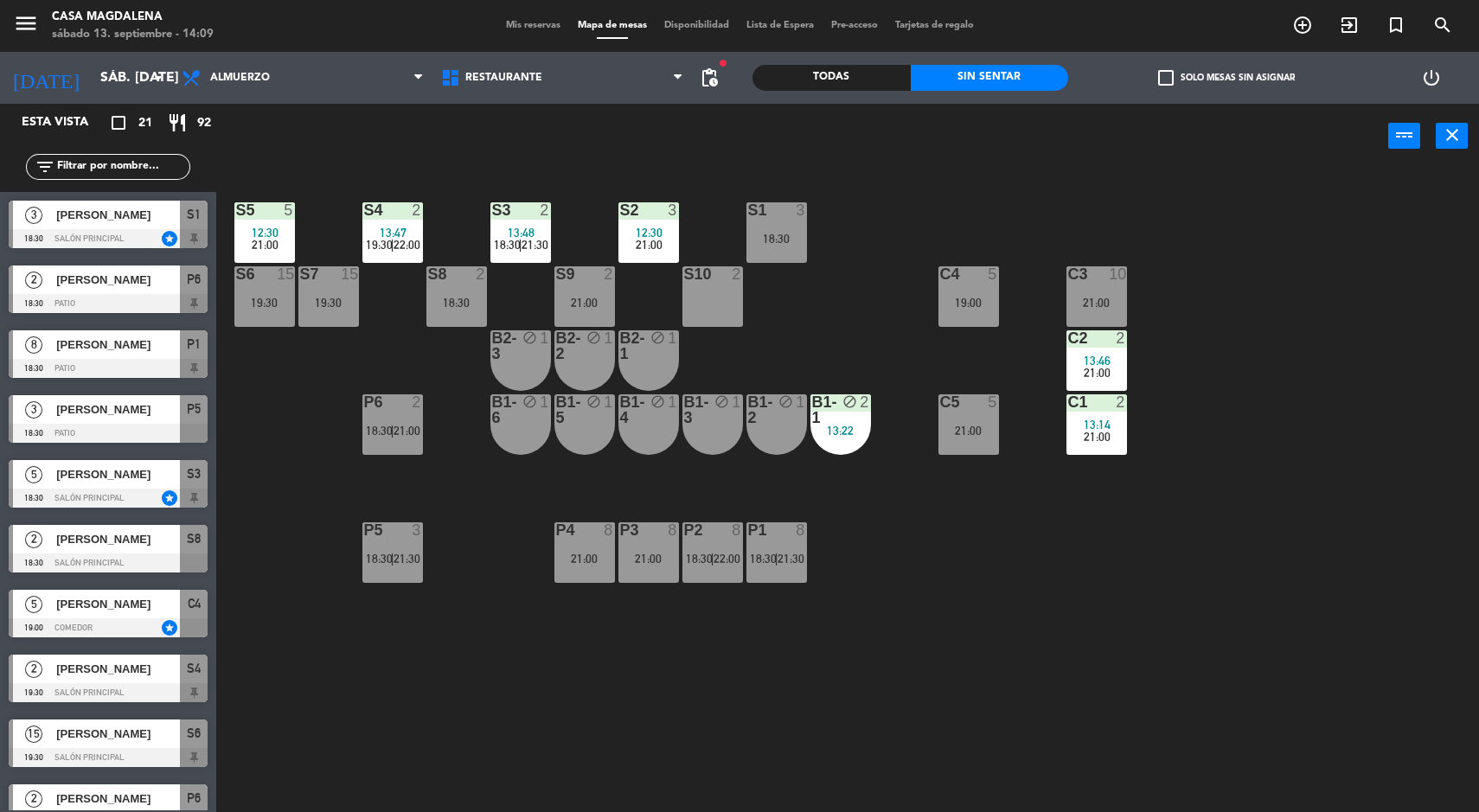
click at [236, 210] on div "S5" at bounding box center [236, 210] width 1 height 16
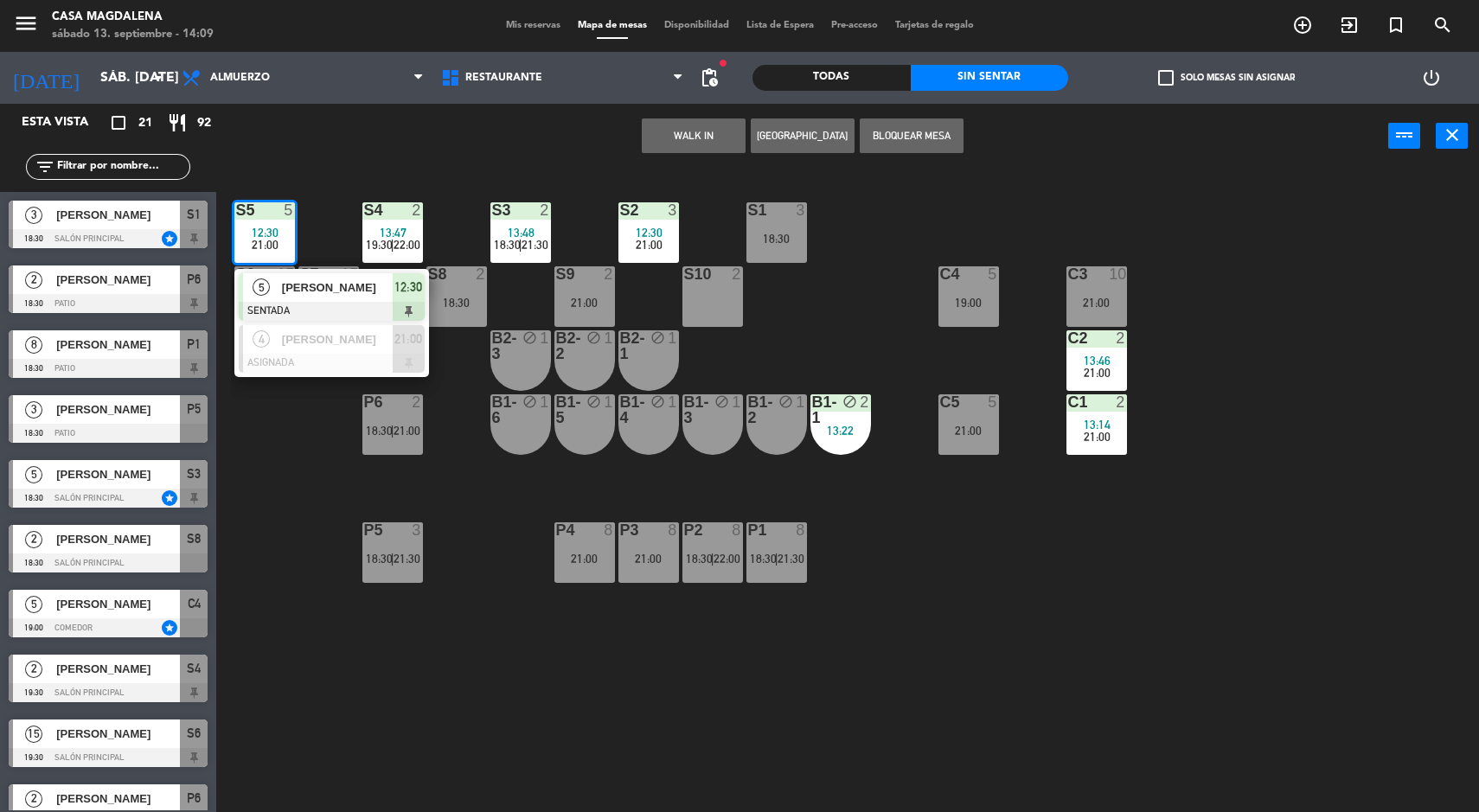
click at [390, 281] on span "[PERSON_NAME]" at bounding box center [337, 287] width 111 height 18
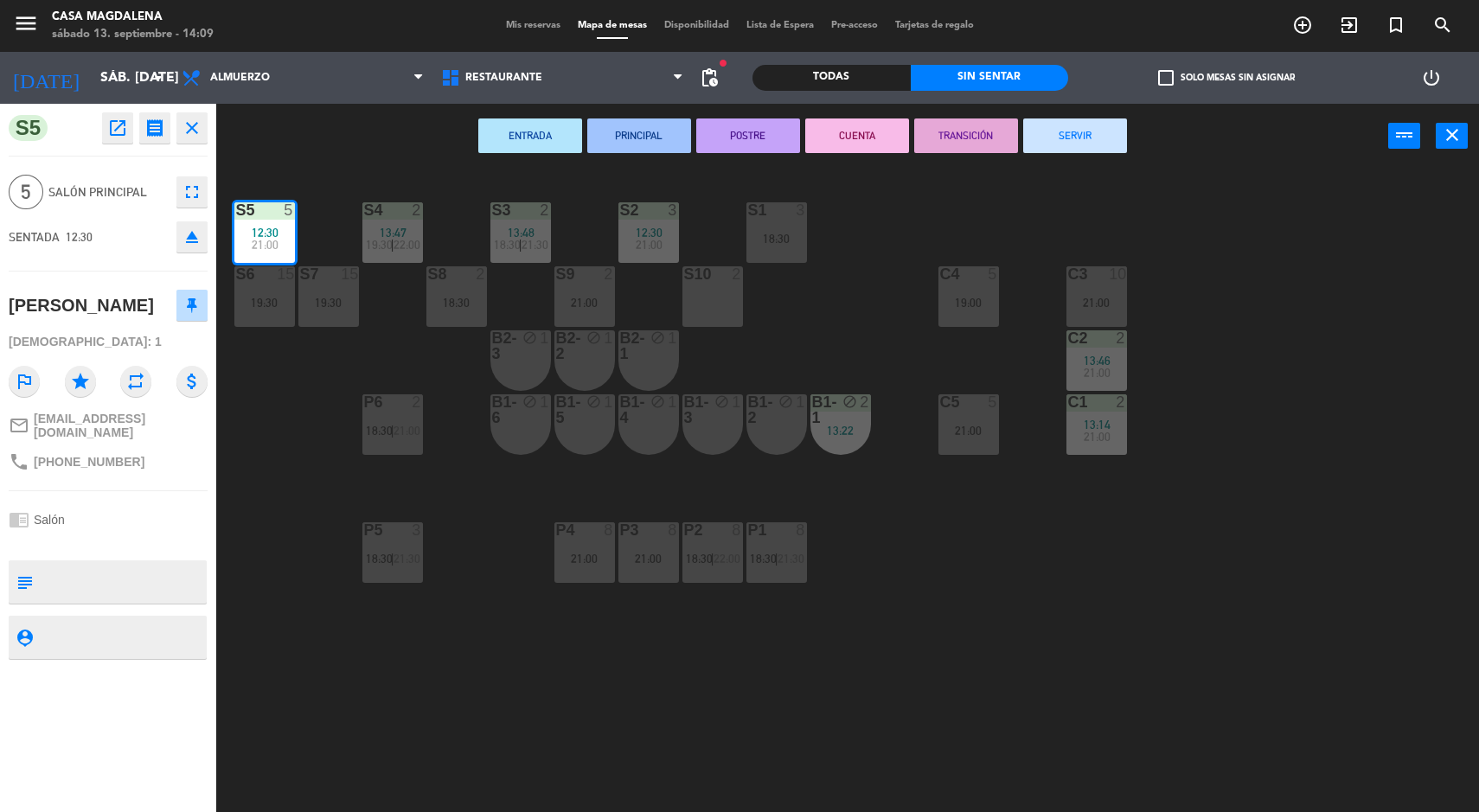
click at [1078, 133] on button "SERVIR" at bounding box center [1075, 135] width 104 height 35
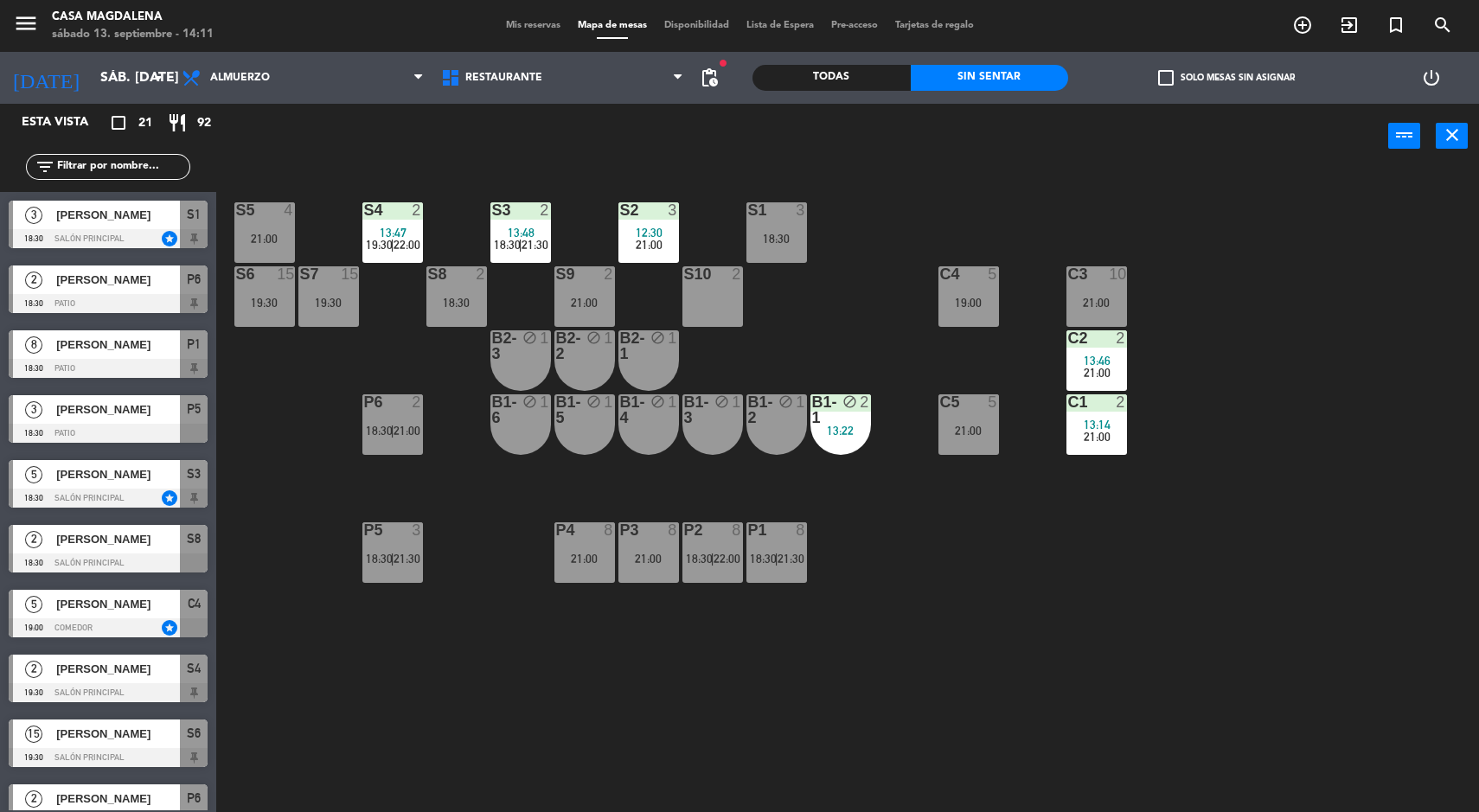
click at [831, 467] on div "S5 4 21:00 S4 2 13:47 19:30 | 22:00 S3 2 13:48 18:30 | 21:30 S2 3 12:30 21:00 S…" at bounding box center [855, 493] width 1248 height 644
click at [899, 497] on div "S5 4 21:00 S4 2 13:47 19:30 | 22:00 S3 2 13:48 18:30 | 21:30 S2 3 12:30 21:00 S…" at bounding box center [855, 493] width 1248 height 644
click at [856, 420] on div "2" at bounding box center [868, 409] width 29 height 31
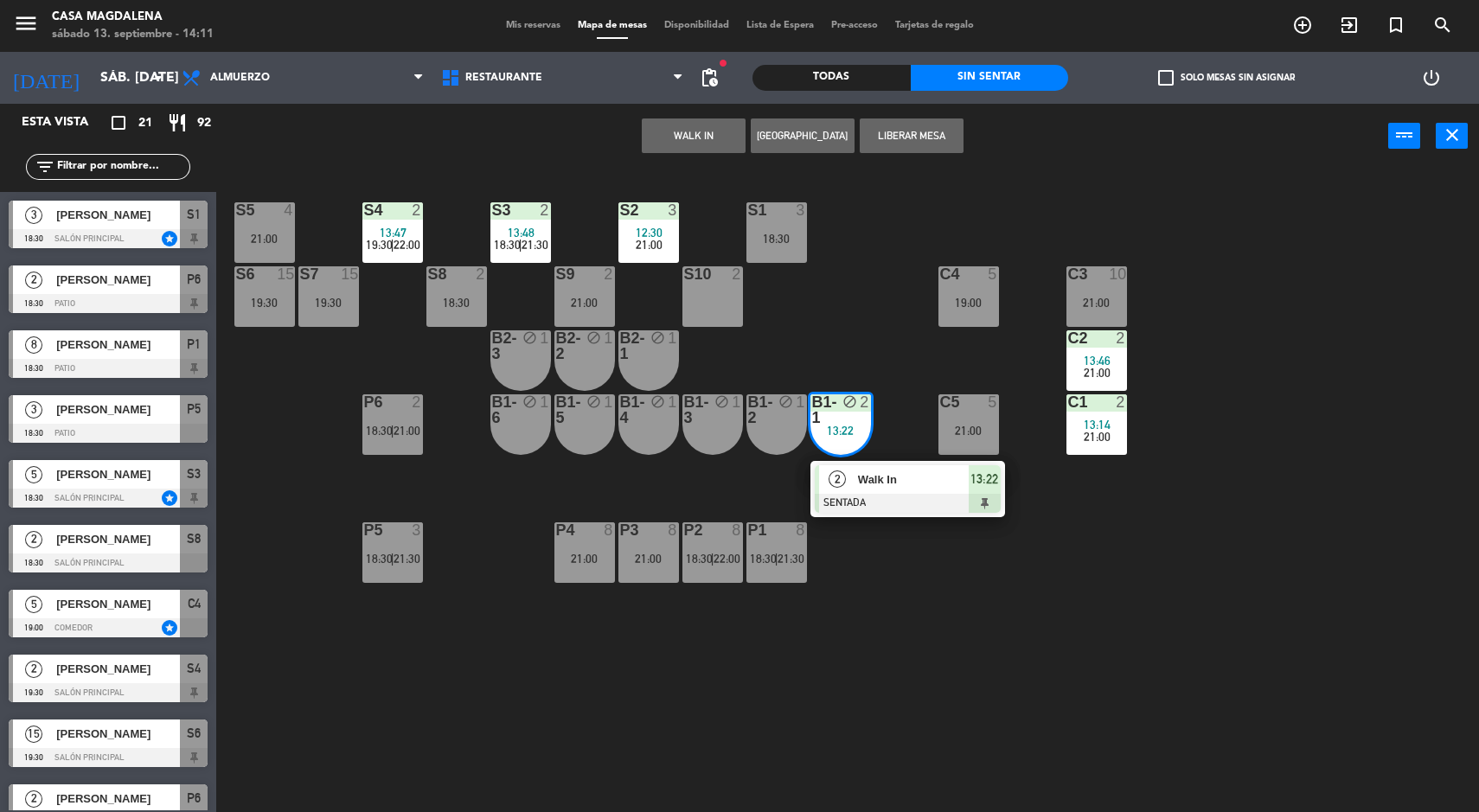
click at [899, 491] on div "Walk In" at bounding box center [912, 479] width 113 height 29
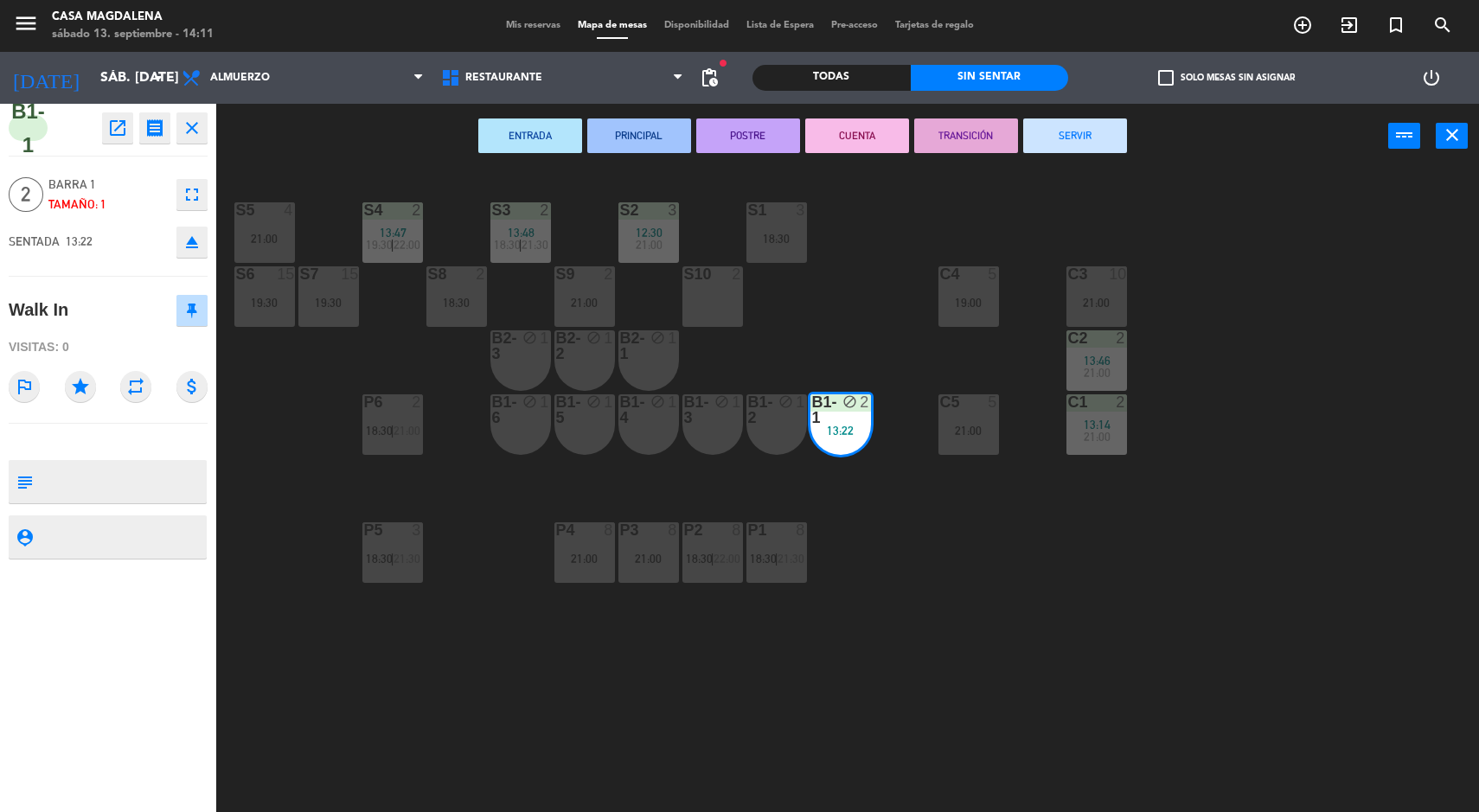
click at [1057, 137] on button "SERVIR" at bounding box center [1075, 135] width 104 height 35
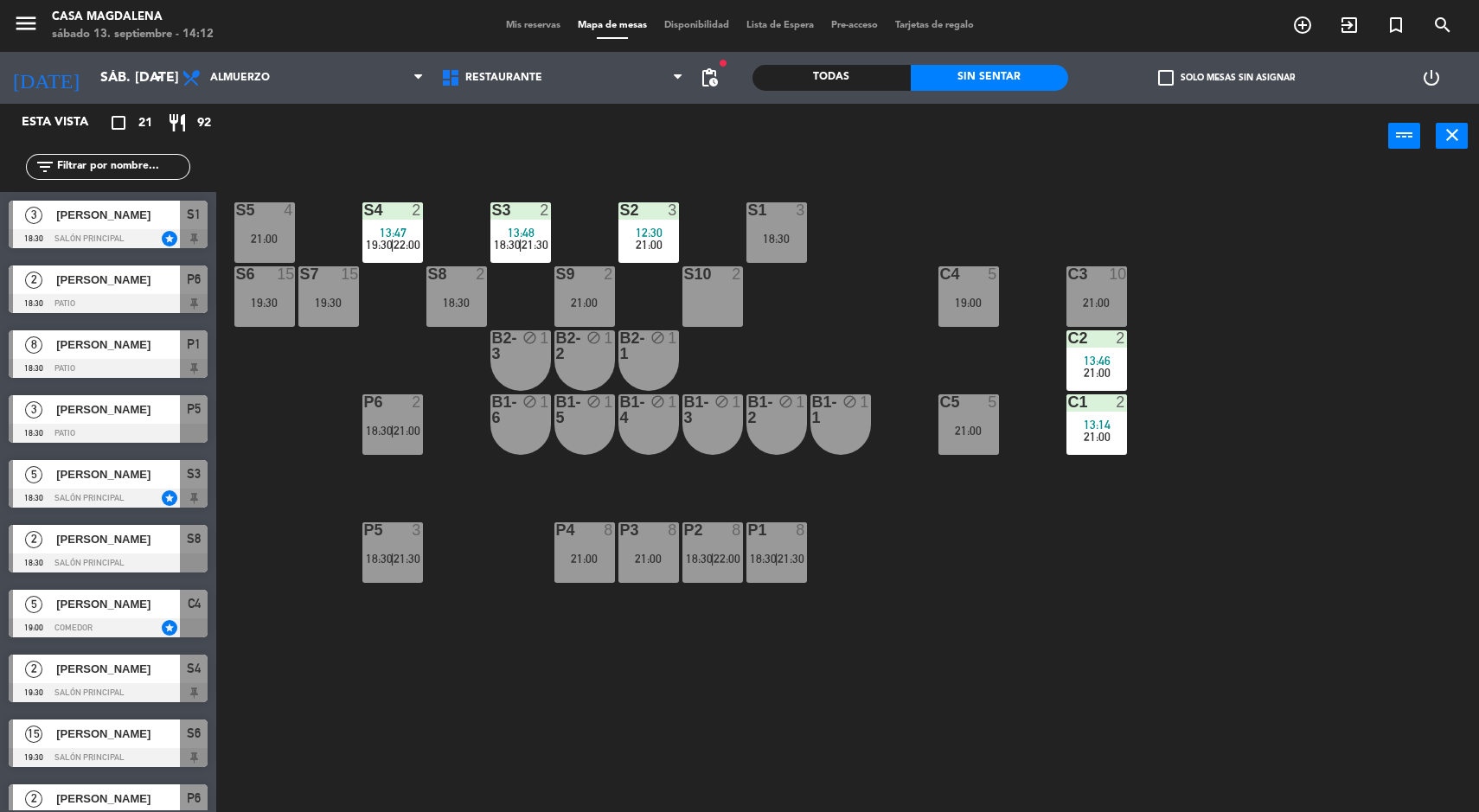
click at [1278, 729] on div "S5 4 21:00 S4 2 13:47 19:30 | 22:00 S3 2 13:48 18:30 | 21:30 S2 3 12:30 21:00 S…" at bounding box center [855, 493] width 1248 height 644
click at [1272, 714] on div "S5 4 21:00 S4 2 13:47 19:30 | 22:00 S3 2 13:48 18:30 | 21:30 S2 3 12:30 21:00 S…" at bounding box center [855, 493] width 1248 height 644
click at [1319, 690] on div "S5 4 21:00 S4 2 13:47 19:30 | 22:00 S3 2 13:48 18:30 | 21:30 S2 3 12:30 21:00 S…" at bounding box center [855, 493] width 1248 height 644
click at [954, 740] on div "S5 4 21:00 S4 2 13:47 19:30 | 22:00 S3 2 13:48 18:30 | 21:30 S2 3 12:30 21:00 S…" at bounding box center [855, 493] width 1248 height 644
